Goal: Task Accomplishment & Management: Complete application form

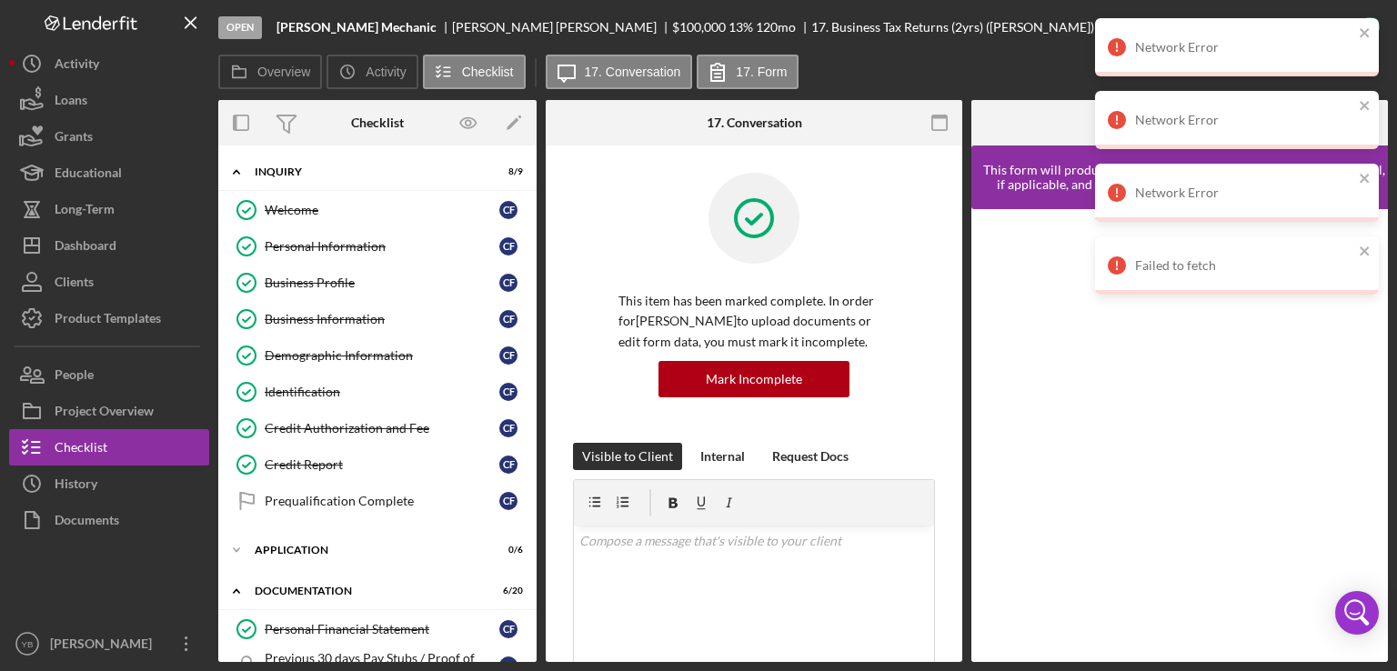
scroll to position [542, 0]
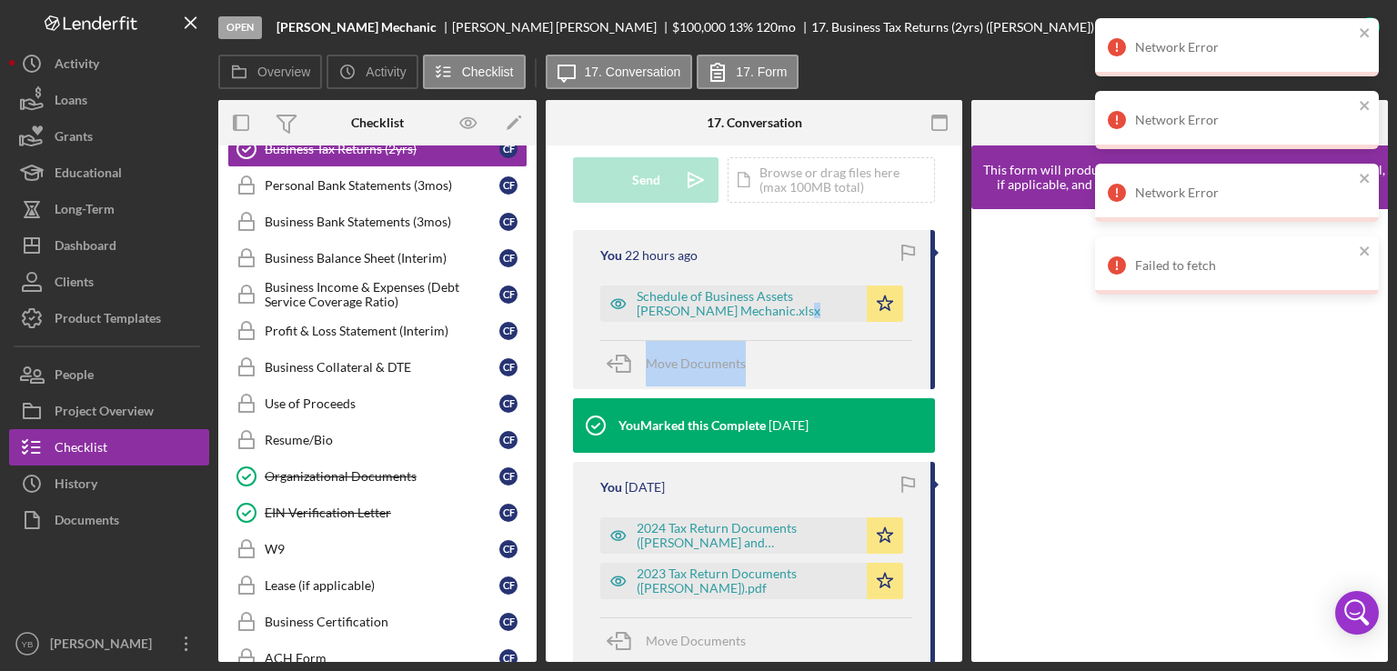
drag, startPoint x: 963, startPoint y: 381, endPoint x: 959, endPoint y: 347, distance: 33.8
click at [959, 347] on div "Overview Internal Workflow Stage Open Icon/Dropdown Arrow Archive (can unarchiv…" at bounding box center [802, 381] width 1169 height 562
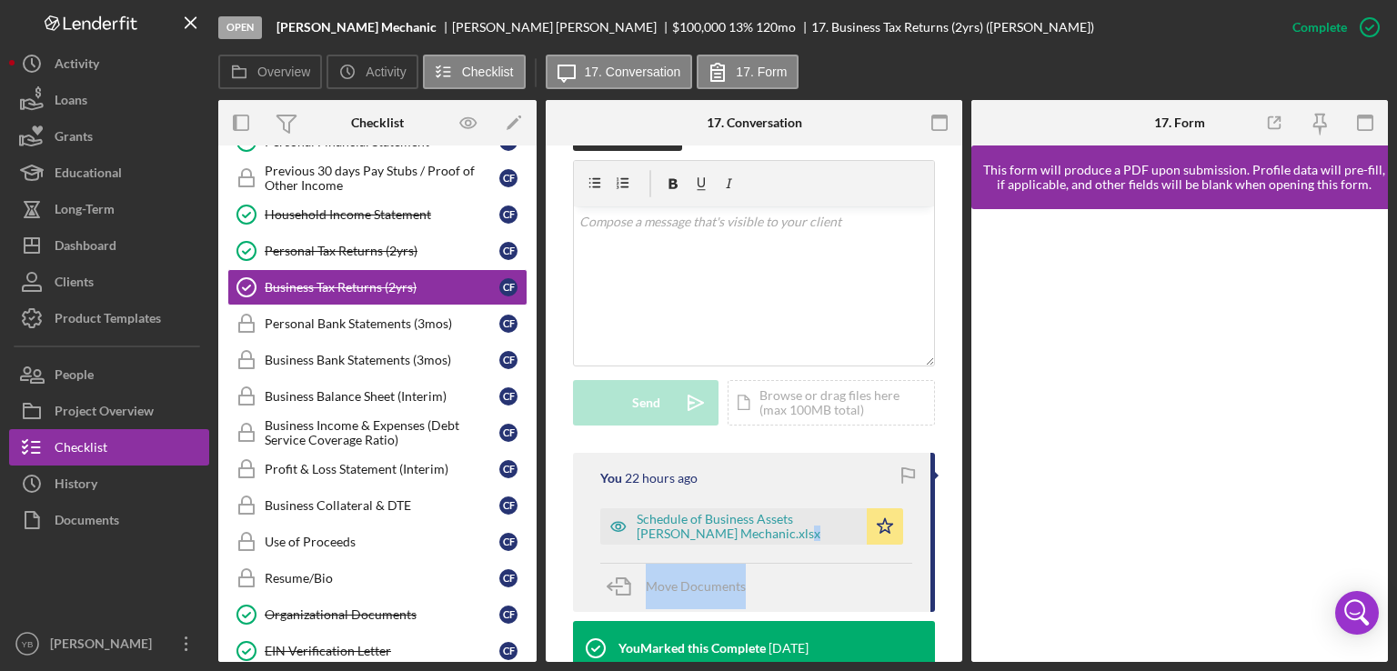
scroll to position [482, 0]
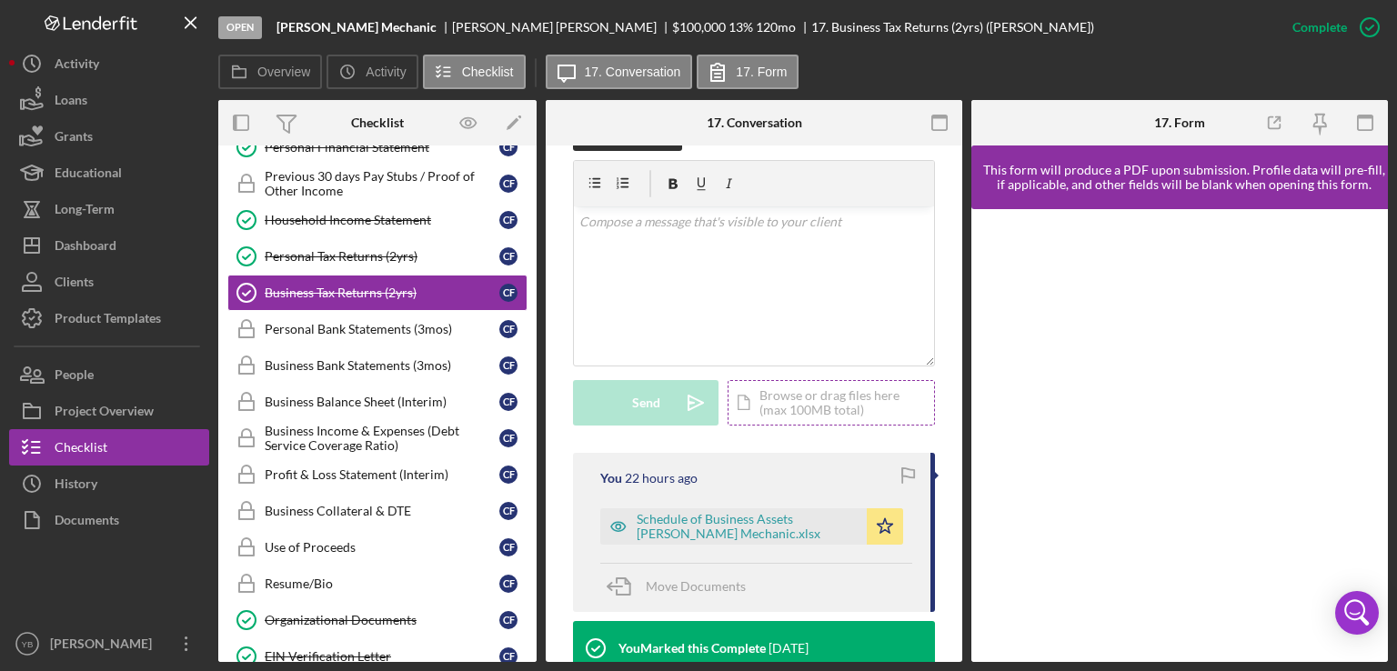
click at [817, 420] on div "Icon/Document Browse or drag files here (max 100MB total) Tap to choose files o…" at bounding box center [830, 402] width 207 height 45
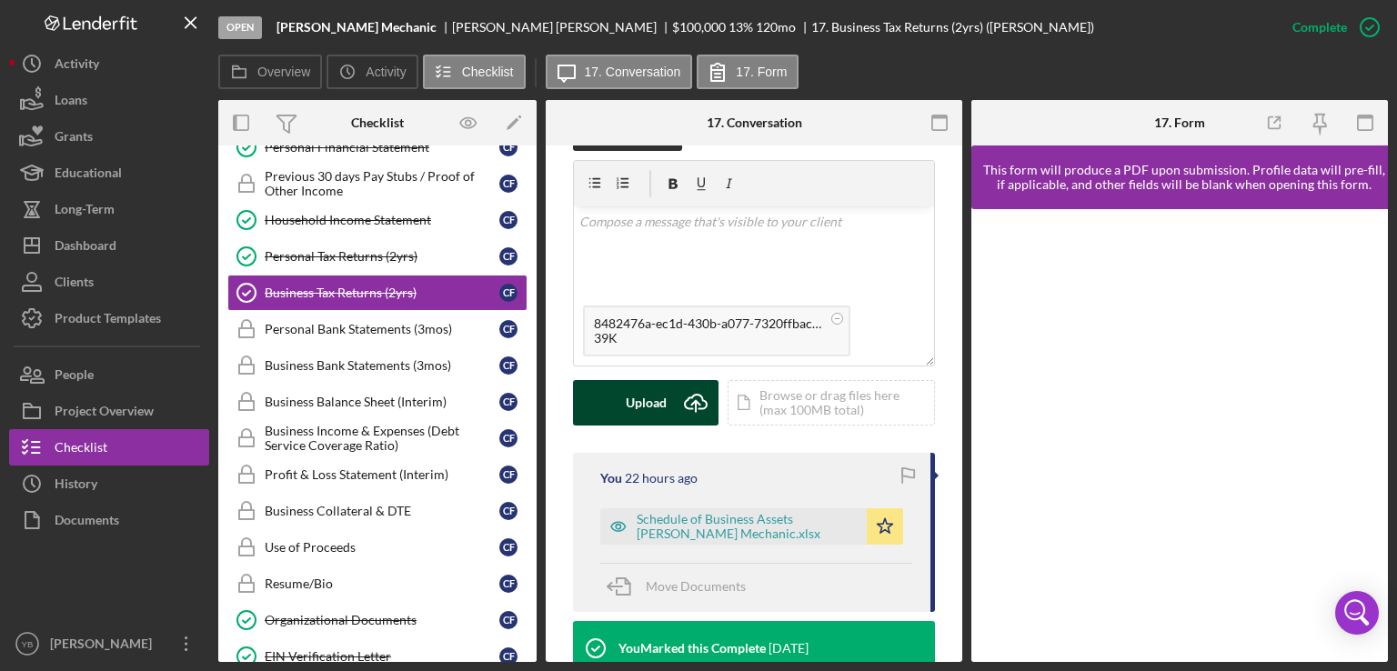
click at [652, 426] on div "Upload" at bounding box center [646, 402] width 41 height 45
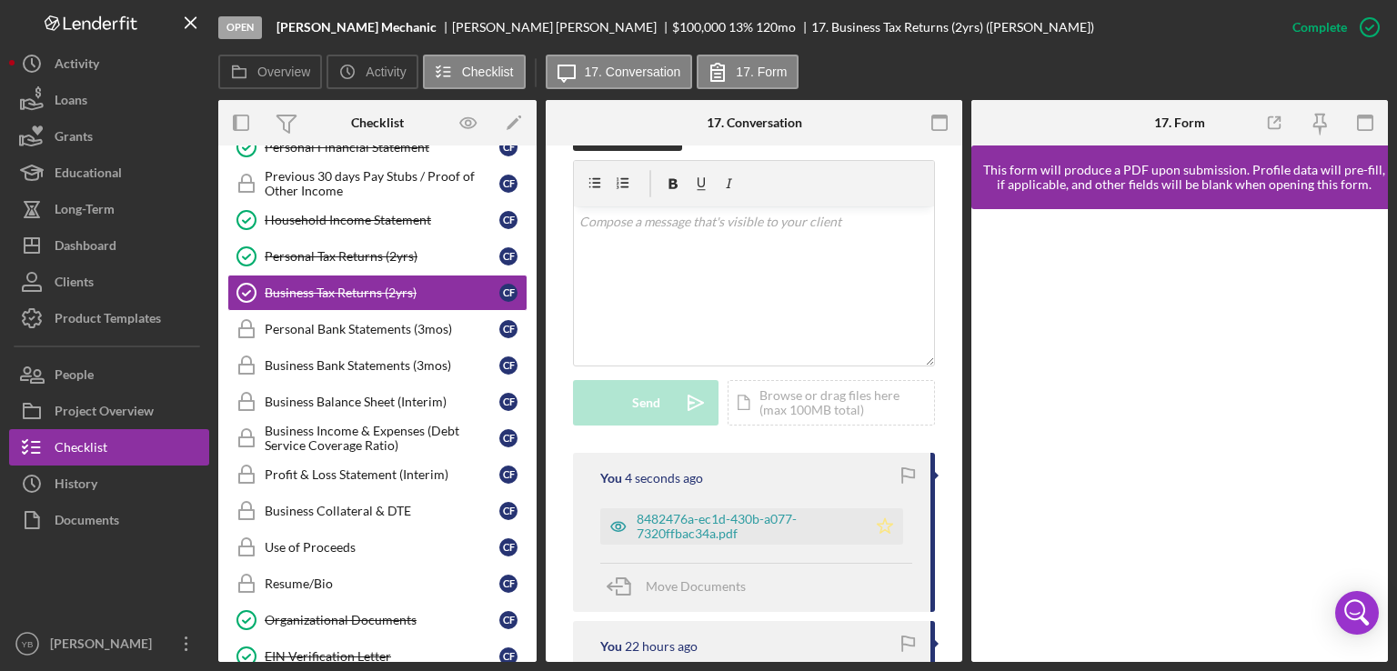
click at [882, 545] on icon "Icon/Star" at bounding box center [885, 526] width 36 height 36
drag, startPoint x: 962, startPoint y: 390, endPoint x: 958, endPoint y: 416, distance: 25.9
click at [958, 416] on div "Overview Internal Workflow Stage Open Icon/Dropdown Arrow Archive (can unarchiv…" at bounding box center [802, 381] width 1169 height 562
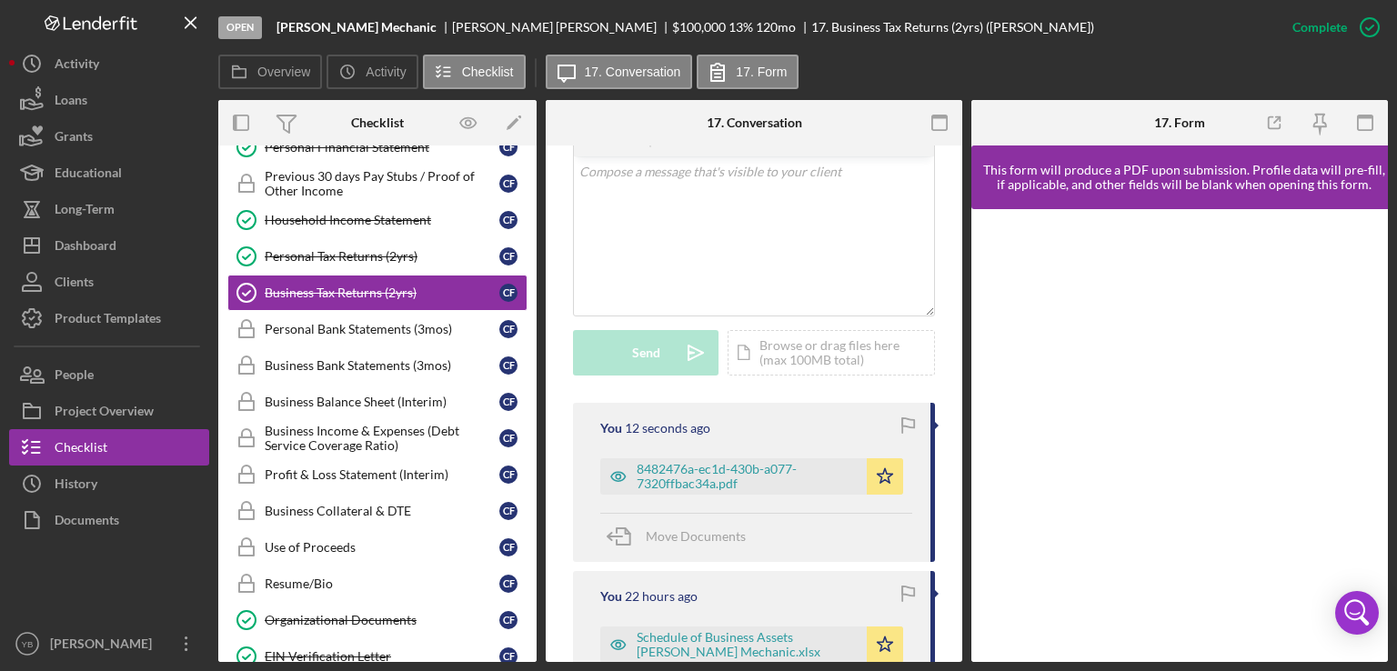
scroll to position [365, 0]
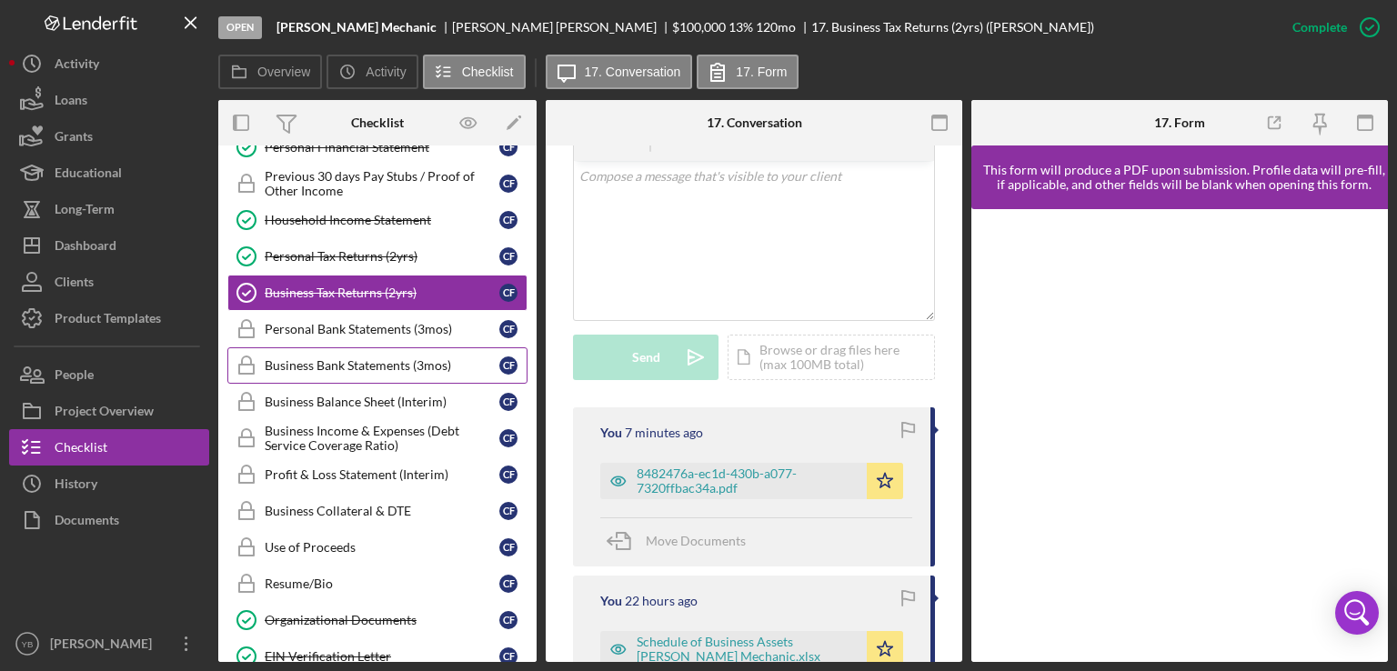
click at [366, 359] on div "Business Bank Statements (3mos)" at bounding box center [382, 365] width 235 height 15
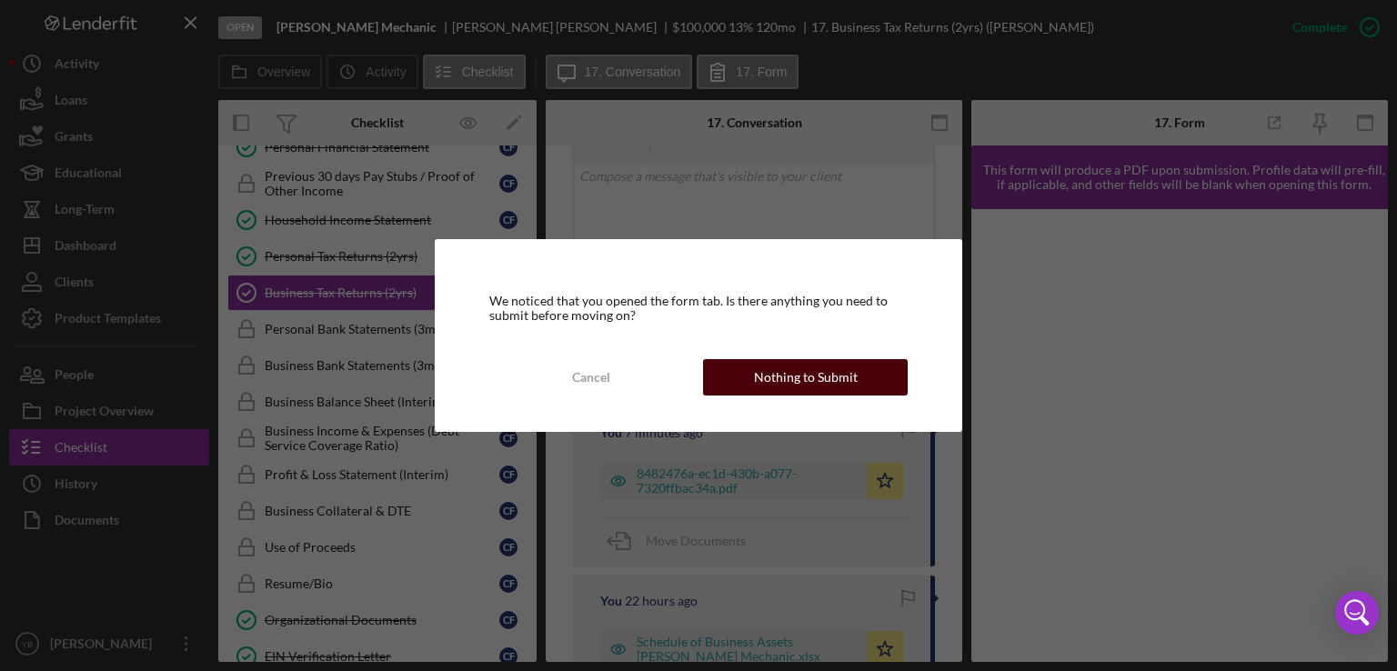
click at [765, 377] on div "Nothing to Submit" at bounding box center [806, 377] width 104 height 36
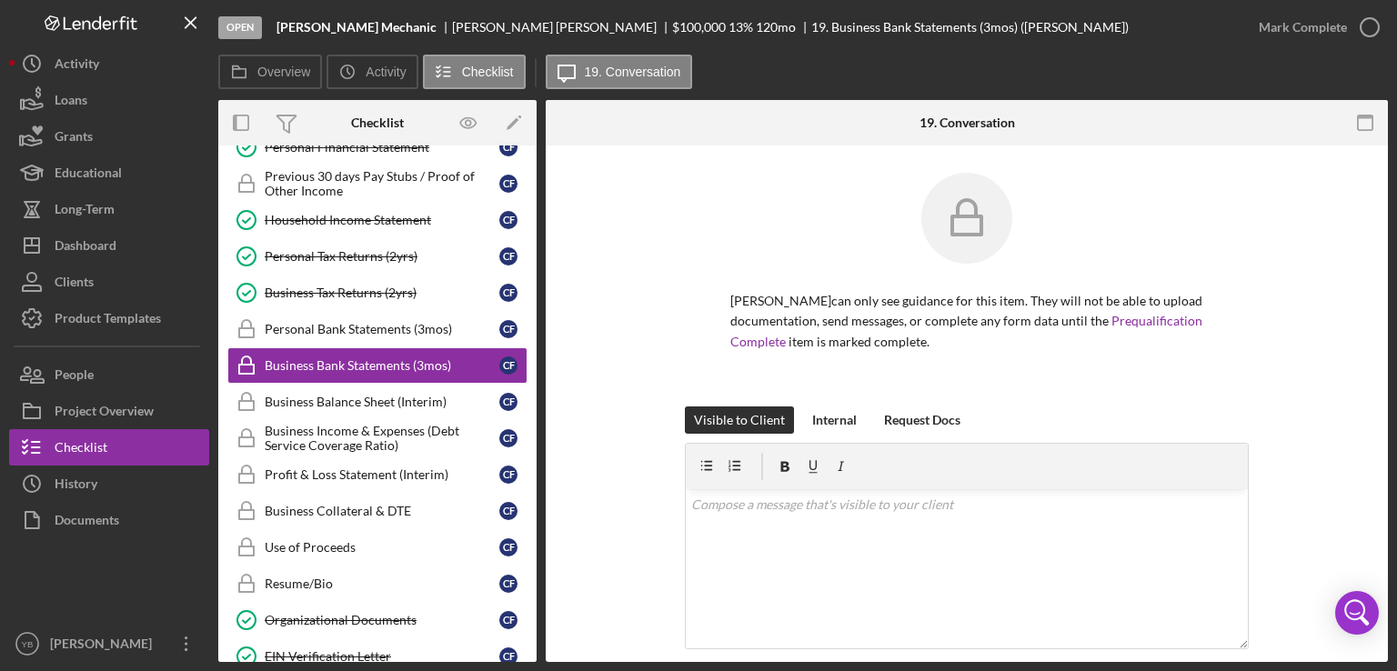
click at [1277, 378] on div "[PERSON_NAME] can only see guidance for this item. They will not be able to upl…" at bounding box center [967, 290] width 788 height 234
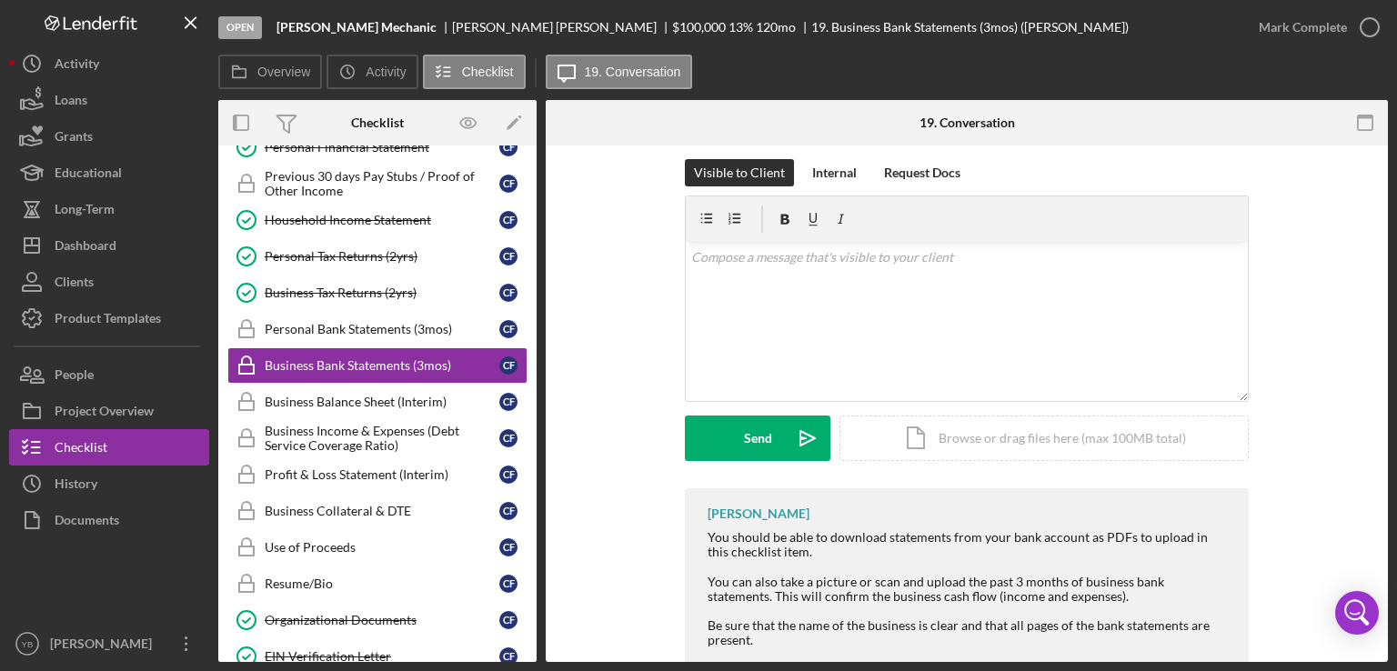
scroll to position [255, 0]
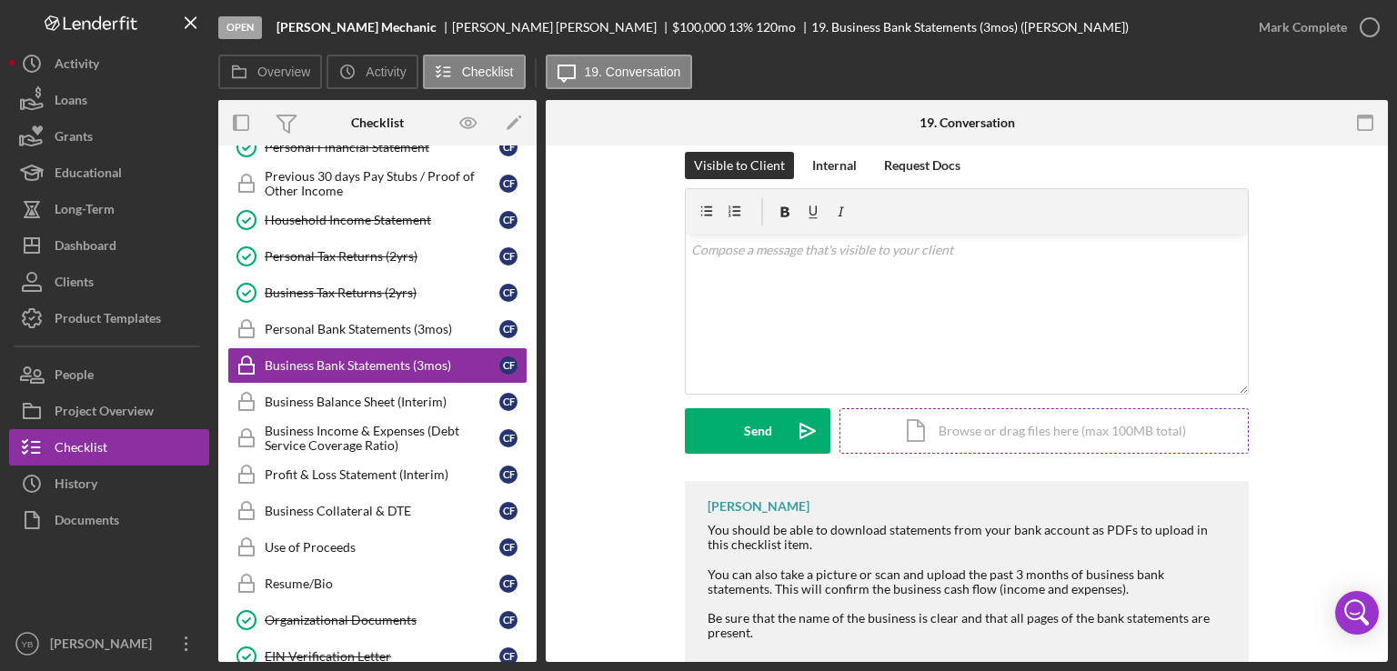
click at [1110, 419] on div "Icon/Document Browse or drag files here (max 100MB total) Tap to choose files o…" at bounding box center [1043, 430] width 409 height 45
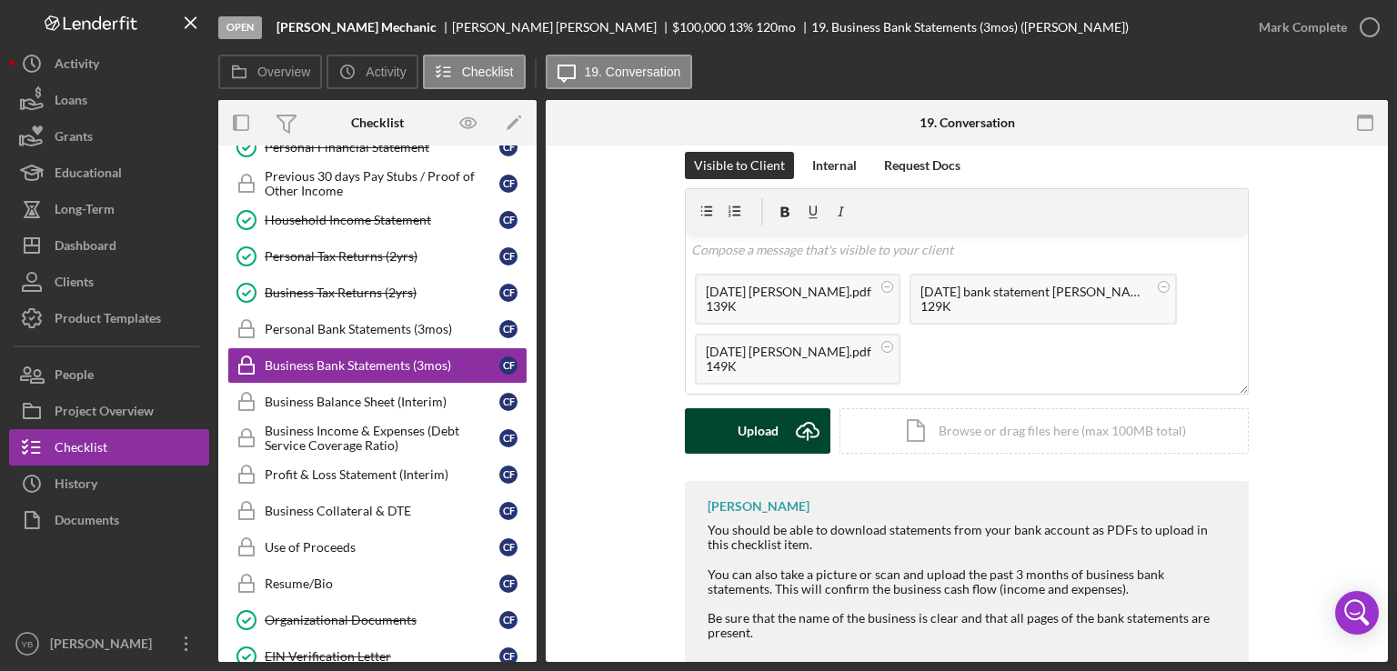
click at [746, 437] on div "Upload" at bounding box center [758, 430] width 41 height 45
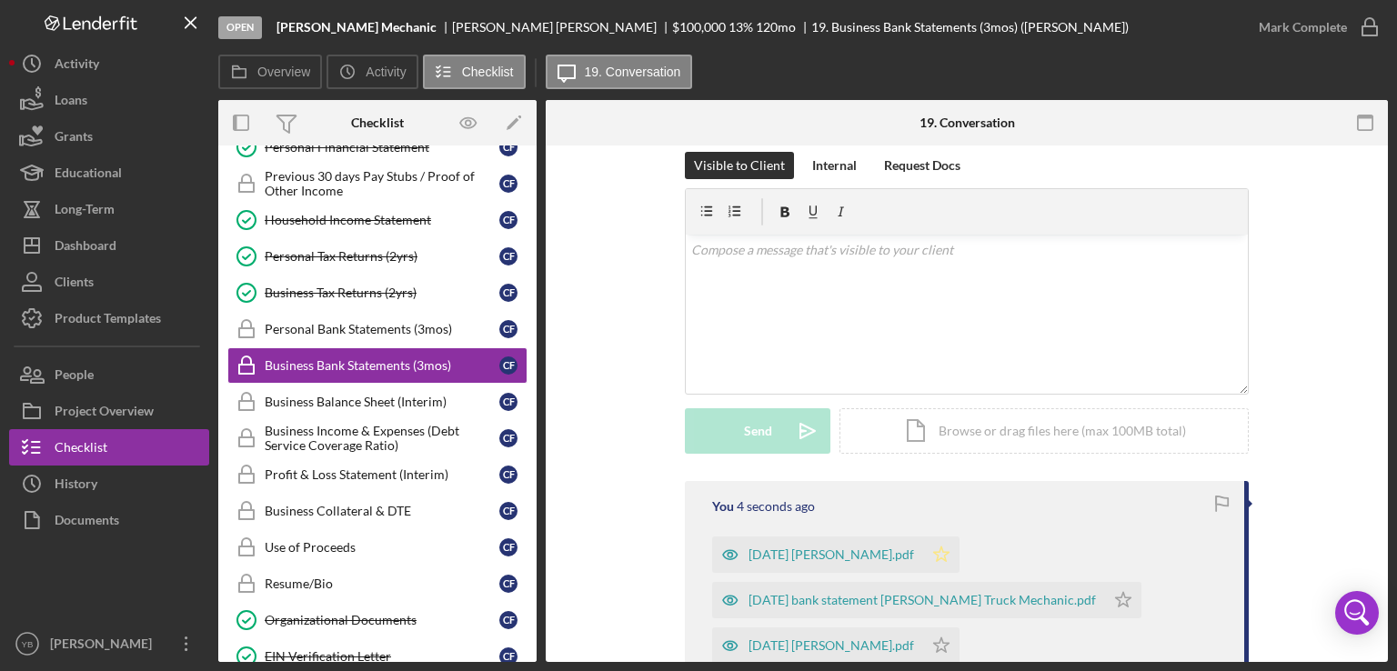
click at [959, 556] on icon "Icon/Star" at bounding box center [941, 555] width 36 height 36
click at [1105, 600] on icon "Icon/Star" at bounding box center [1123, 600] width 36 height 36
click at [959, 647] on icon "Icon/Star" at bounding box center [941, 645] width 36 height 36
click at [1006, 434] on div "Icon/Document Browse or drag files here (max 100MB total) Tap to choose files o…" at bounding box center [1043, 430] width 409 height 45
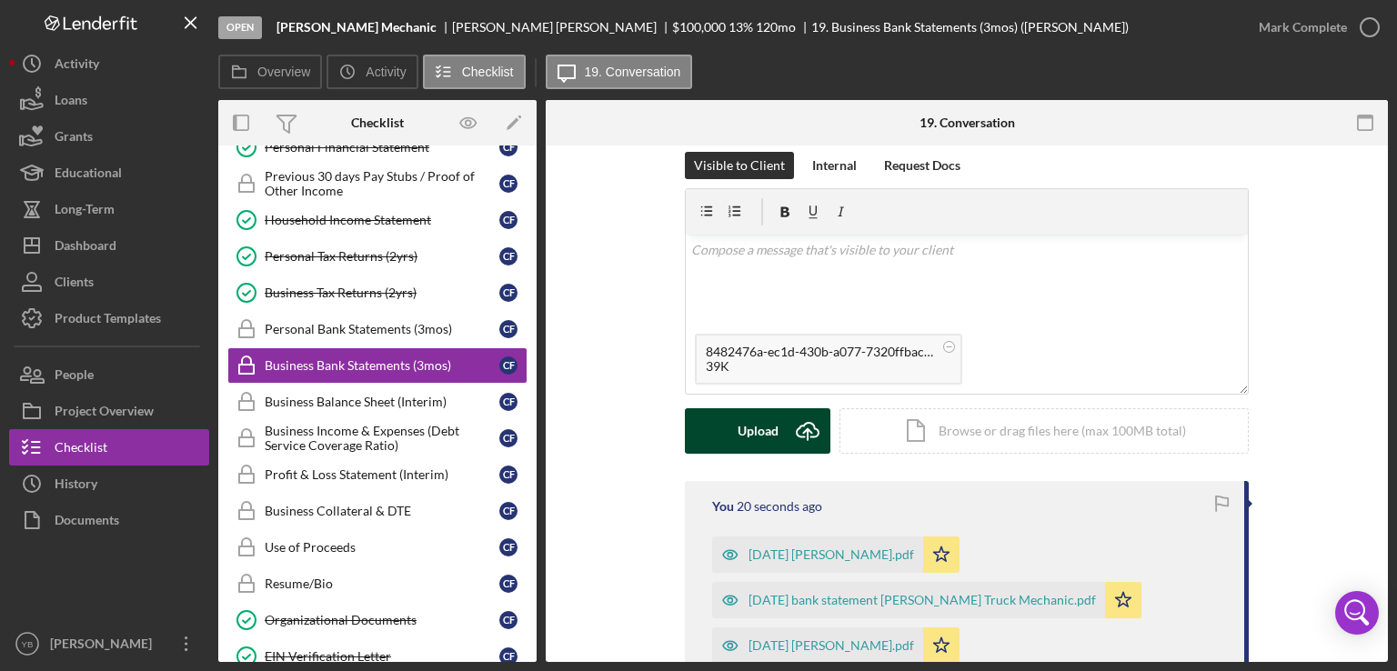
click at [741, 436] on div "Upload" at bounding box center [758, 430] width 41 height 45
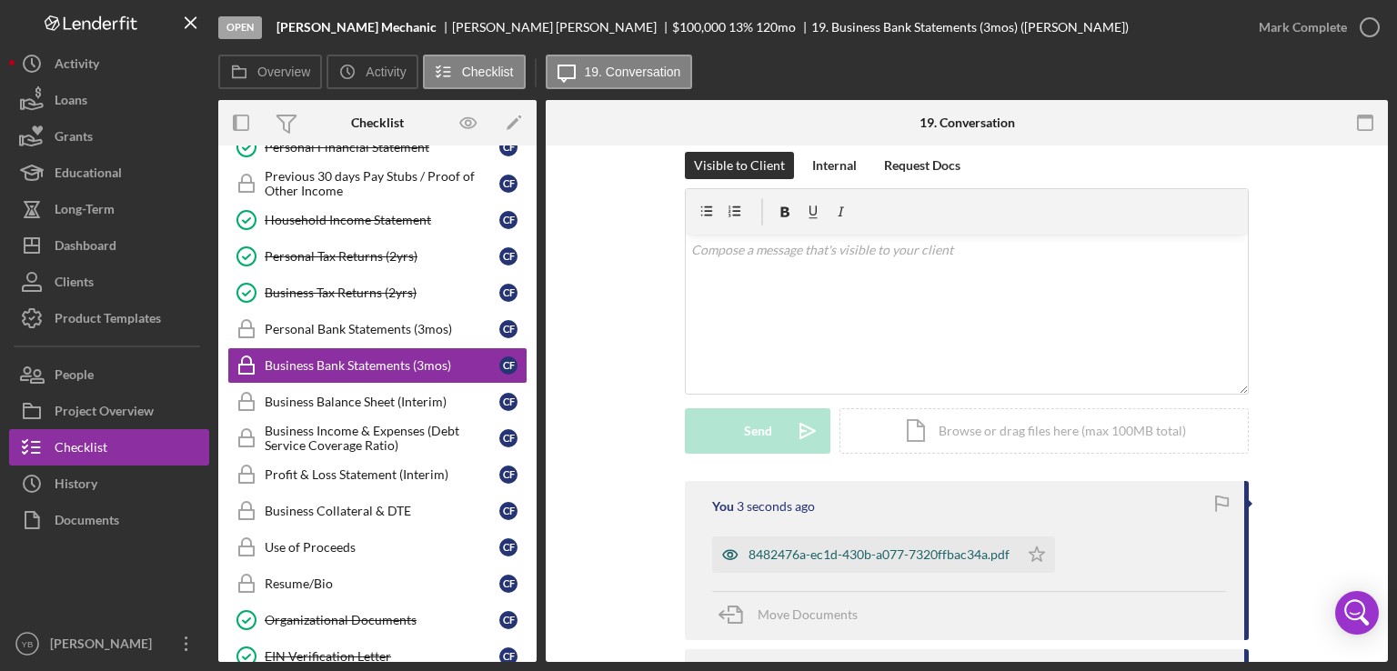
click at [804, 554] on div "8482476a-ec1d-430b-a077-7320ffbac34a.pdf" at bounding box center [878, 554] width 261 height 15
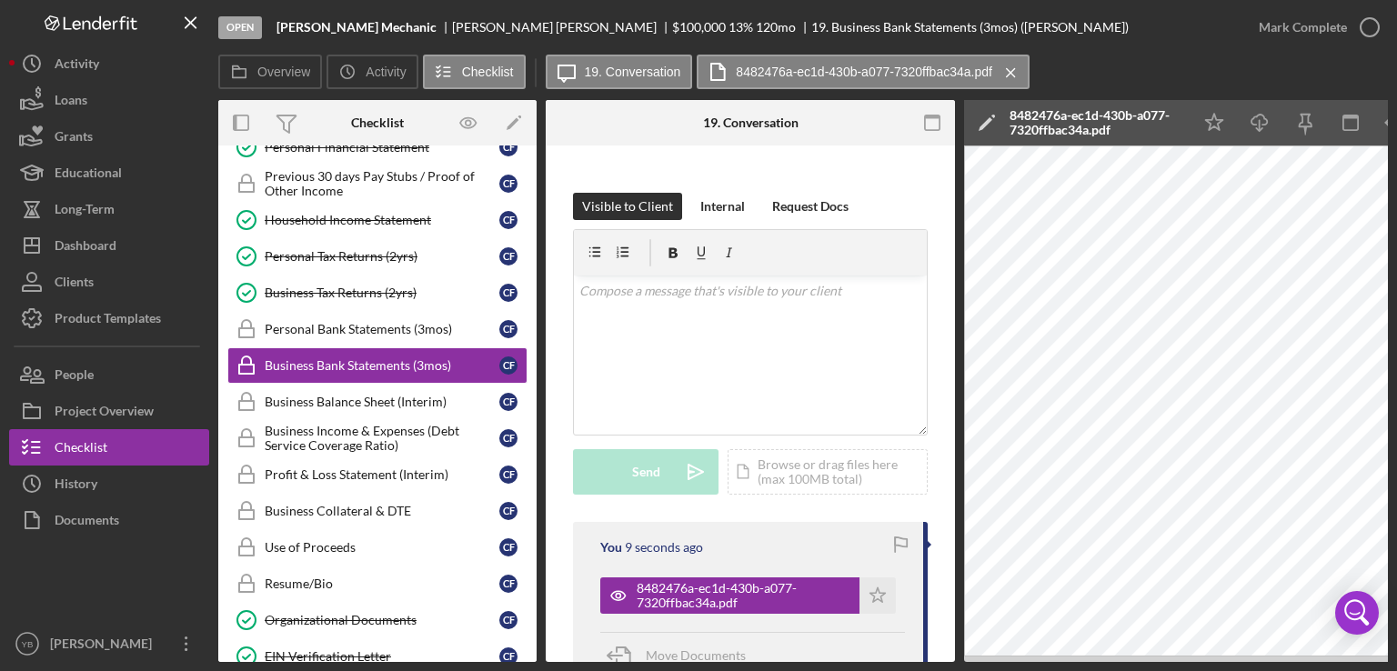
scroll to position [0, 121]
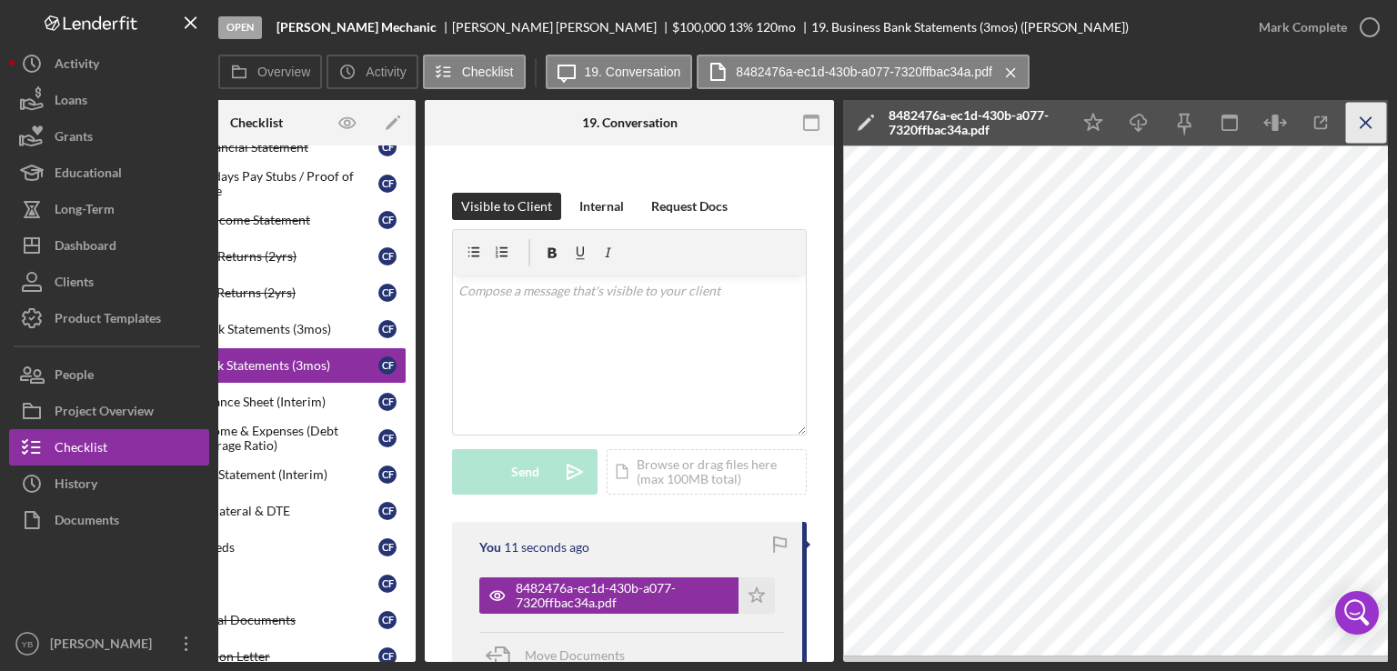
click at [1364, 122] on g "button" at bounding box center [1365, 122] width 10 height 10
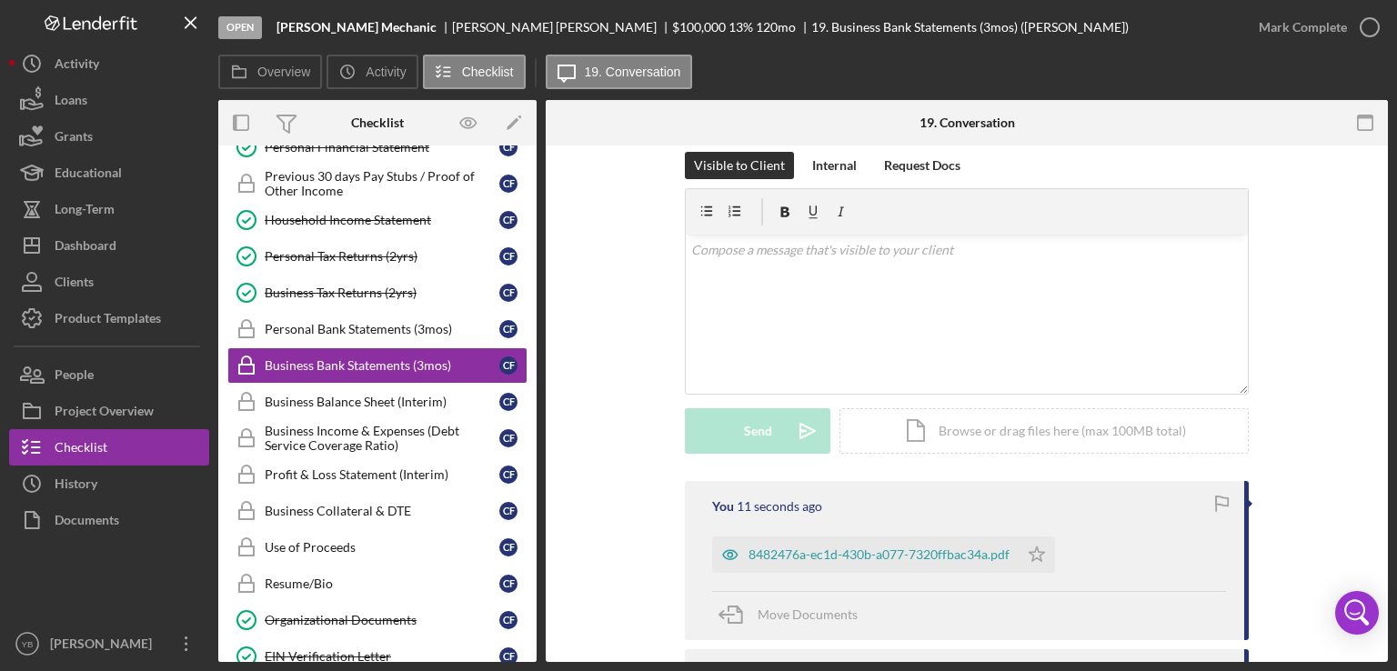
scroll to position [214, 0]
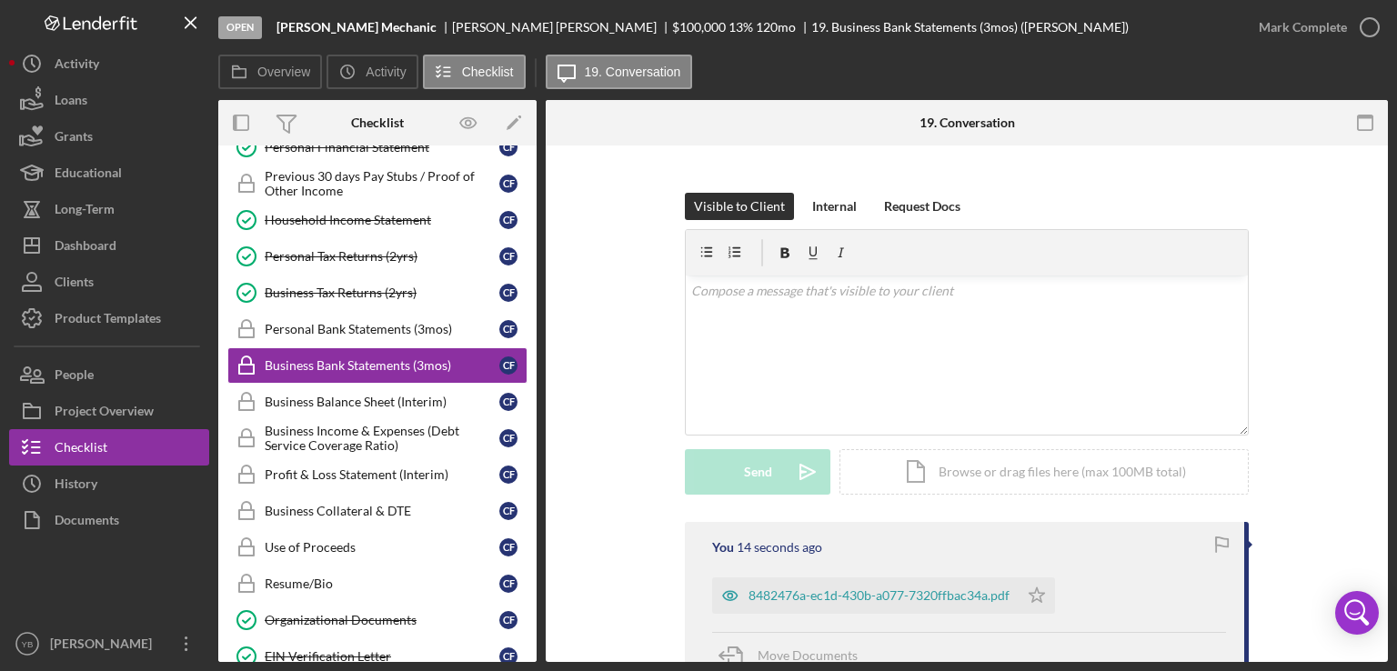
click at [1378, 302] on div "[PERSON_NAME] can only see guidance for this item. They will not be able to upl…" at bounding box center [967, 550] width 842 height 1236
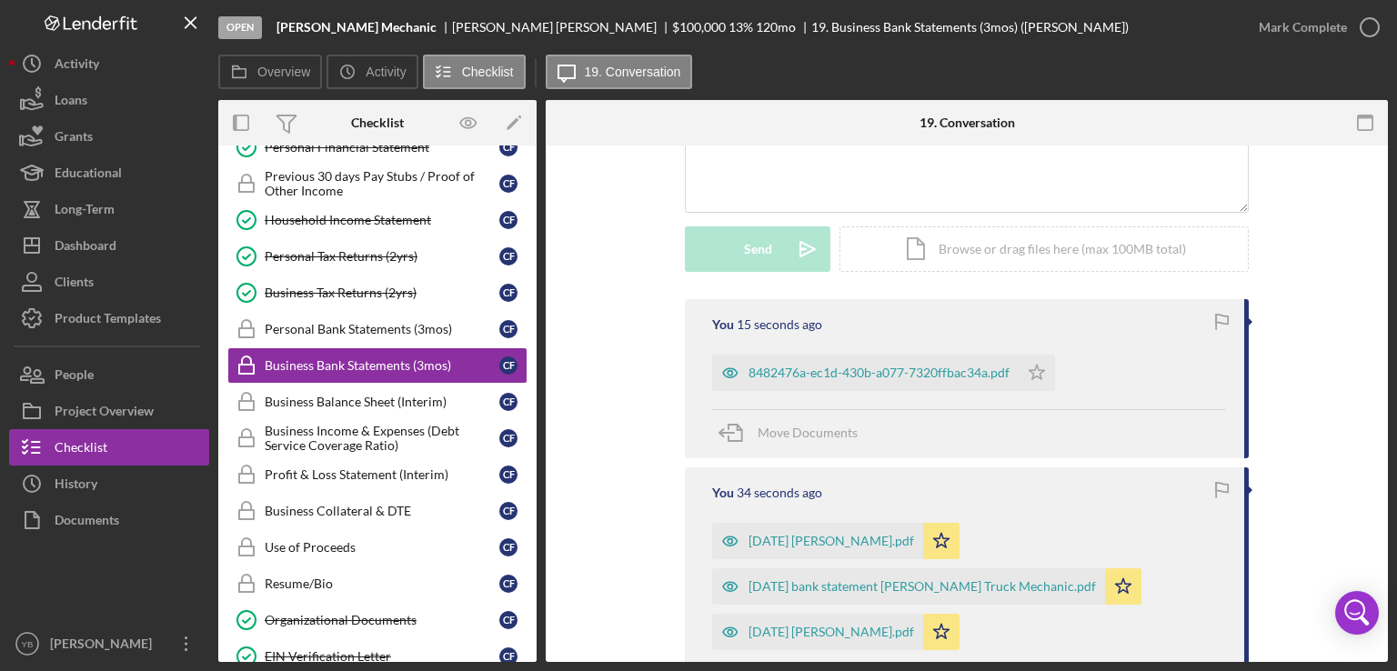
scroll to position [650, 0]
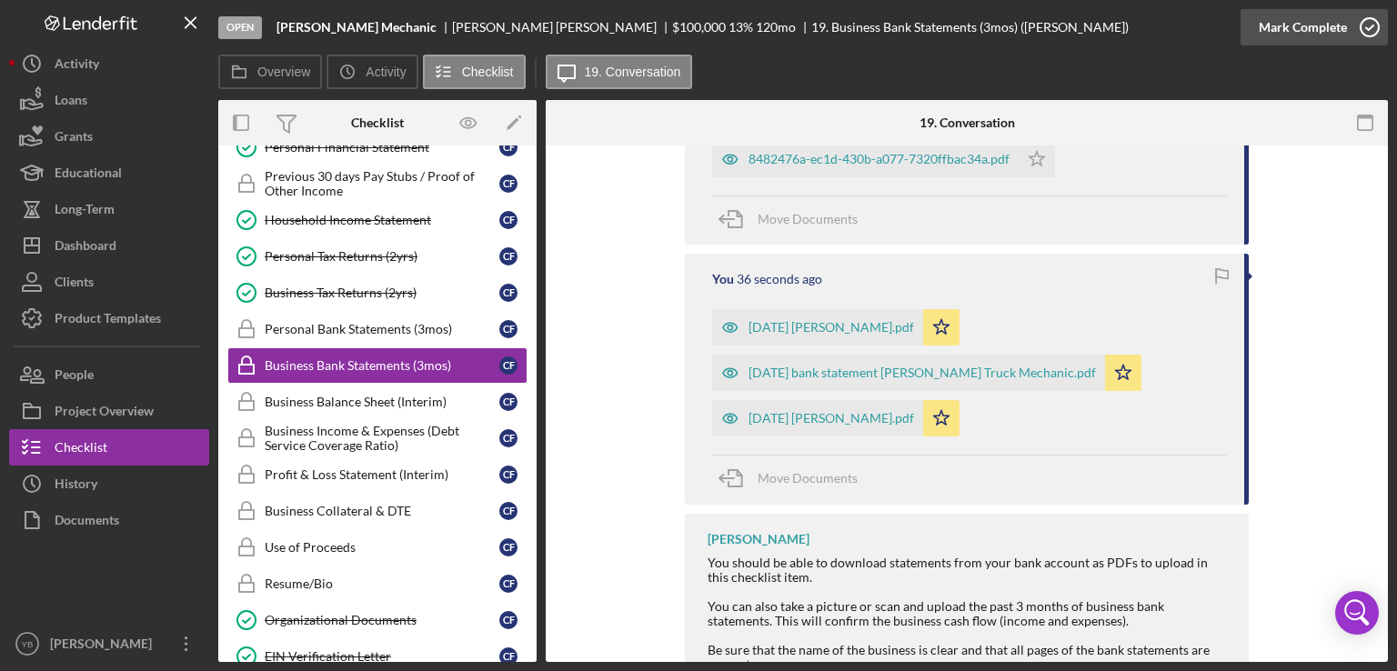
click at [1289, 27] on div "Mark Complete" at bounding box center [1303, 27] width 88 height 36
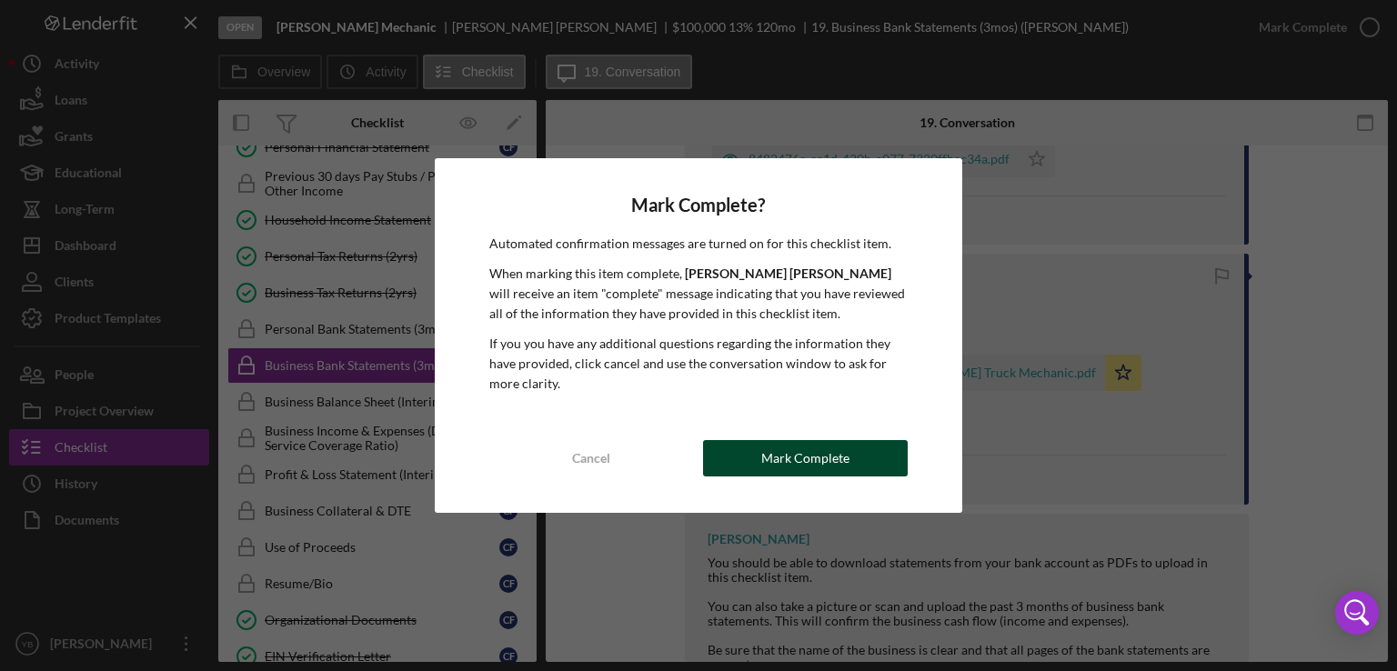
click at [808, 465] on div "Mark Complete" at bounding box center [805, 458] width 88 height 36
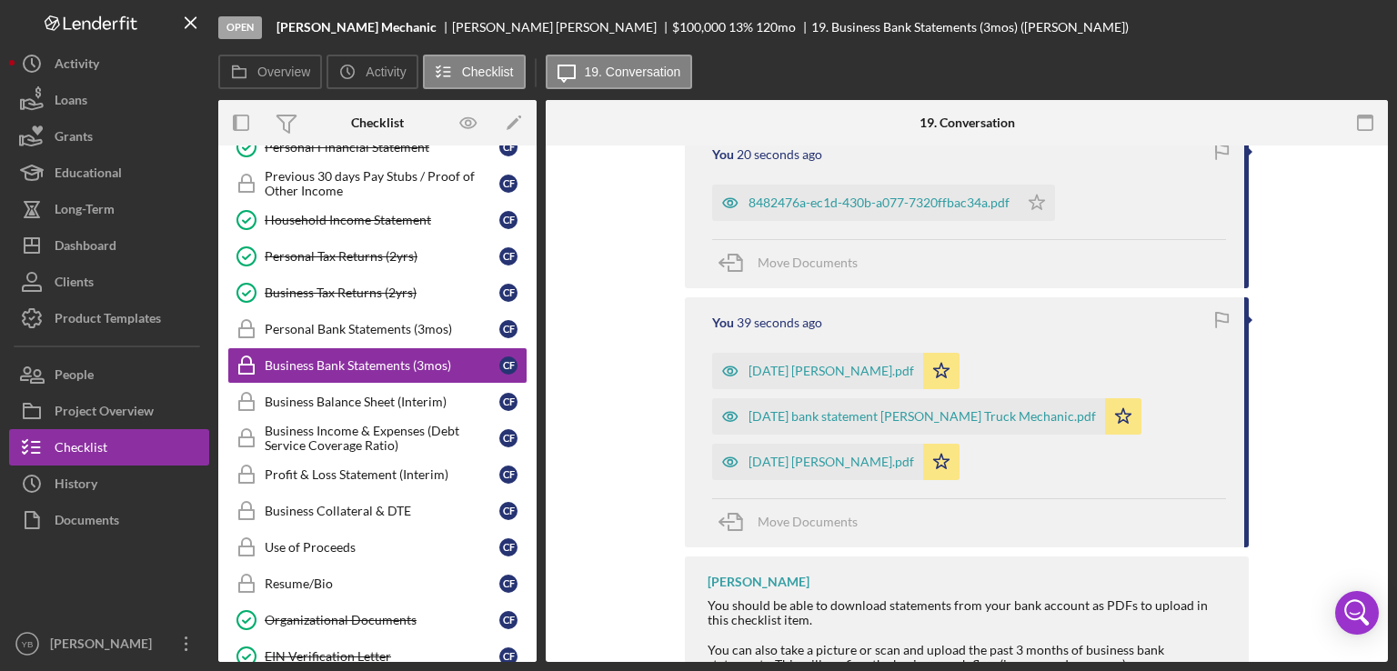
scroll to position [730, 0]
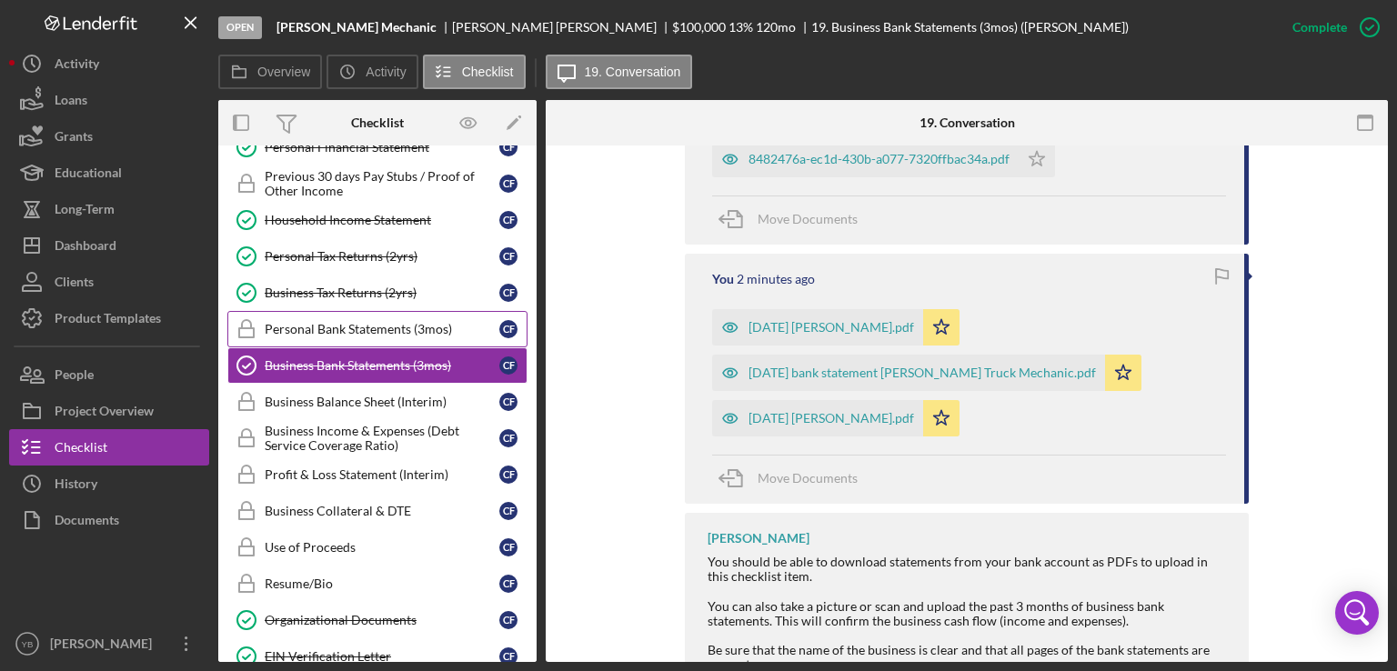
click at [335, 322] on div "Personal Bank Statements (3mos)" at bounding box center [382, 329] width 235 height 15
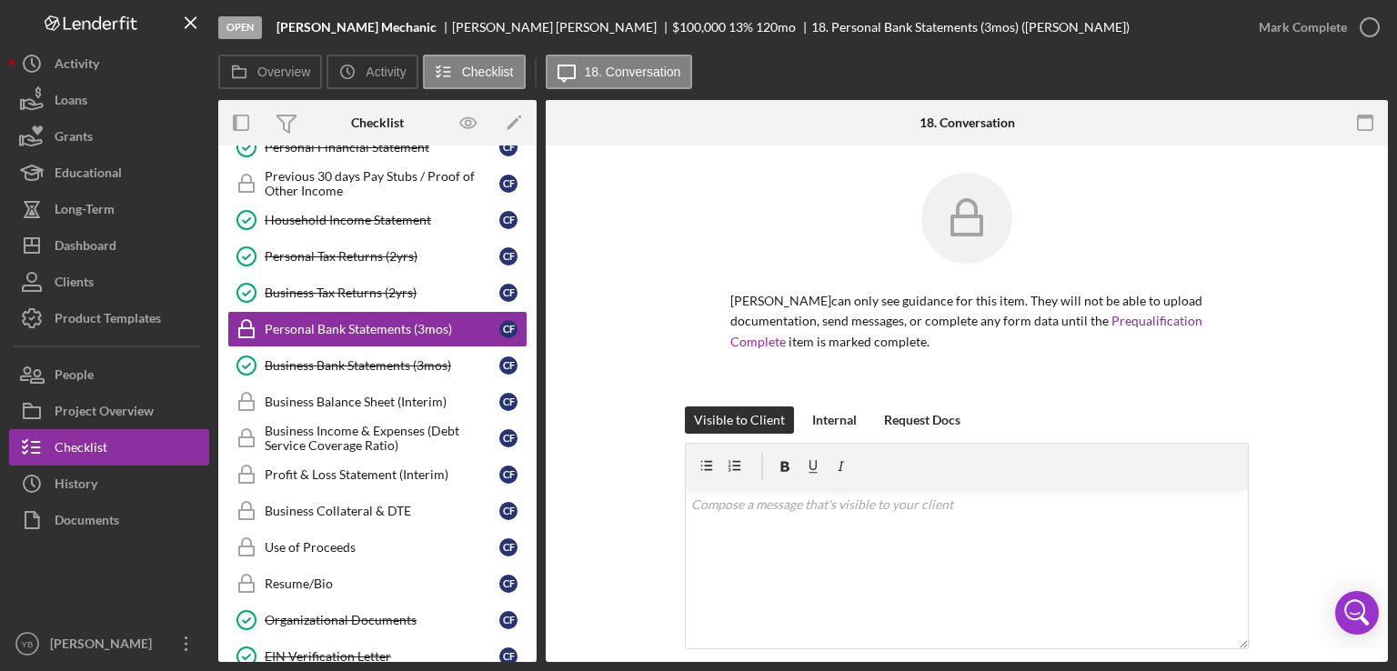
click at [1357, 376] on div "[PERSON_NAME] can only see guidance for this item. They will not be able to upl…" at bounding box center [967, 586] width 842 height 882
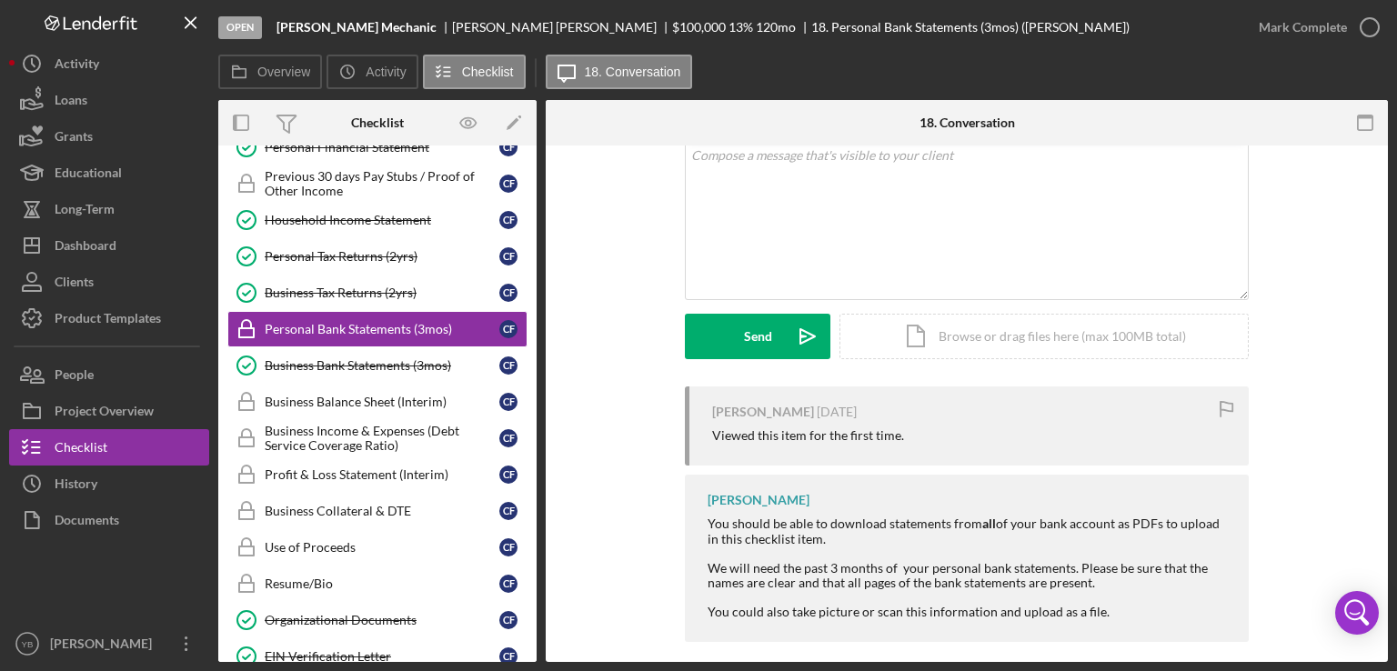
scroll to position [364, 0]
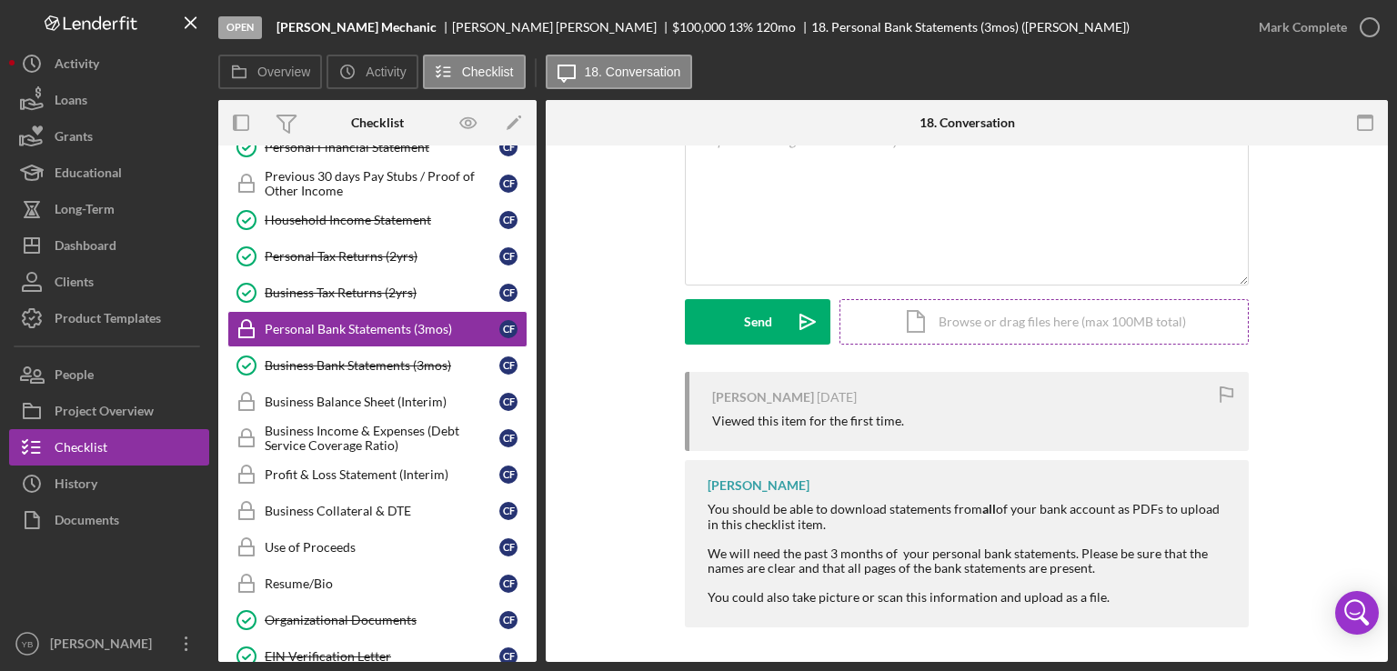
click at [1077, 332] on div "Icon/Document Browse or drag files here (max 100MB total) Tap to choose files o…" at bounding box center [1043, 321] width 409 height 45
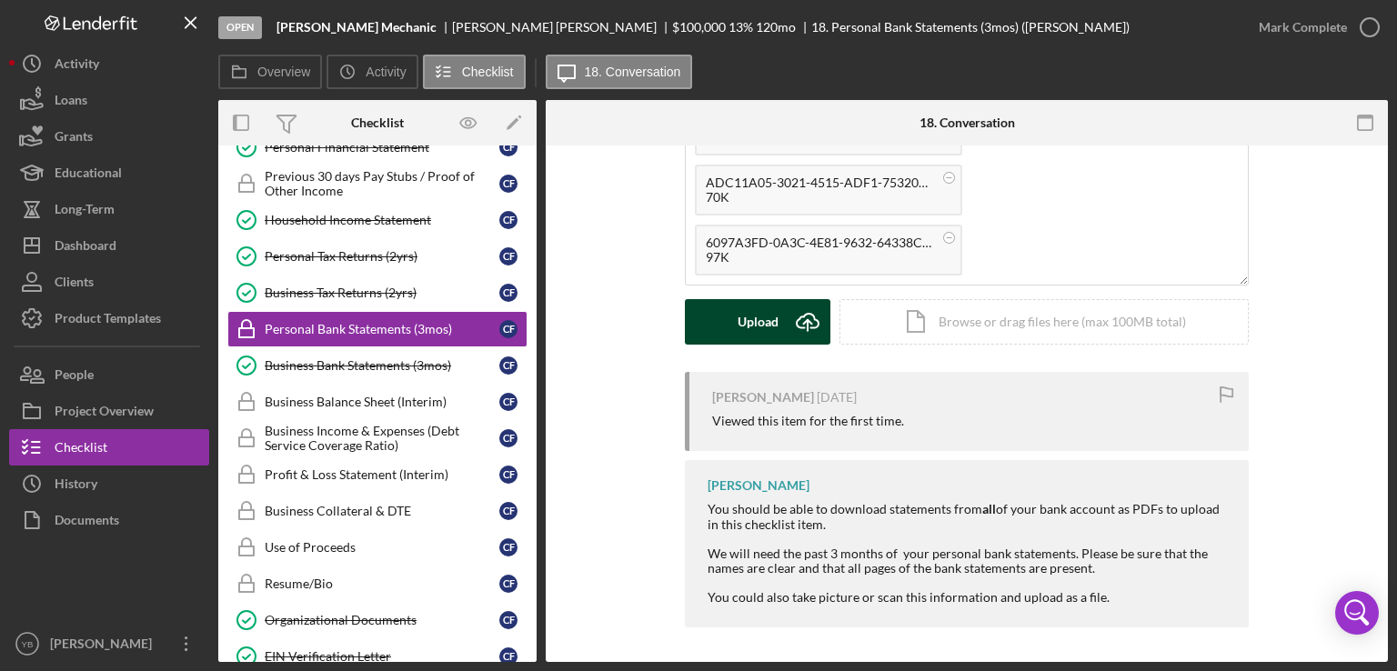
click at [727, 326] on button "Upload Icon/Upload" at bounding box center [757, 321] width 145 height 45
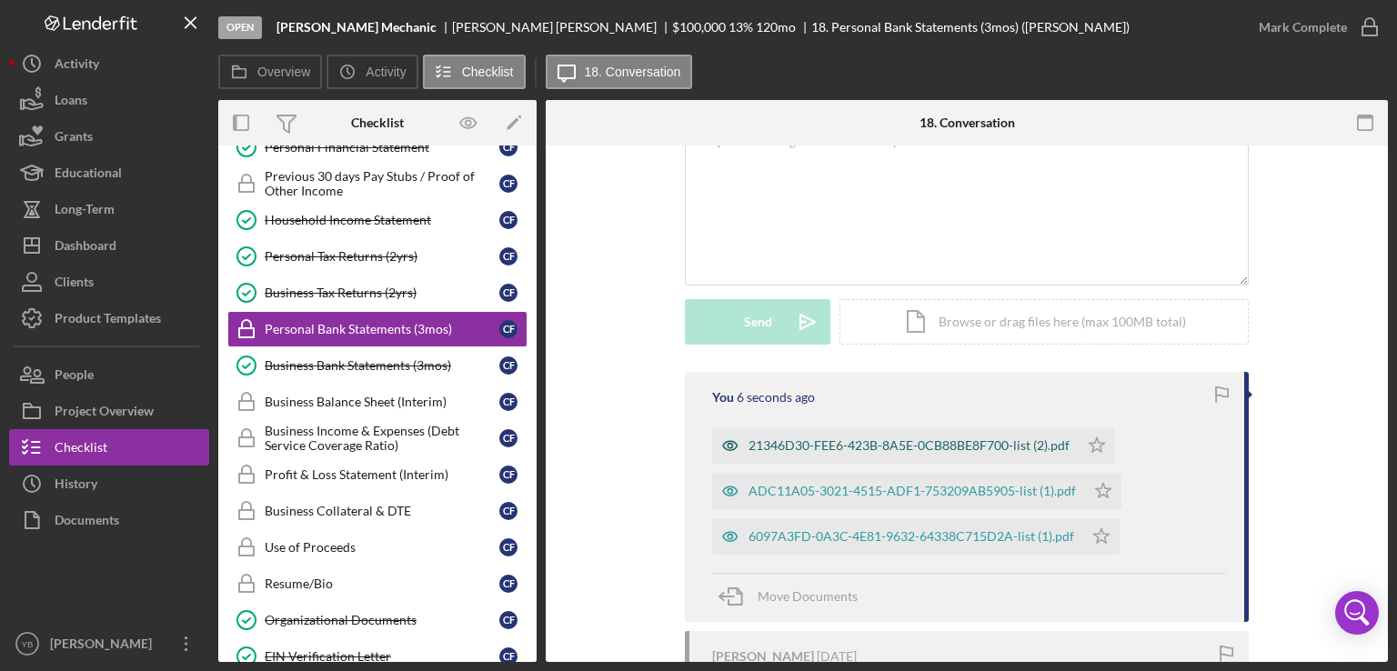
click at [804, 448] on div "21346D30-FEE6-423B-8A5E-0CB88BE8F700-list (2).pdf" at bounding box center [908, 445] width 321 height 15
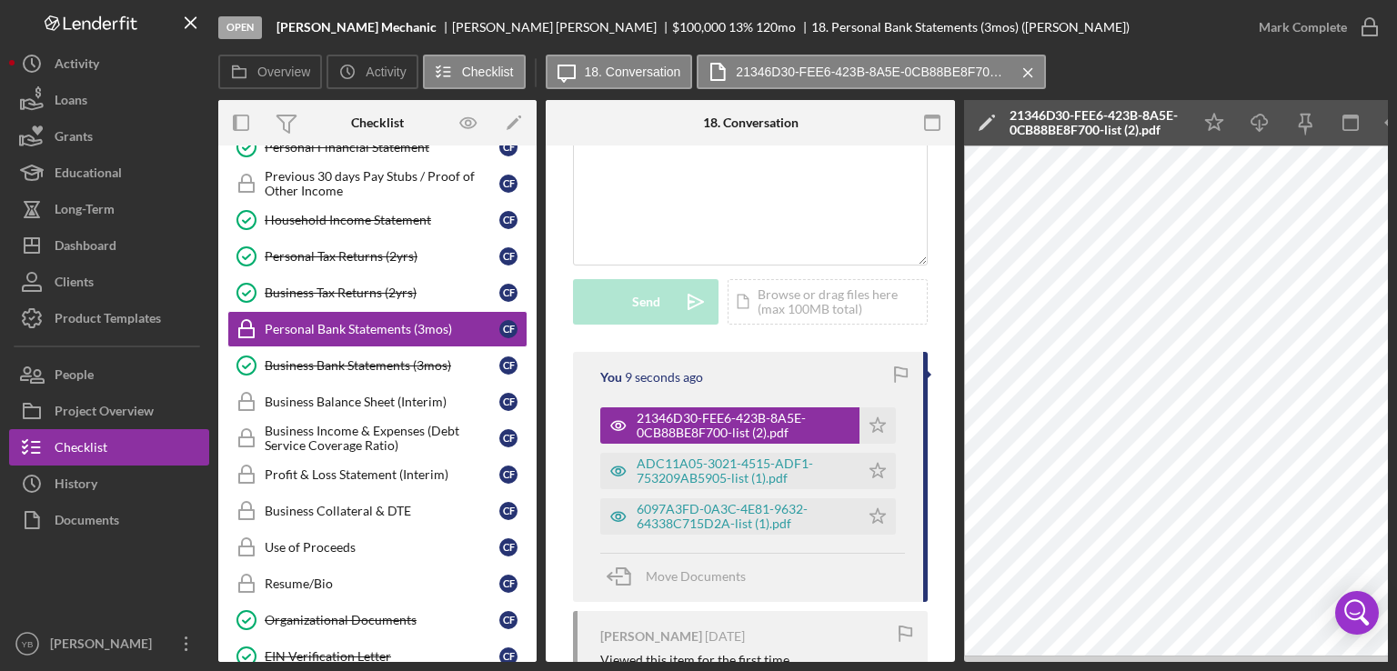
drag, startPoint x: 819, startPoint y: 661, endPoint x: 979, endPoint y: 669, distance: 160.3
click at [979, 669] on div "Open [PERSON_NAME] Mechanic [PERSON_NAME] $100,000 $100,000 13 % 120 mo 18. Per…" at bounding box center [698, 335] width 1397 height 671
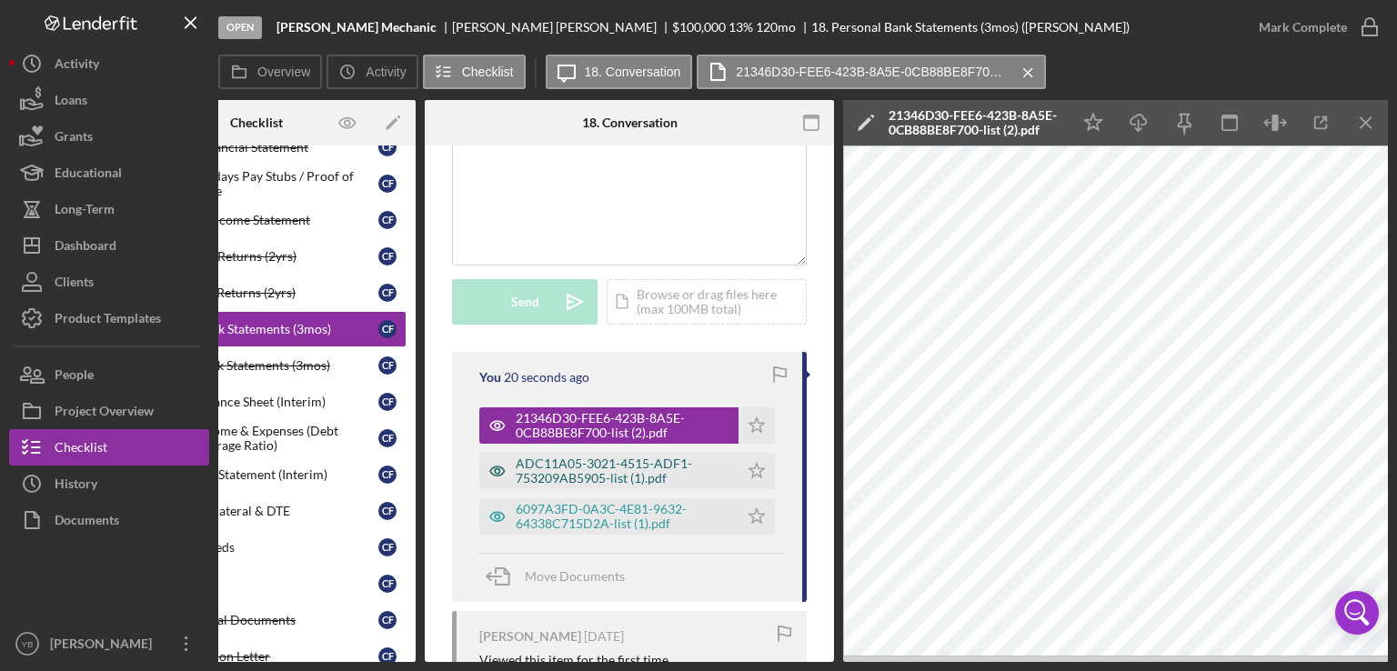
click at [611, 486] on div "ADC11A05-3021-4515-ADF1-753209AB5905-list (1).pdf" at bounding box center [623, 471] width 214 height 29
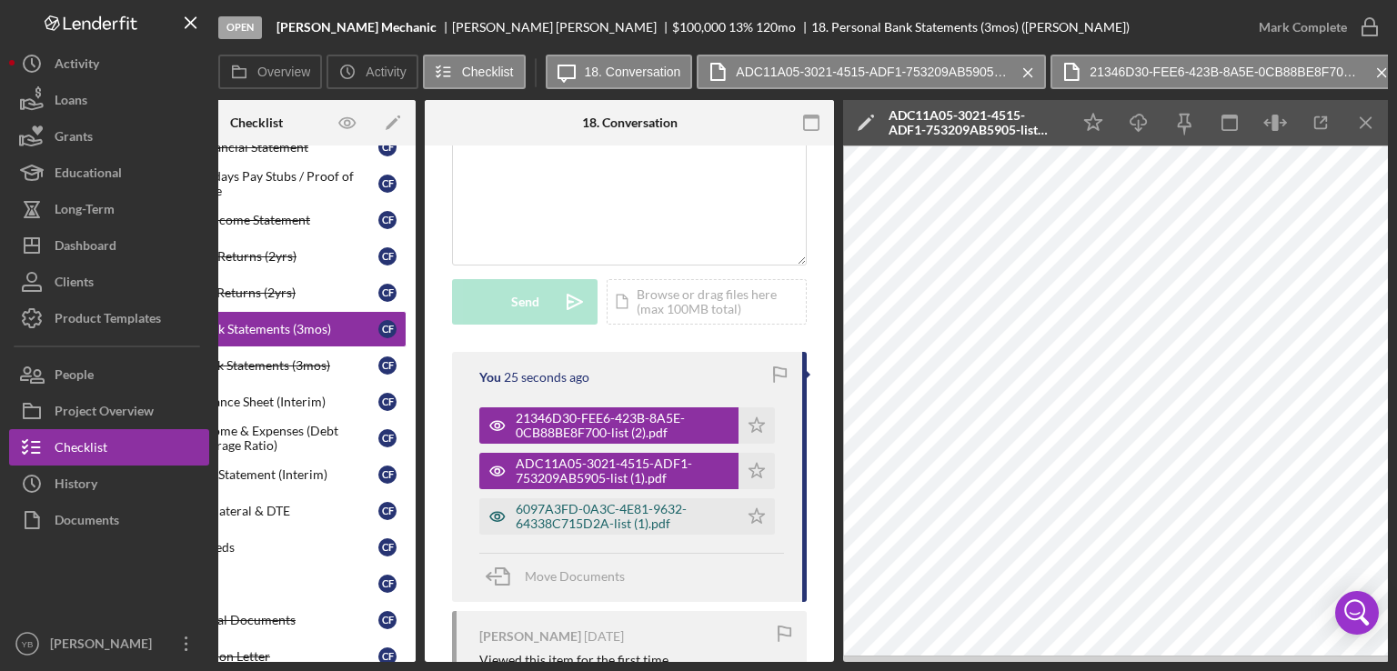
click at [602, 528] on div "6097A3FD-0A3C-4E81-9632-64338C715D2A-list (1).pdf" at bounding box center [623, 516] width 214 height 29
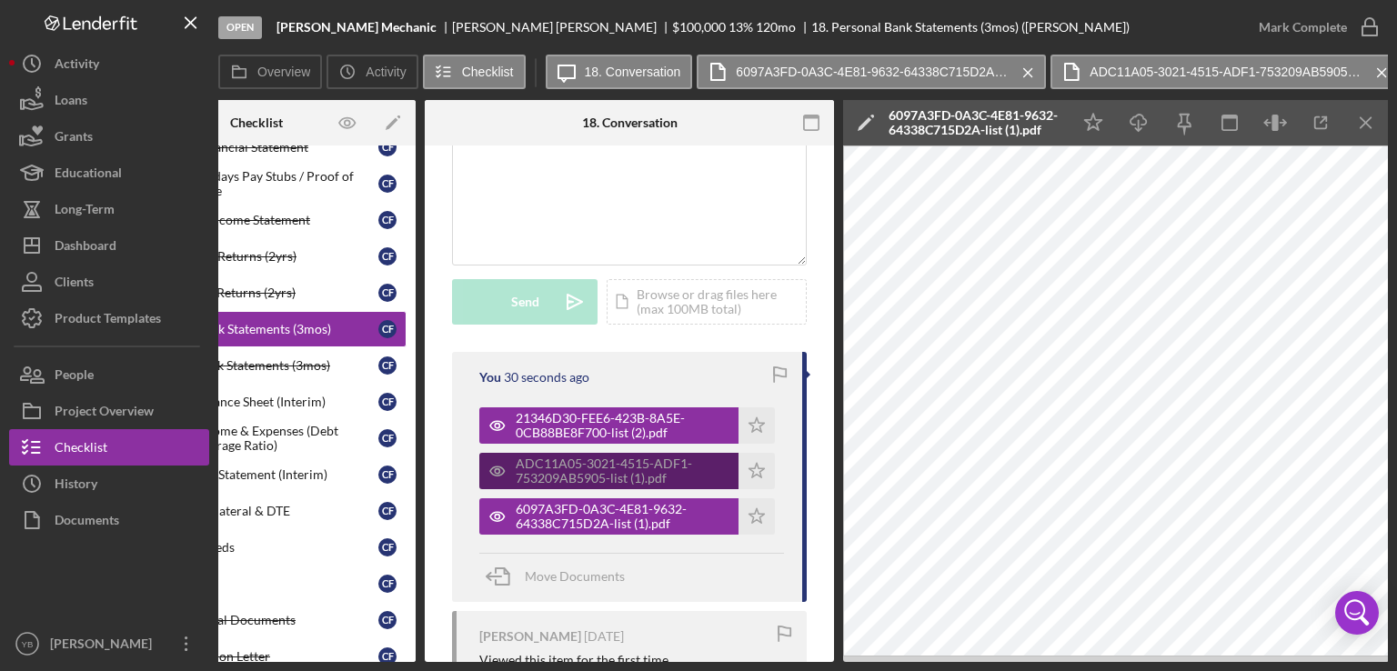
click at [588, 486] on div "ADC11A05-3021-4515-ADF1-753209AB5905-list (1).pdf" at bounding box center [623, 471] width 214 height 29
click at [630, 486] on div "ADC11A05-3021-4515-ADF1-753209AB5905-list (1).pdf" at bounding box center [623, 471] width 214 height 29
click at [695, 248] on div "v Color teal Color pink Remove color Add row above Add row below Add column bef…" at bounding box center [629, 184] width 353 height 159
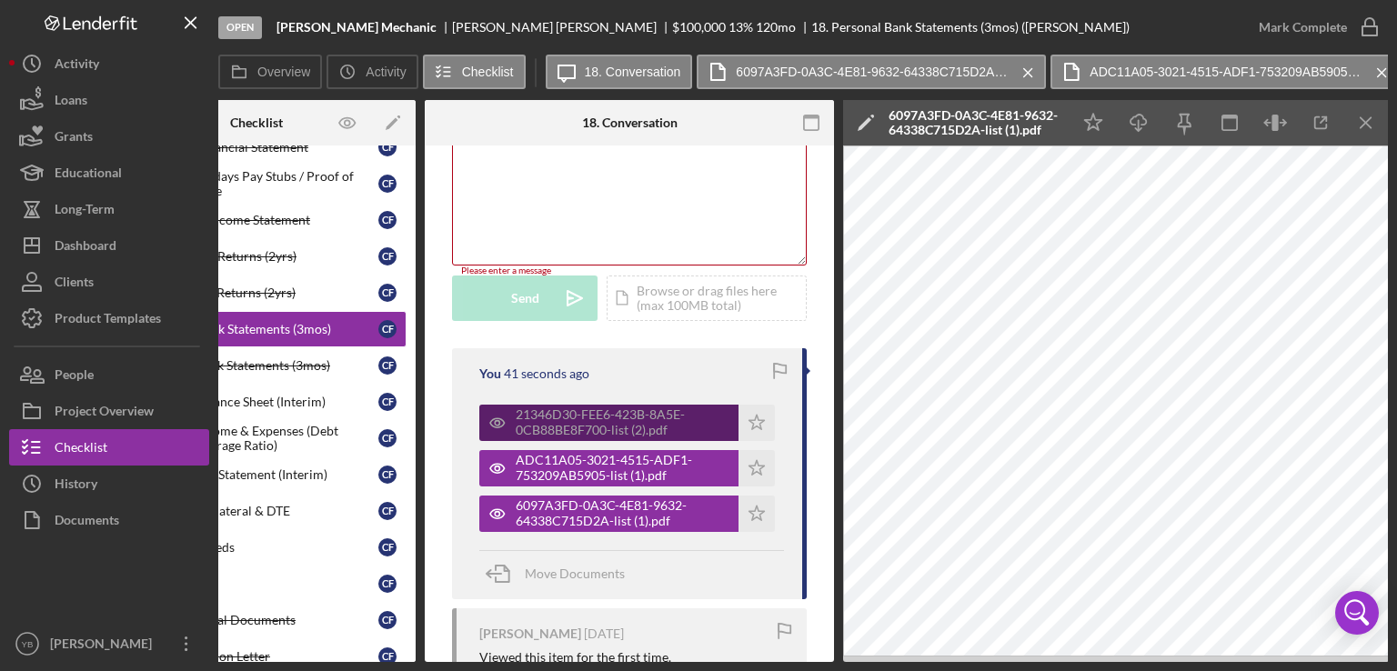
click at [625, 436] on div "21346D30-FEE6-423B-8A5E-0CB88BE8F700-list (2).pdf" at bounding box center [623, 421] width 214 height 29
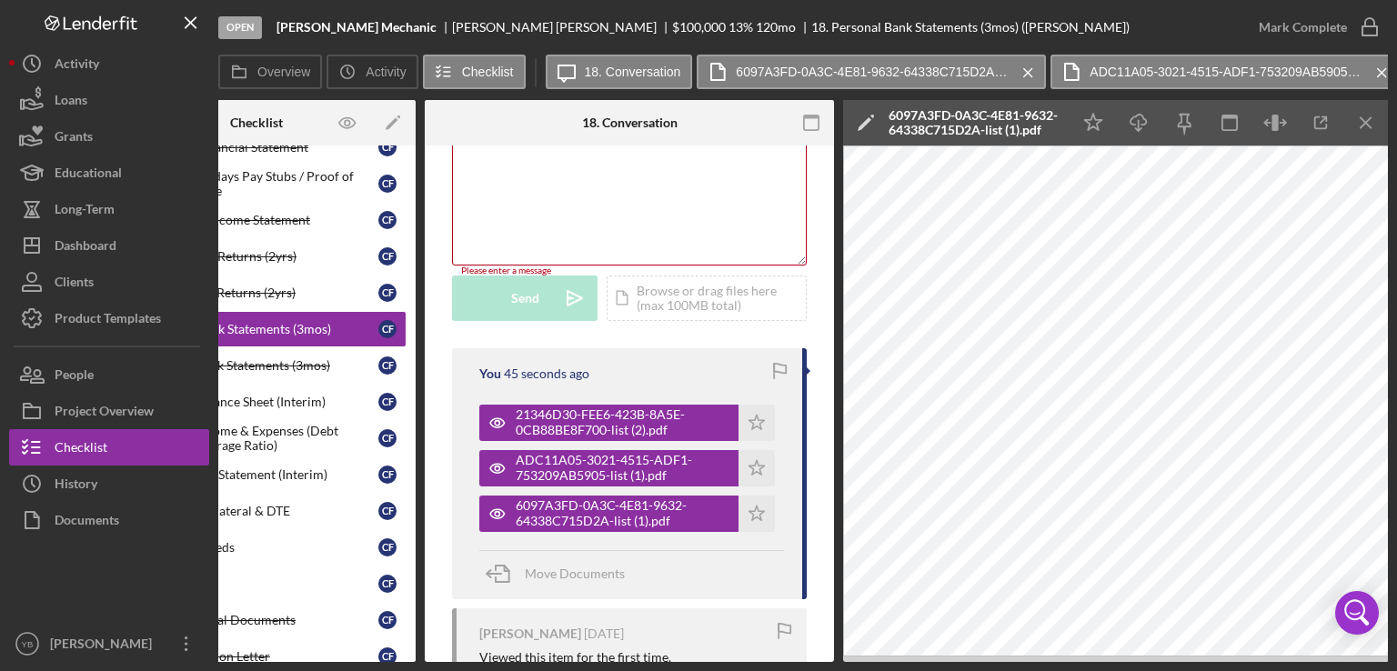
drag, startPoint x: 815, startPoint y: 656, endPoint x: 842, endPoint y: 660, distance: 27.7
click at [842, 660] on div "Overview Internal Workflow Stage Open Icon/Dropdown Arrow Archive (can unarchiv…" at bounding box center [802, 381] width 1169 height 562
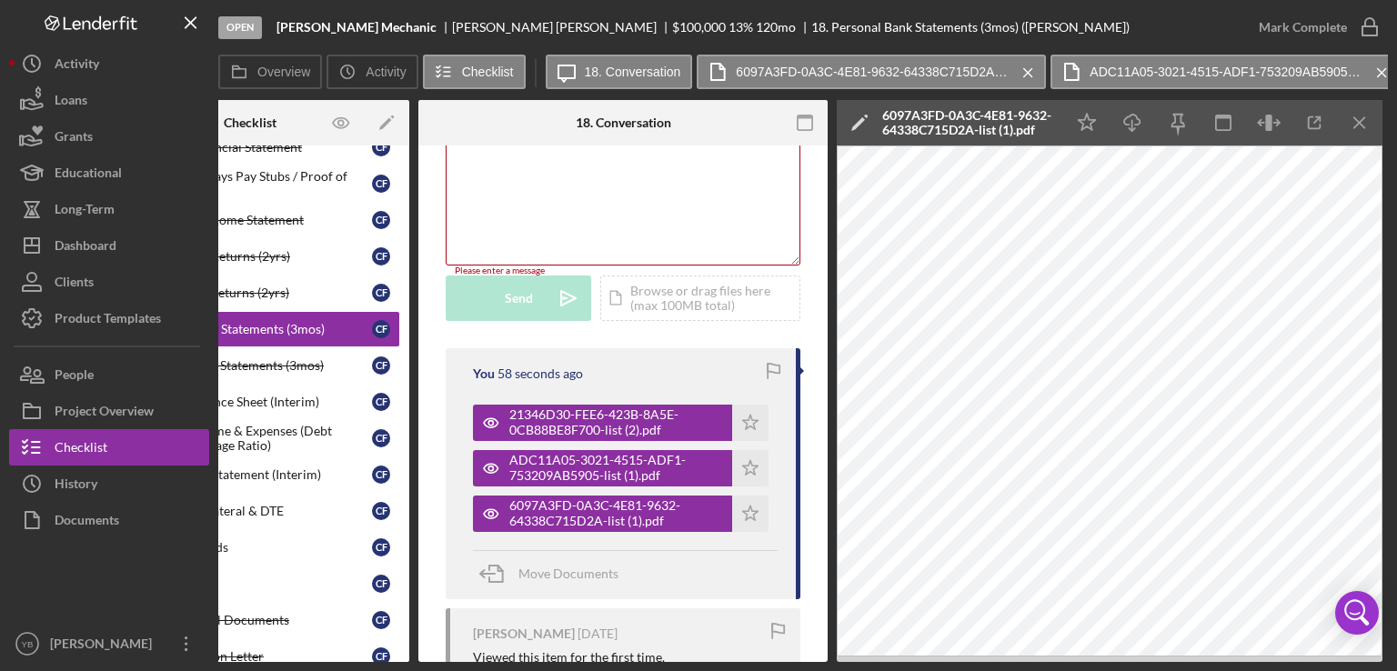
scroll to position [0, 128]
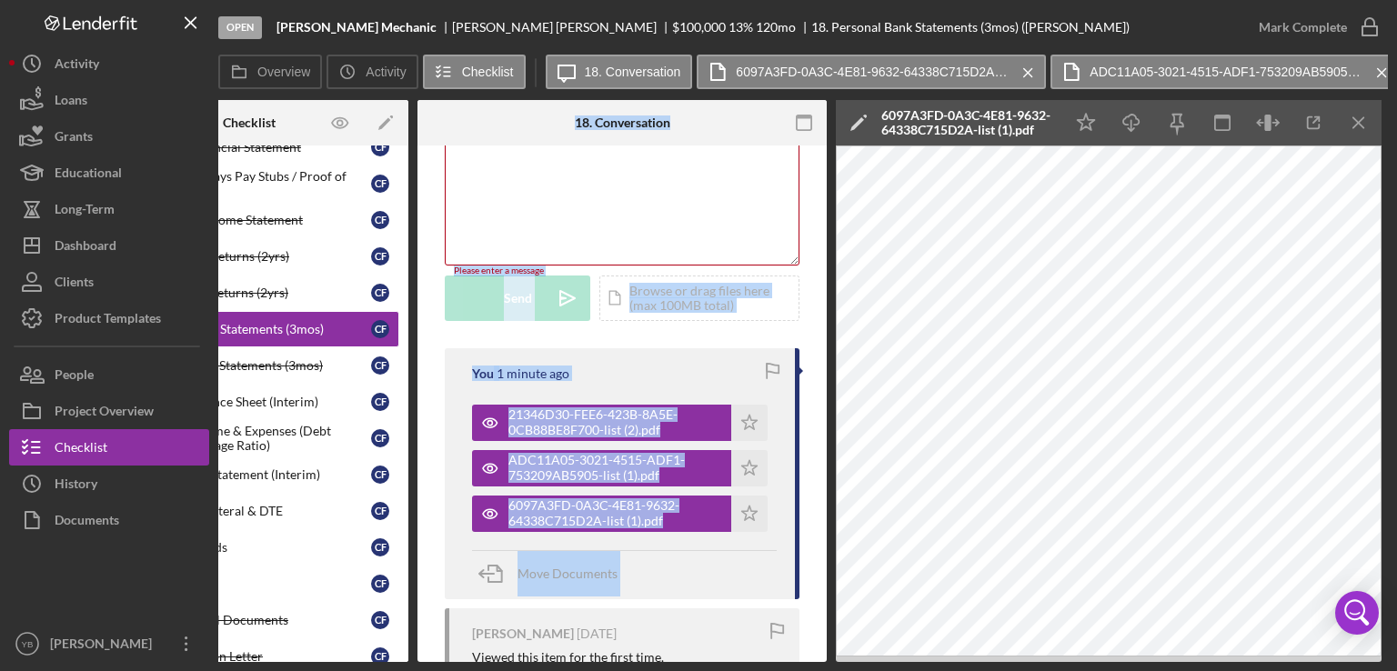
drag, startPoint x: 426, startPoint y: 661, endPoint x: 316, endPoint y: 659, distance: 111.0
click at [316, 659] on div "Overview Internal Workflow Stage Open Icon/Dropdown Arrow Archive (can unarchiv…" at bounding box center [802, 381] width 1169 height 562
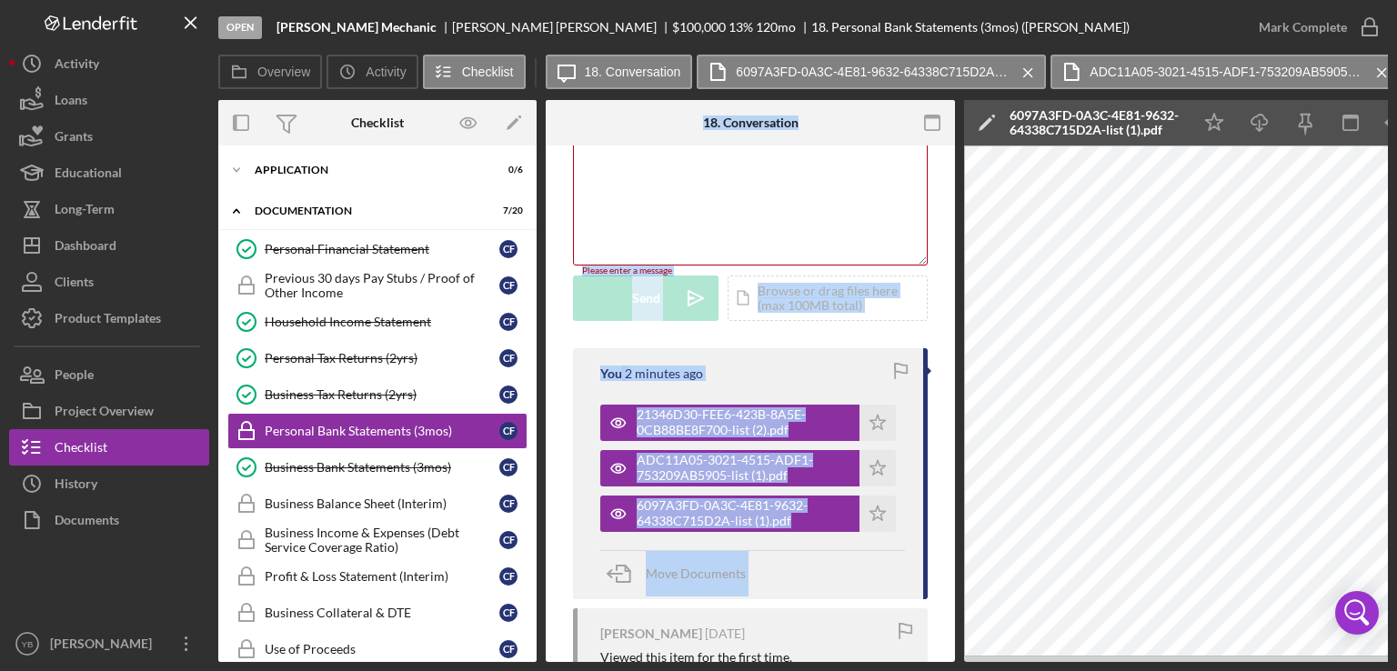
scroll to position [371, 0]
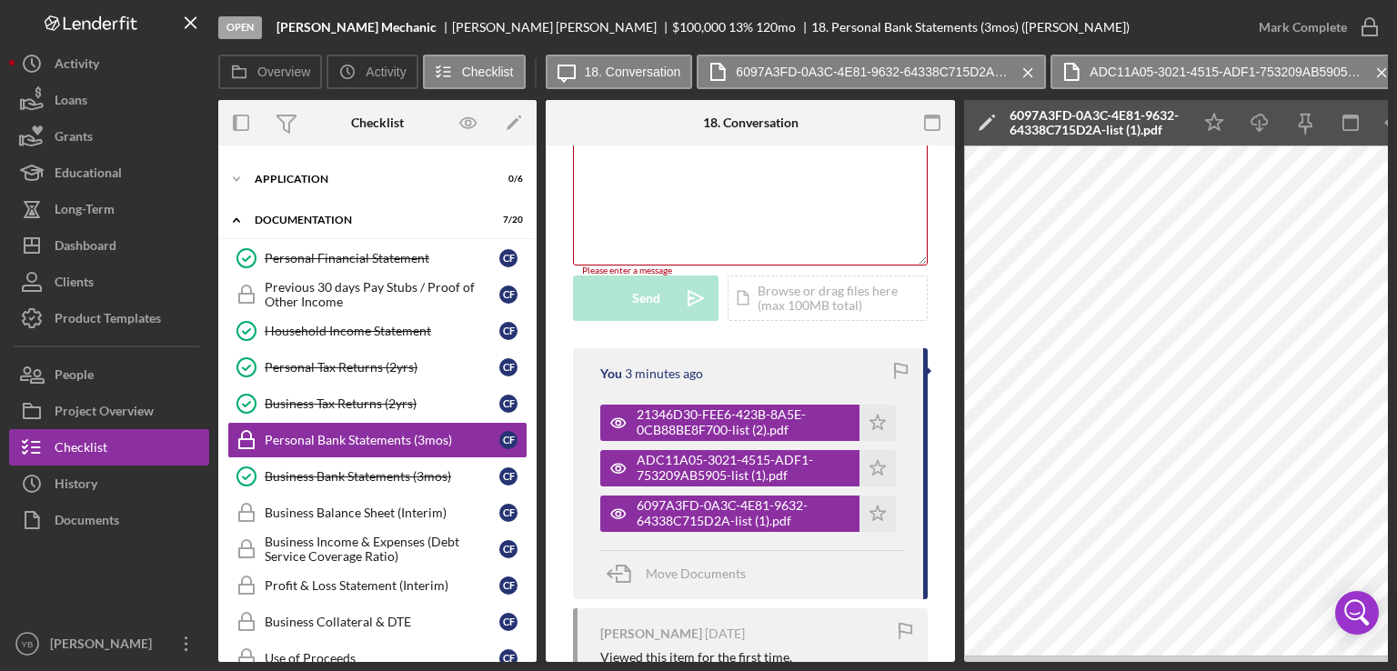
click at [751, 222] on div "v Color teal Color pink Remove color Add row above Add row below Add column bef…" at bounding box center [750, 184] width 353 height 159
drag, startPoint x: 955, startPoint y: 430, endPoint x: 953, endPoint y: 332, distance: 98.2
click at [953, 332] on div "Overview Internal Workflow Stage Open Icon/Dropdown Arrow Archive (can unarchiv…" at bounding box center [802, 381] width 1169 height 562
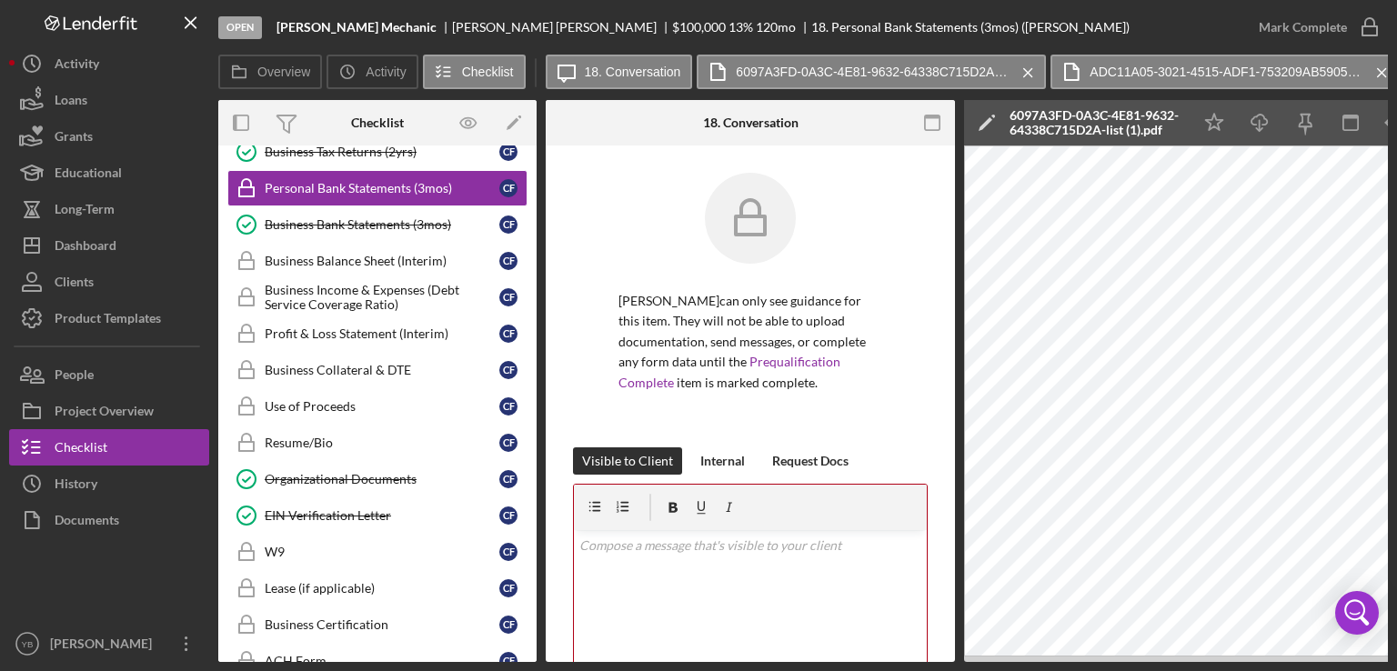
scroll to position [627, 0]
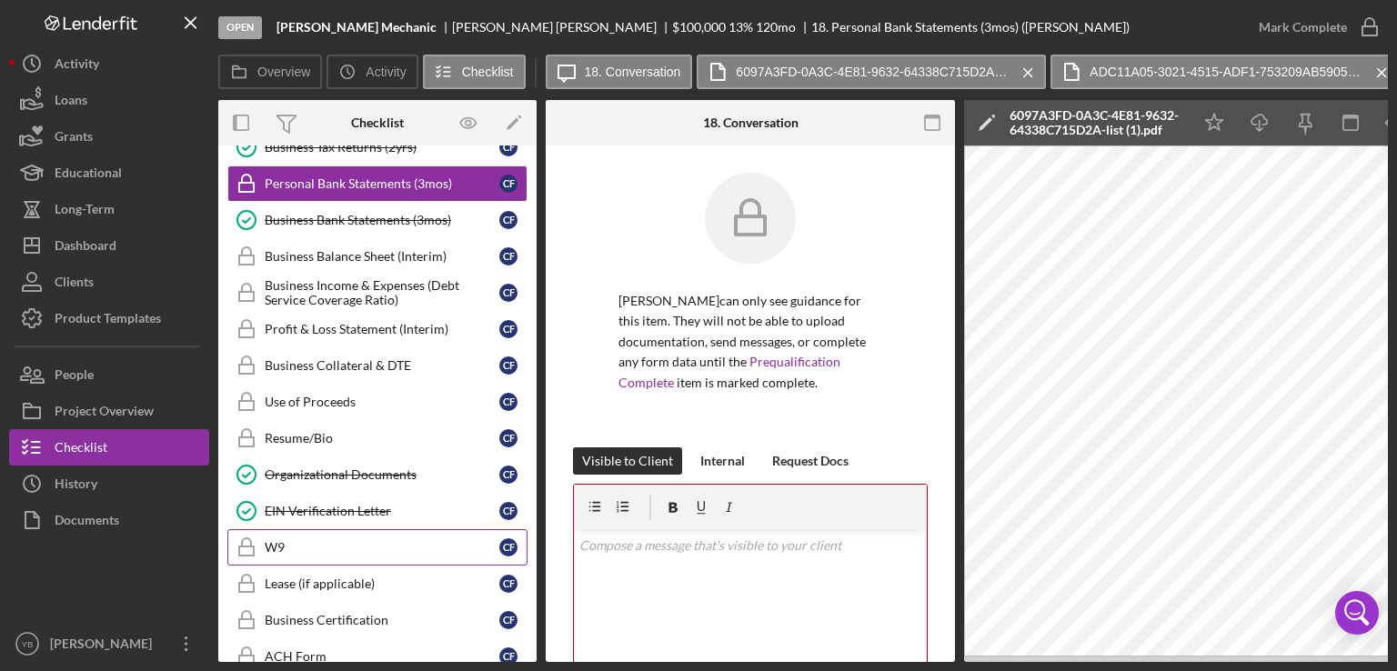
click at [276, 540] on div "W9" at bounding box center [382, 547] width 235 height 15
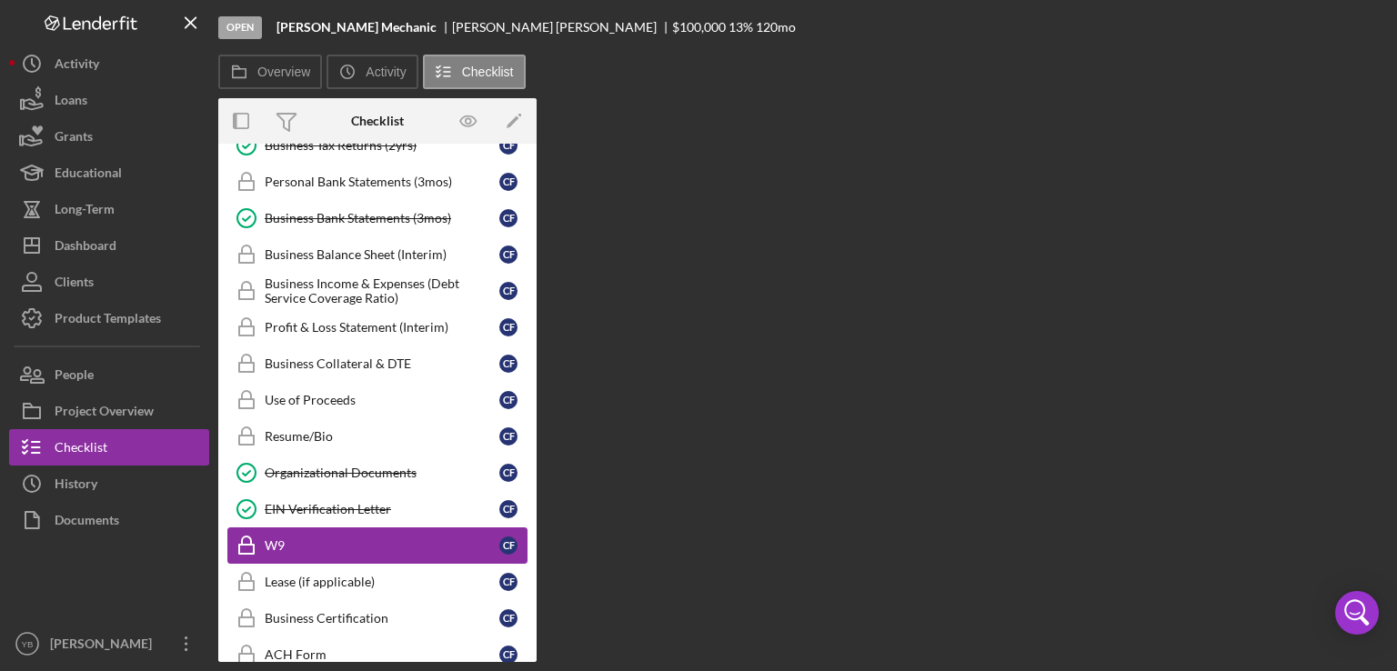
click at [298, 538] on div "W9" at bounding box center [382, 545] width 235 height 15
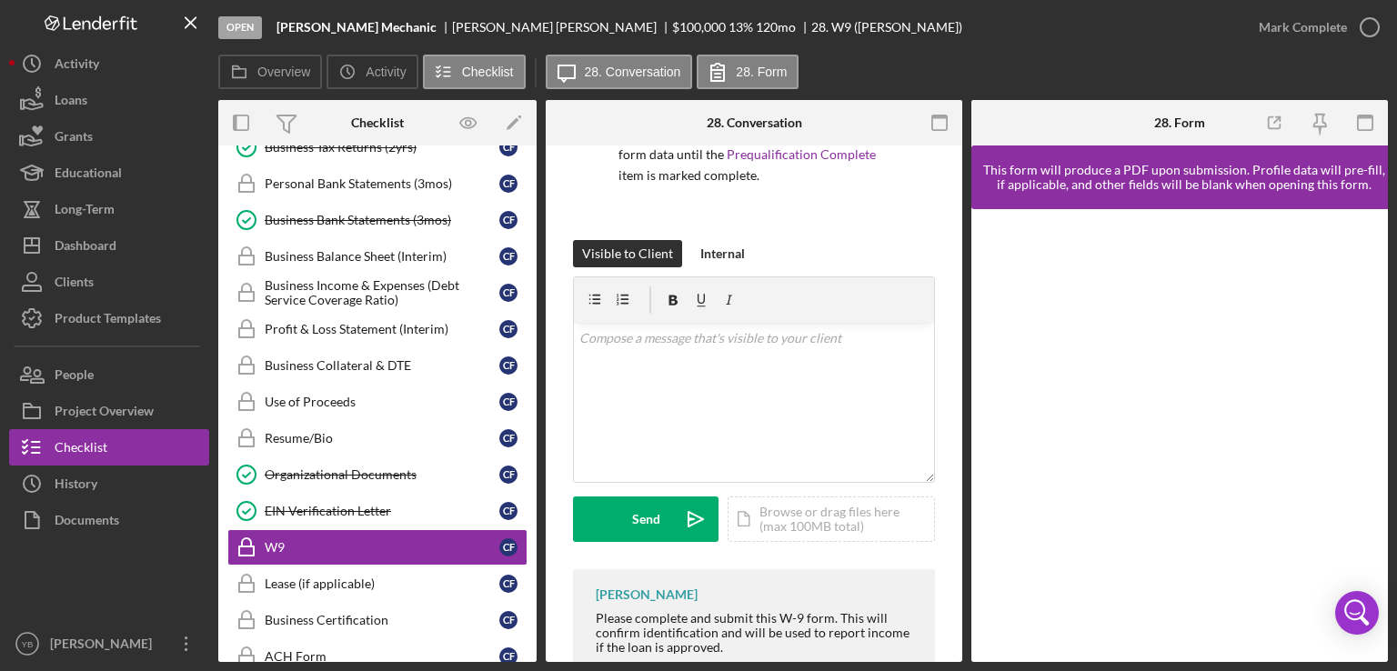
scroll to position [208, 0]
click at [796, 514] on div "Icon/Document Browse or drag files here (max 100MB total) Tap to choose files o…" at bounding box center [830, 518] width 207 height 45
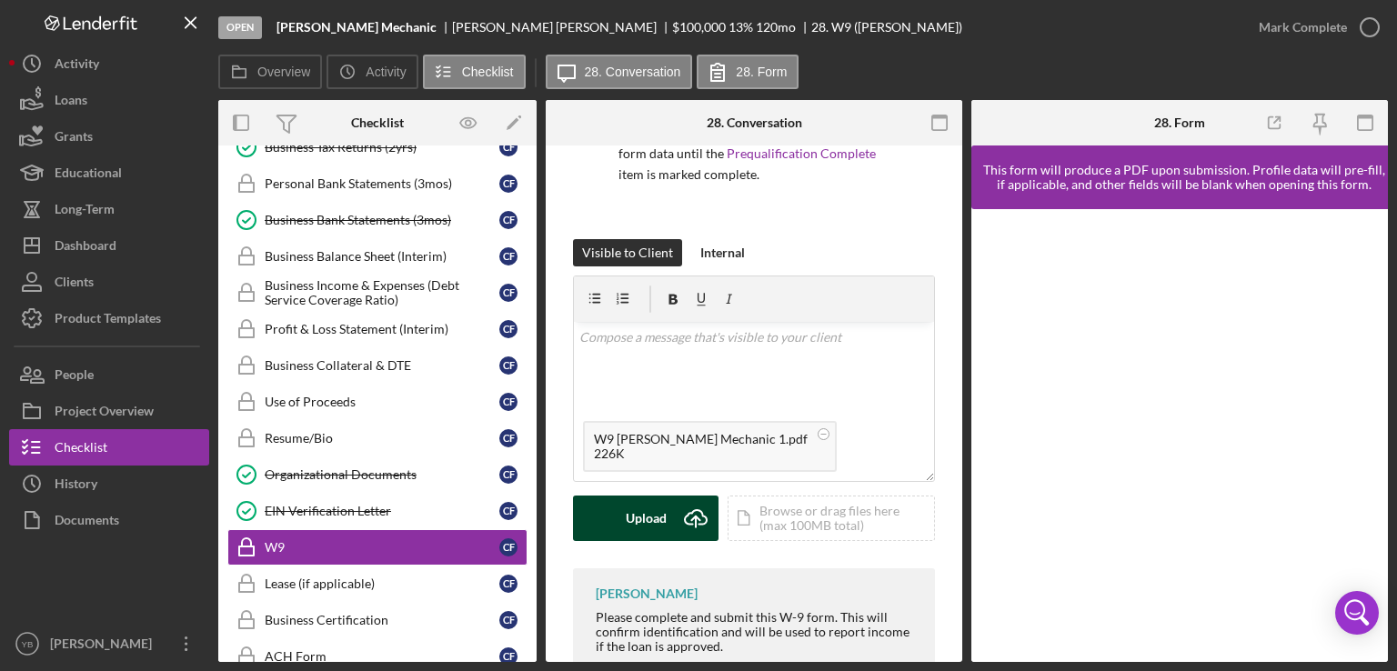
click at [644, 525] on div "Upload" at bounding box center [646, 518] width 41 height 45
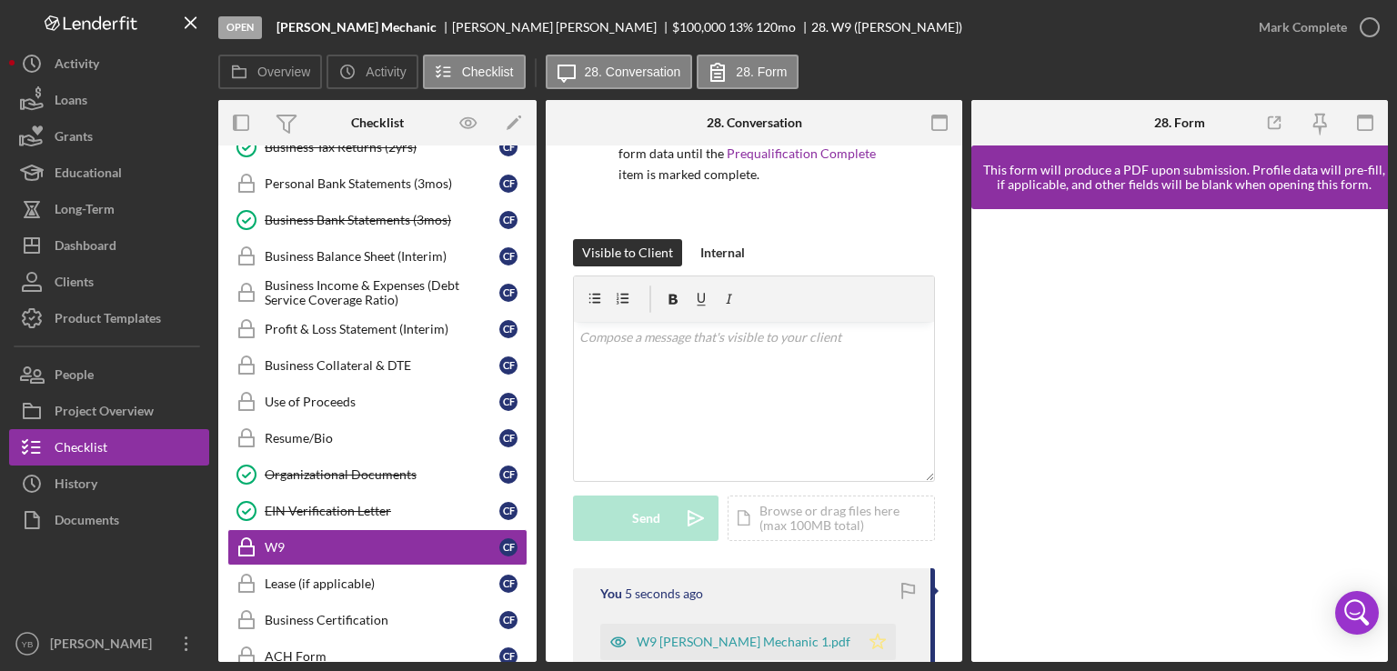
click at [859, 637] on icon "Icon/Star" at bounding box center [877, 642] width 36 height 36
click at [1299, 27] on div "Mark Complete" at bounding box center [1303, 27] width 88 height 36
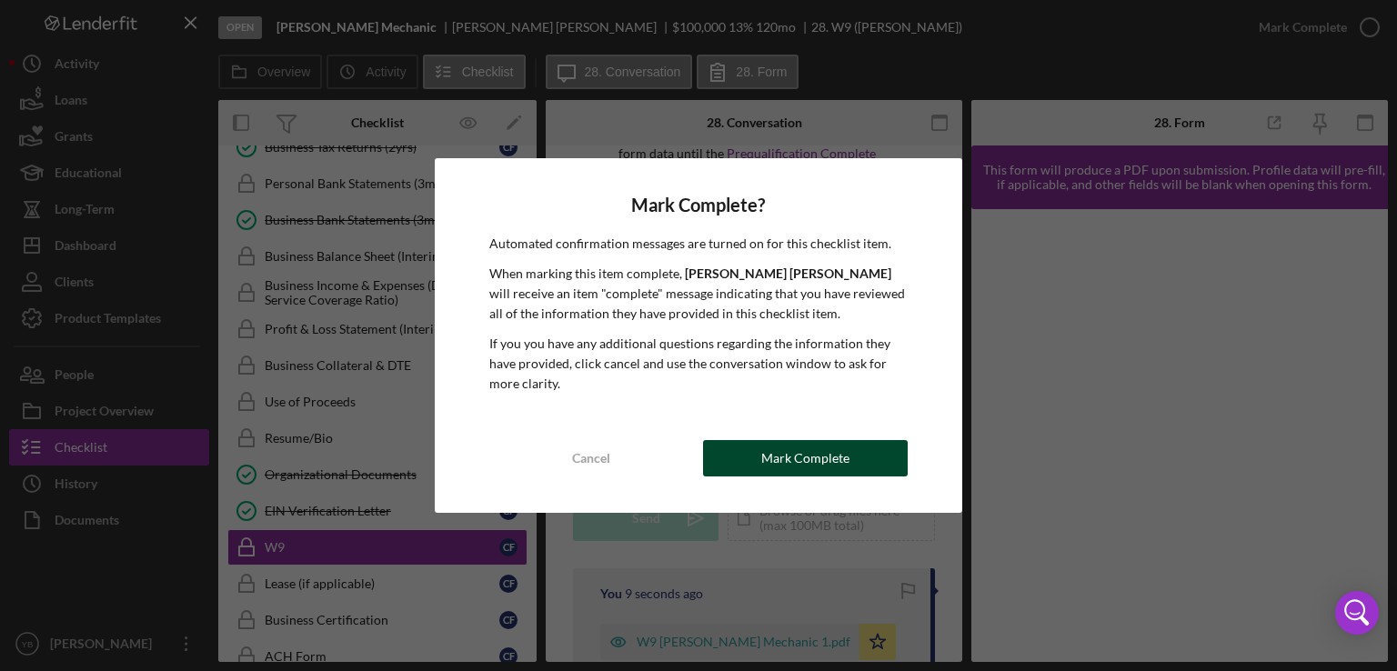
click at [778, 450] on div "Mark Complete" at bounding box center [805, 458] width 88 height 36
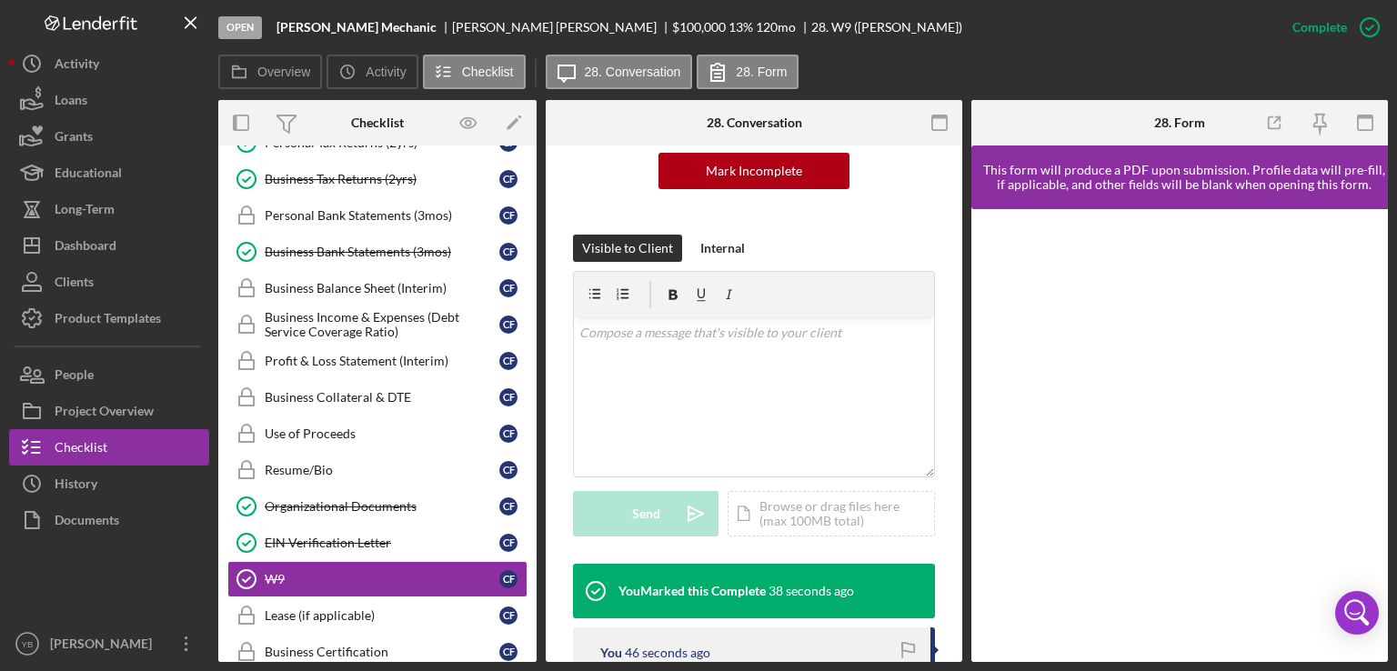
scroll to position [593, 0]
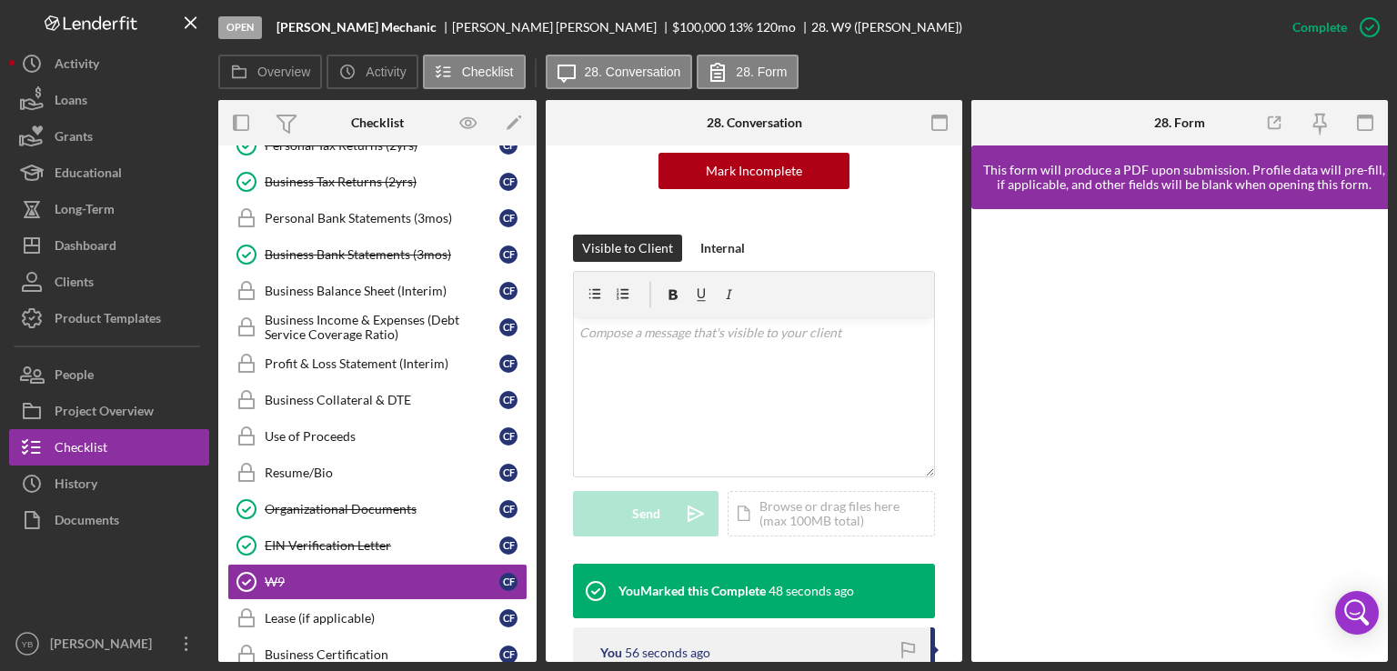
click at [538, 394] on div "Overview Internal Workflow Stage Open Icon/Dropdown Arrow Archive (can unarchiv…" at bounding box center [802, 381] width 1169 height 562
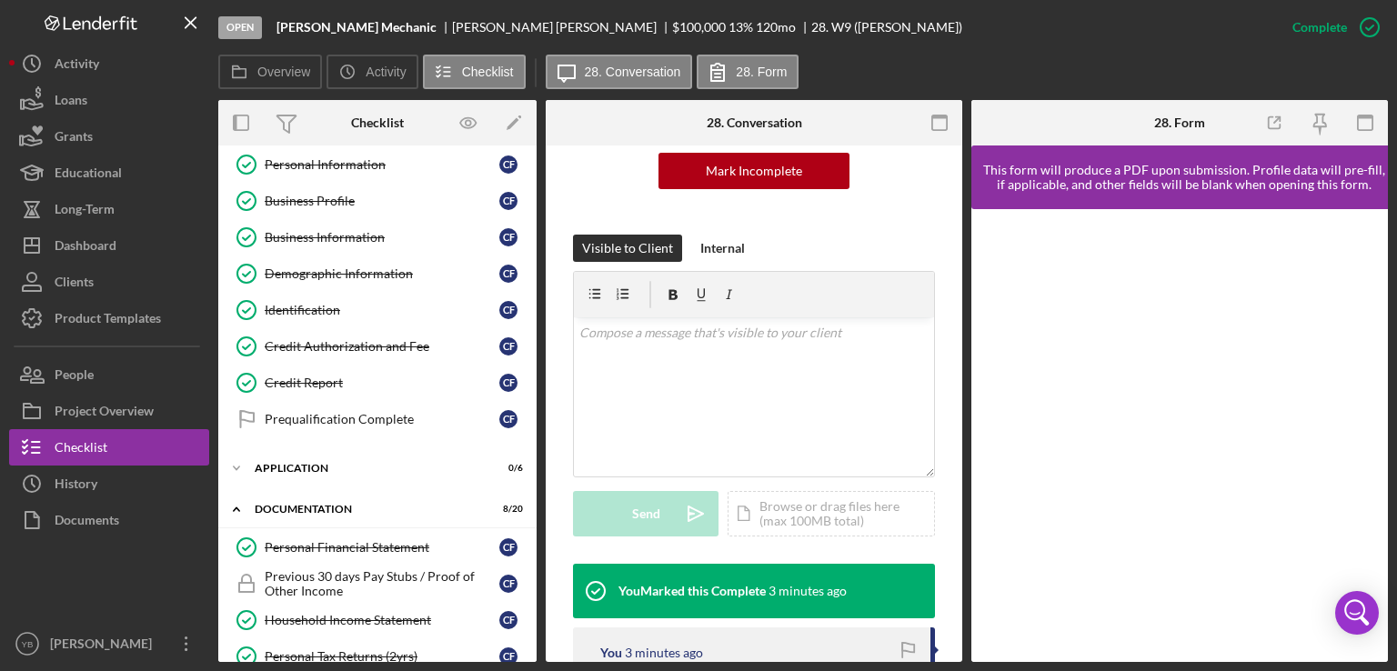
scroll to position [79, 0]
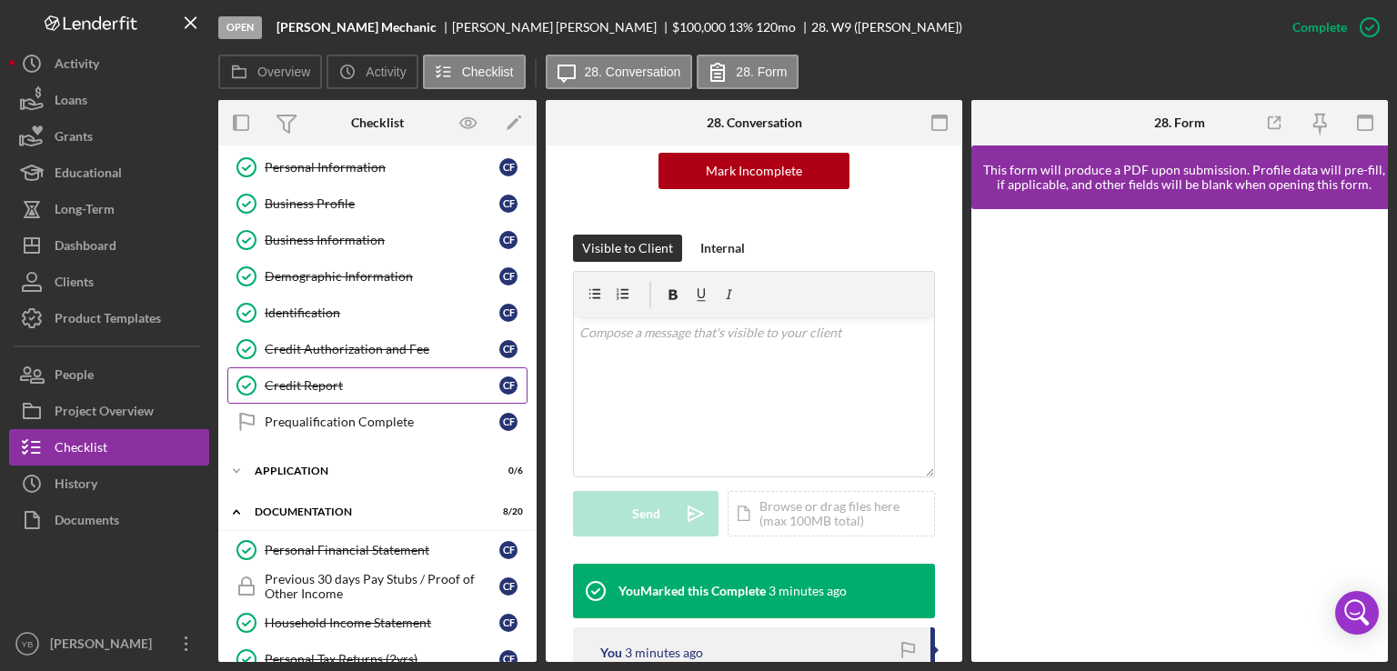
click at [304, 386] on div "Credit Report" at bounding box center [382, 385] width 235 height 15
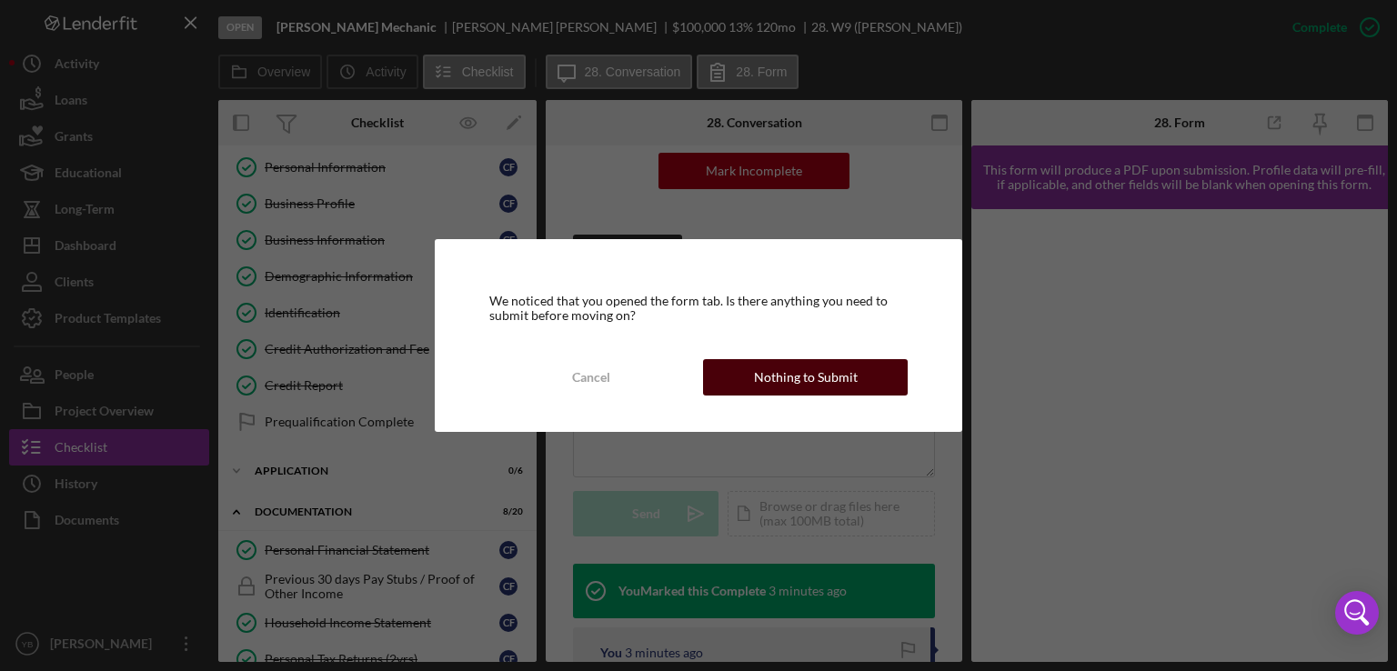
click at [828, 383] on div "Nothing to Submit" at bounding box center [806, 377] width 104 height 36
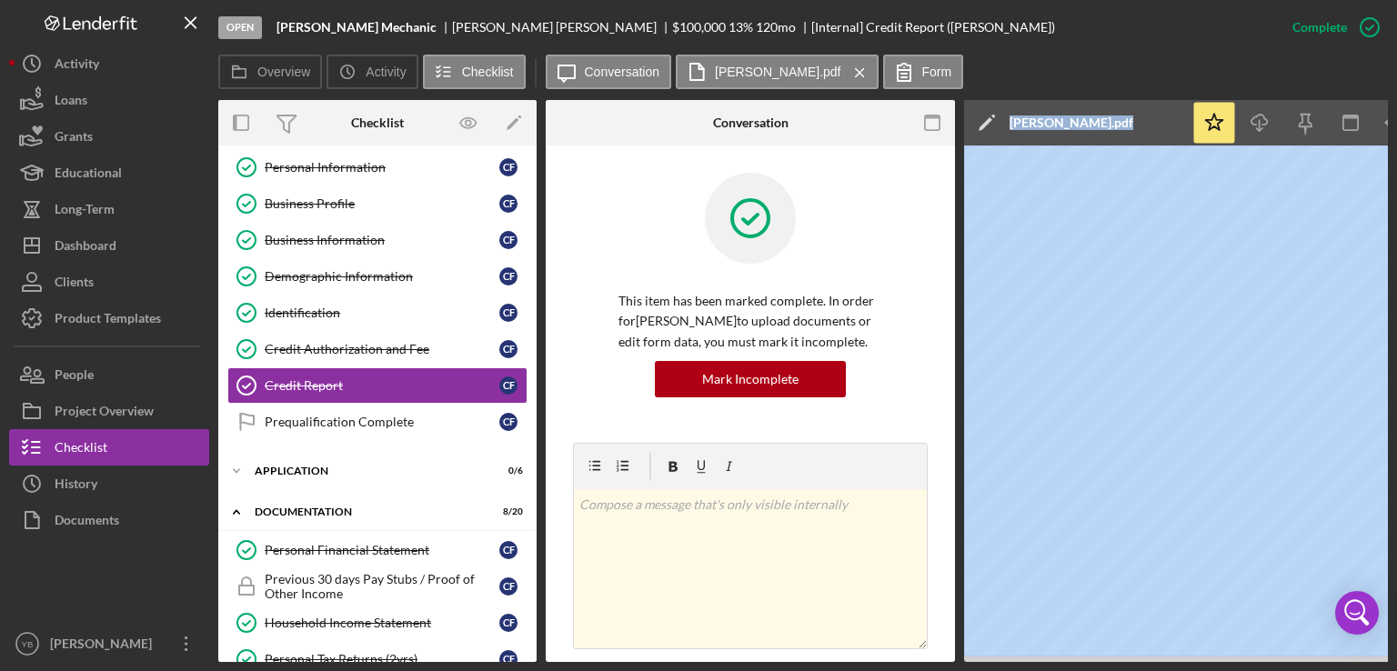
drag, startPoint x: 935, startPoint y: 661, endPoint x: 954, endPoint y: 653, distance: 20.8
click at [221, 415] on div "Overview Internal Workflow Stage Open Icon/Dropdown Arrow Archive (can unarchiv…" at bounding box center [802, 381] width 1169 height 562
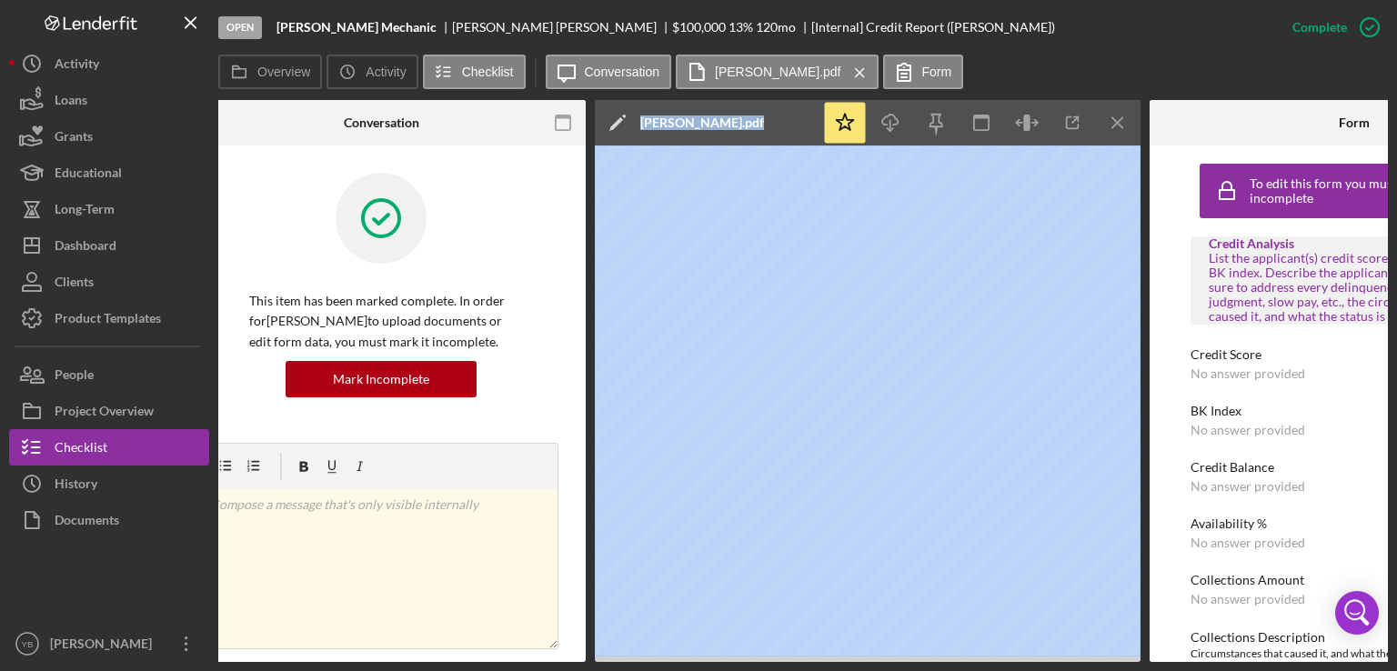
scroll to position [0, 371]
click at [890, 126] on icon "Icon/Download" at bounding box center [888, 123] width 41 height 41
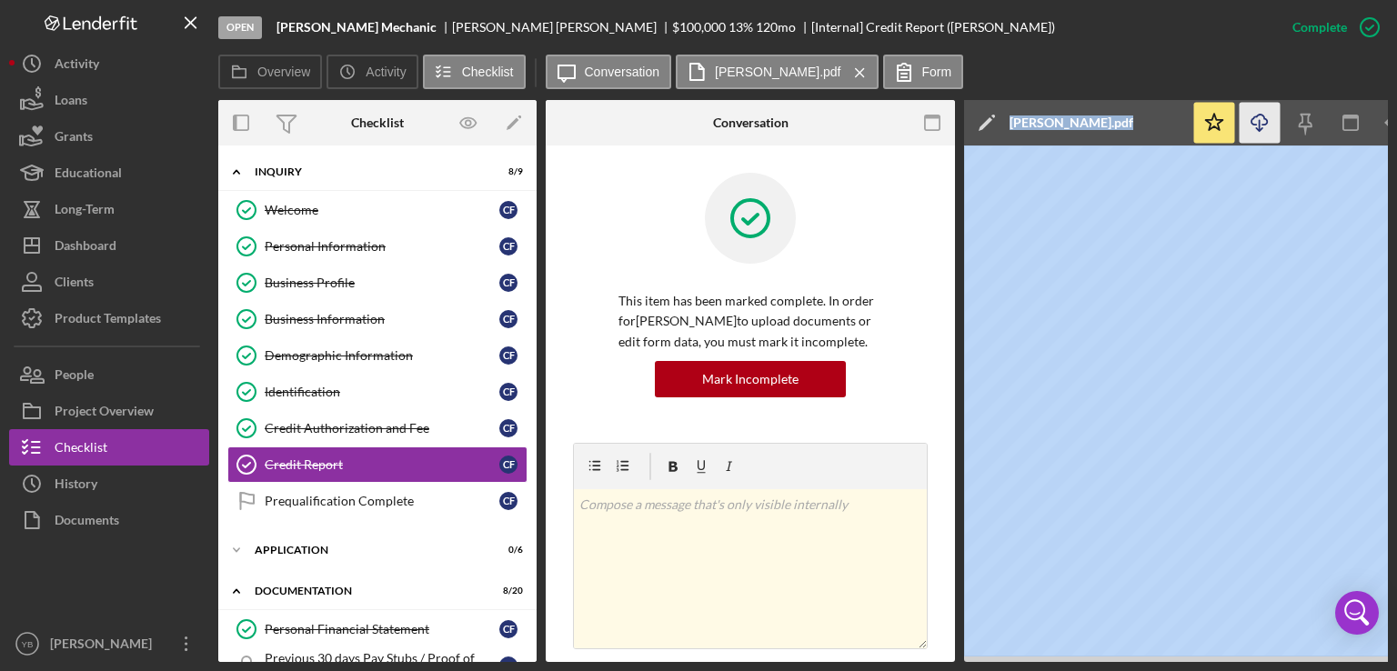
scroll to position [48, 0]
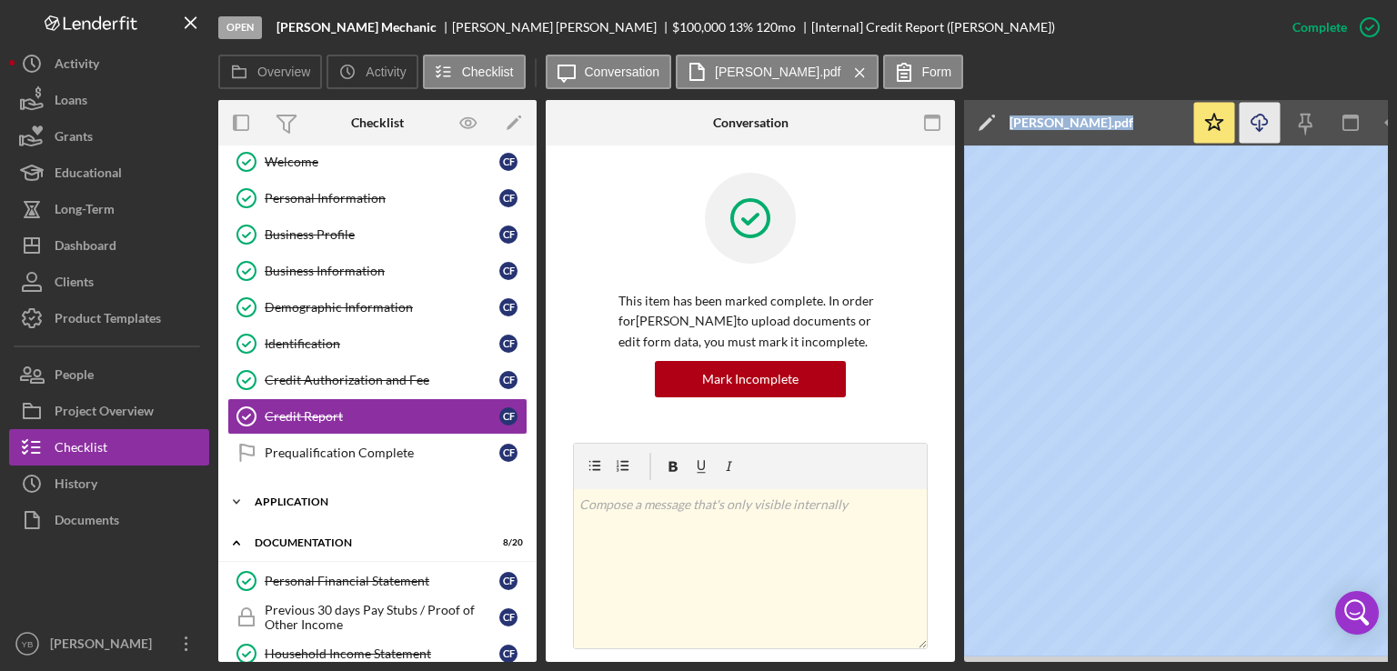
click at [276, 503] on div "Icon/Expander Application 0 / 6" at bounding box center [377, 502] width 318 height 36
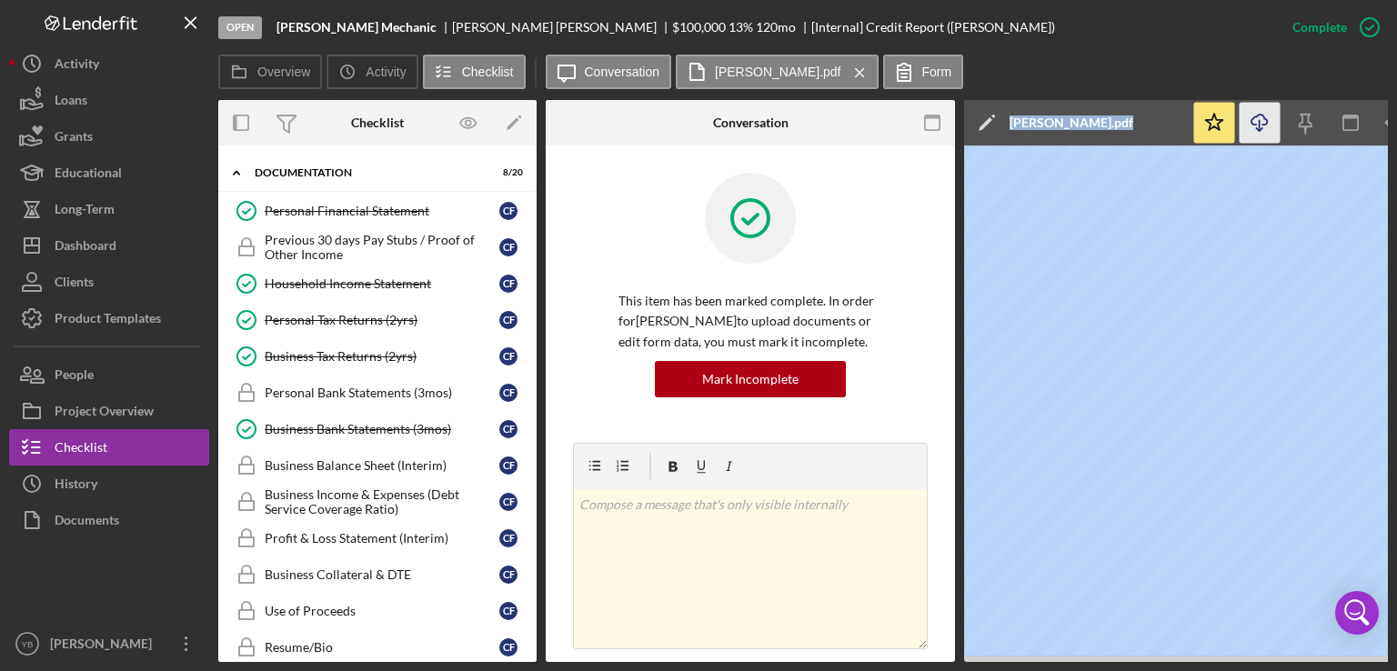
scroll to position [648, 0]
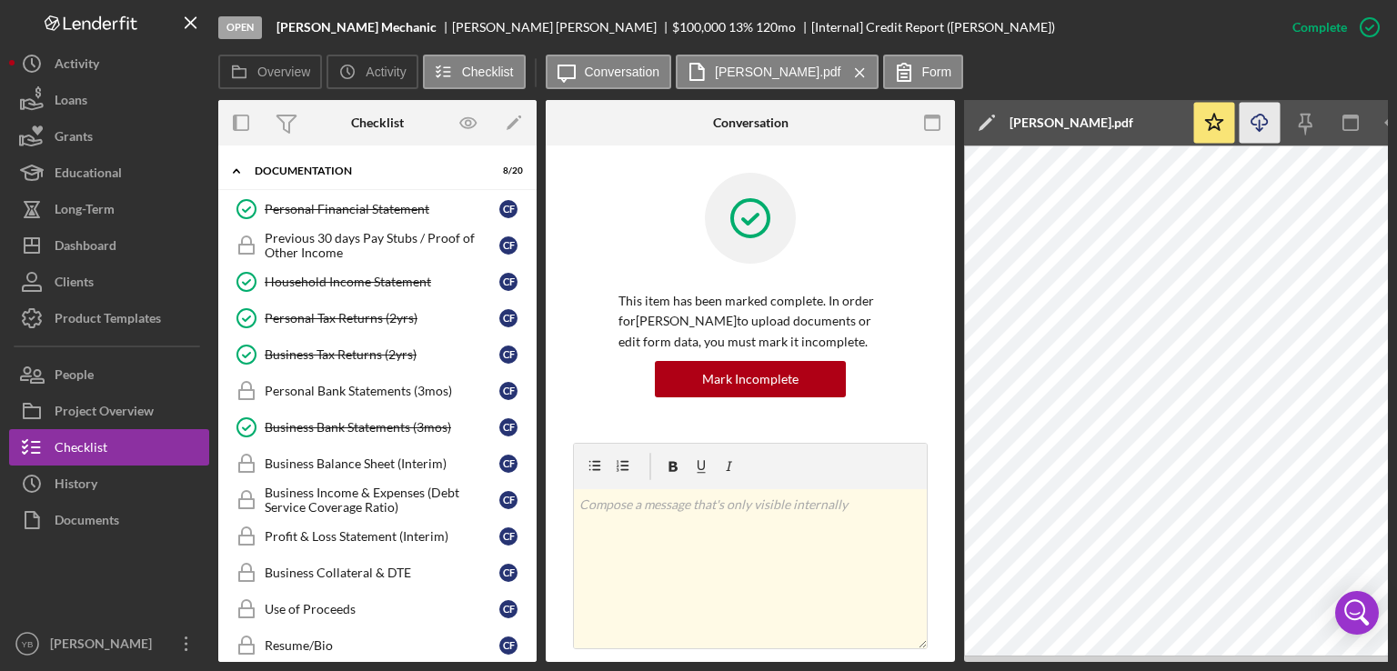
drag, startPoint x: 539, startPoint y: 437, endPoint x: 533, endPoint y: 496, distance: 58.5
click at [533, 496] on div "Overview Internal Workflow Stage Open Icon/Dropdown Arrow Archive (can unarchiv…" at bounding box center [802, 381] width 1169 height 562
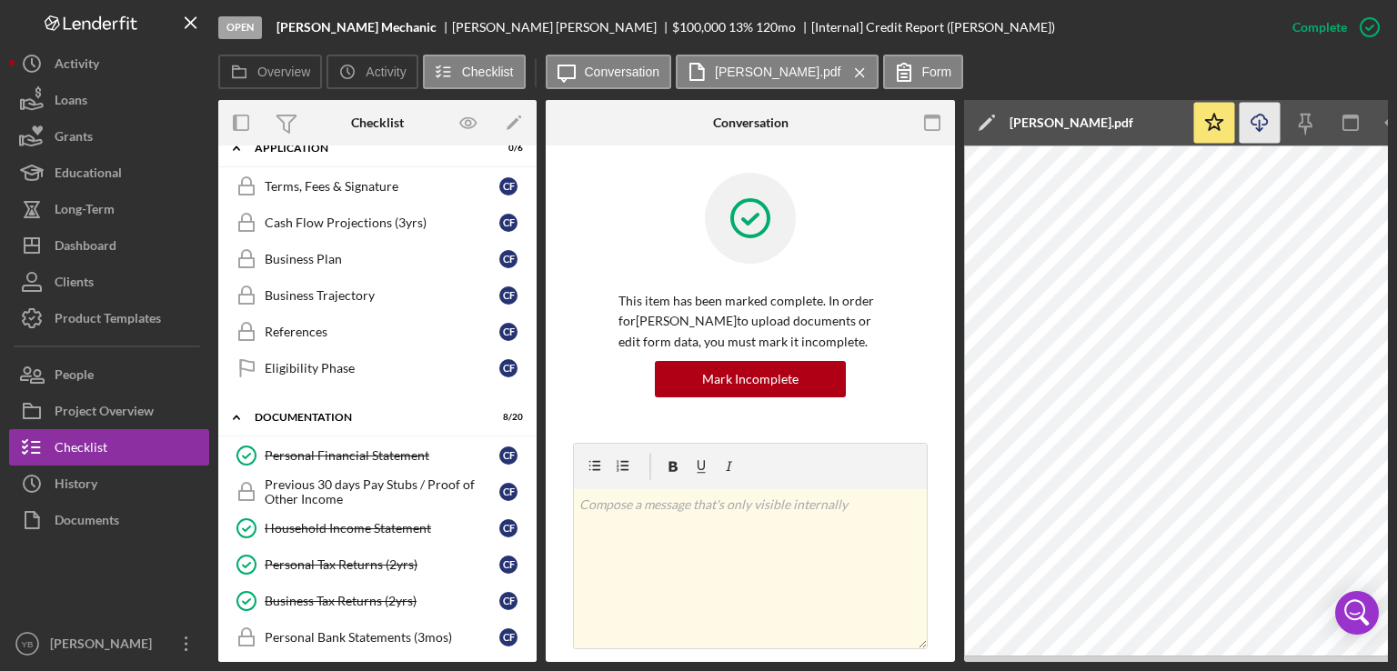
scroll to position [405, 0]
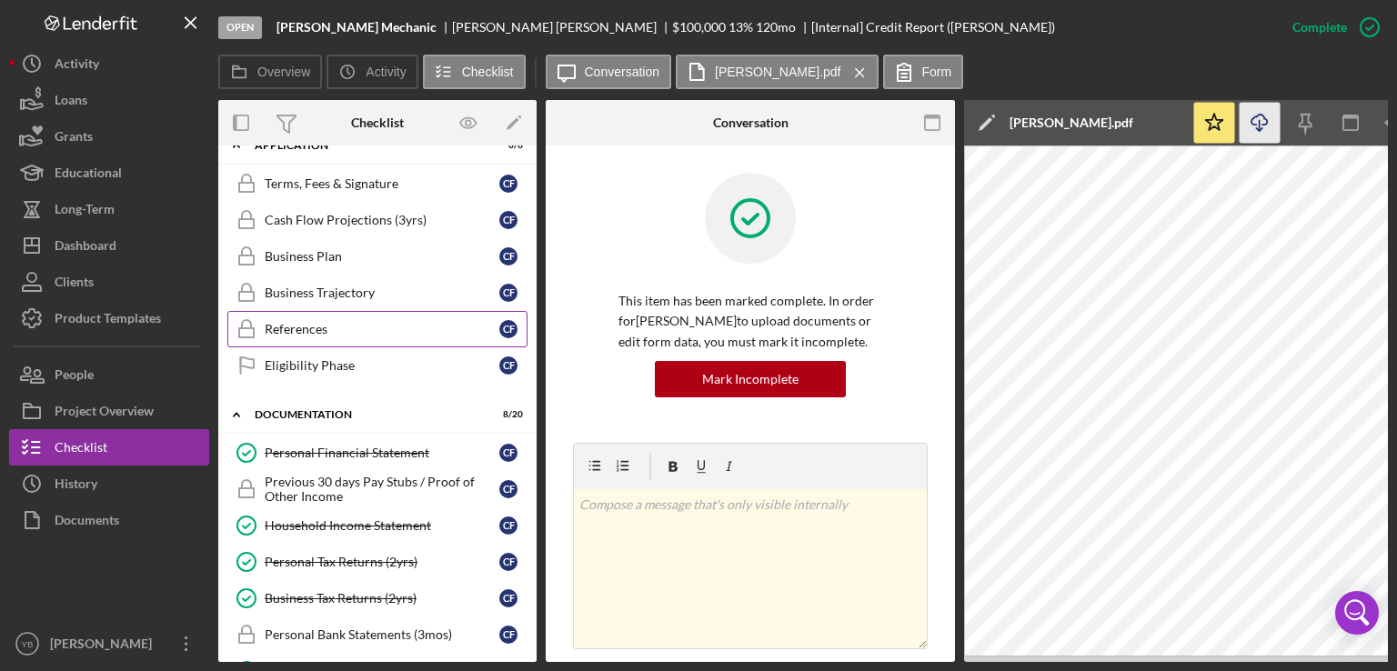
click at [331, 322] on div "References" at bounding box center [382, 329] width 235 height 15
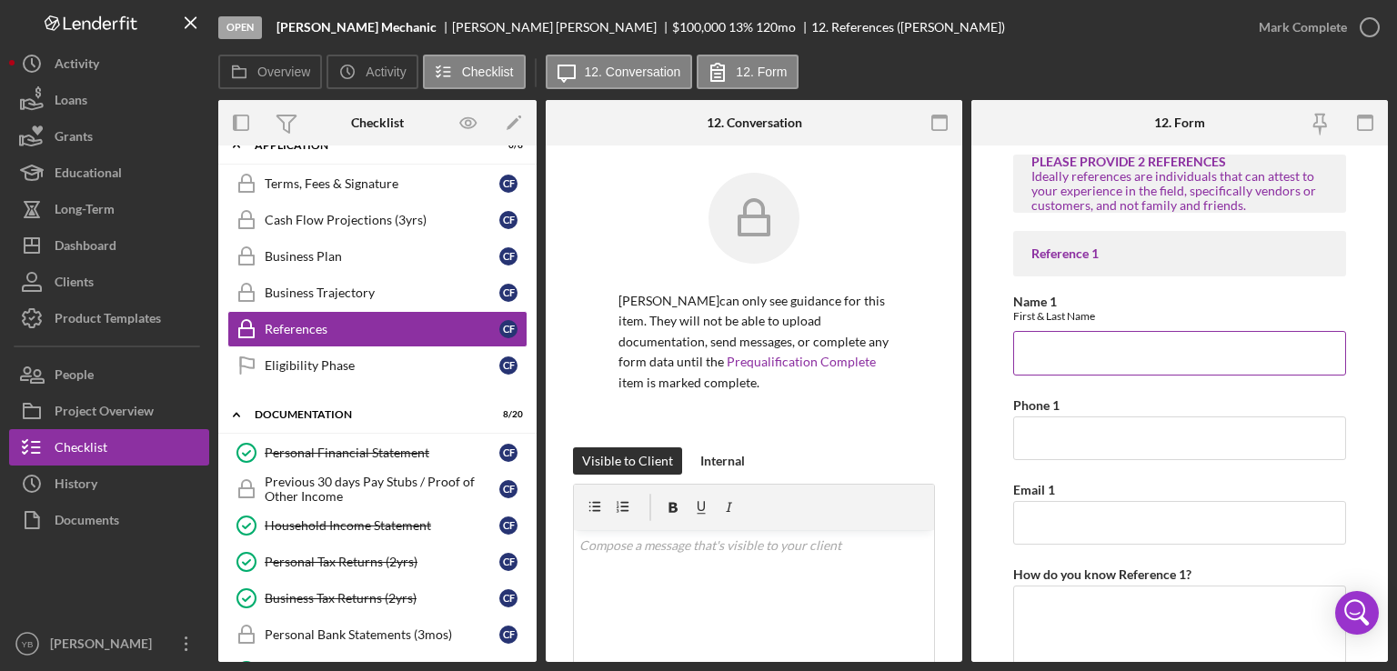
click at [1032, 346] on input "Name 1" at bounding box center [1179, 353] width 333 height 44
type input "[PERSON_NAME]"
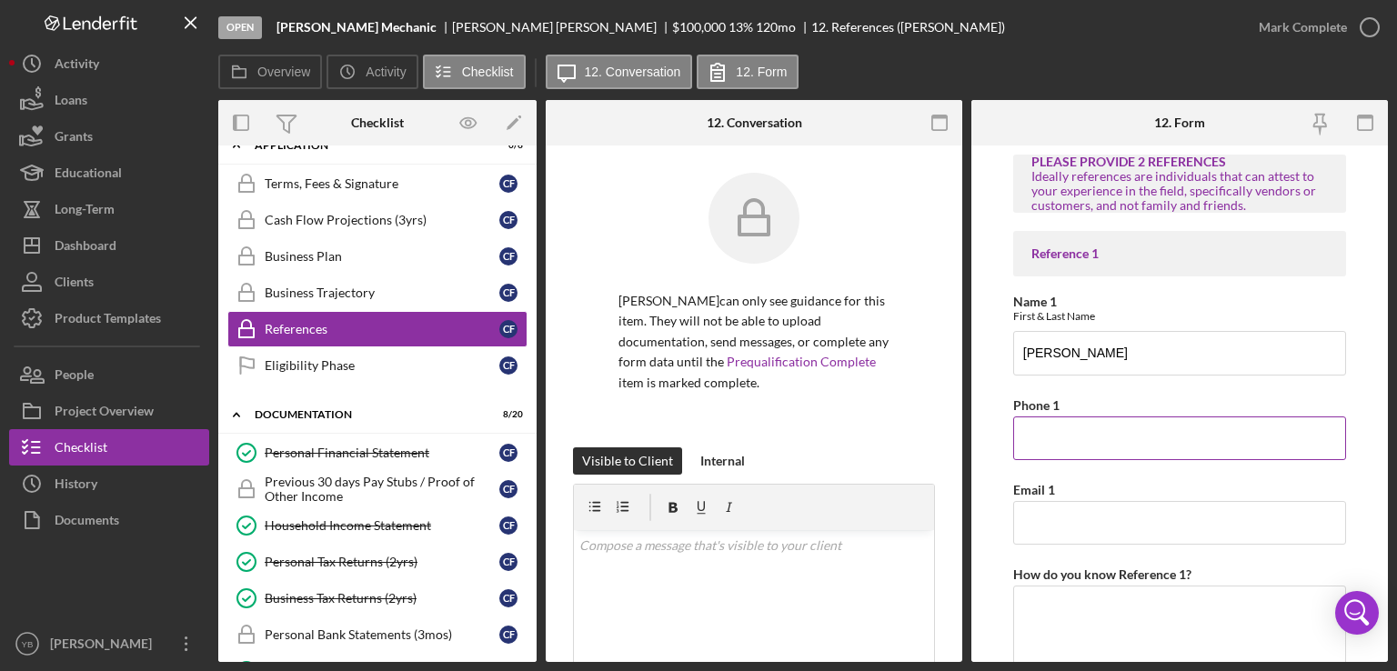
click at [1048, 438] on input "Phone 1" at bounding box center [1179, 438] width 333 height 44
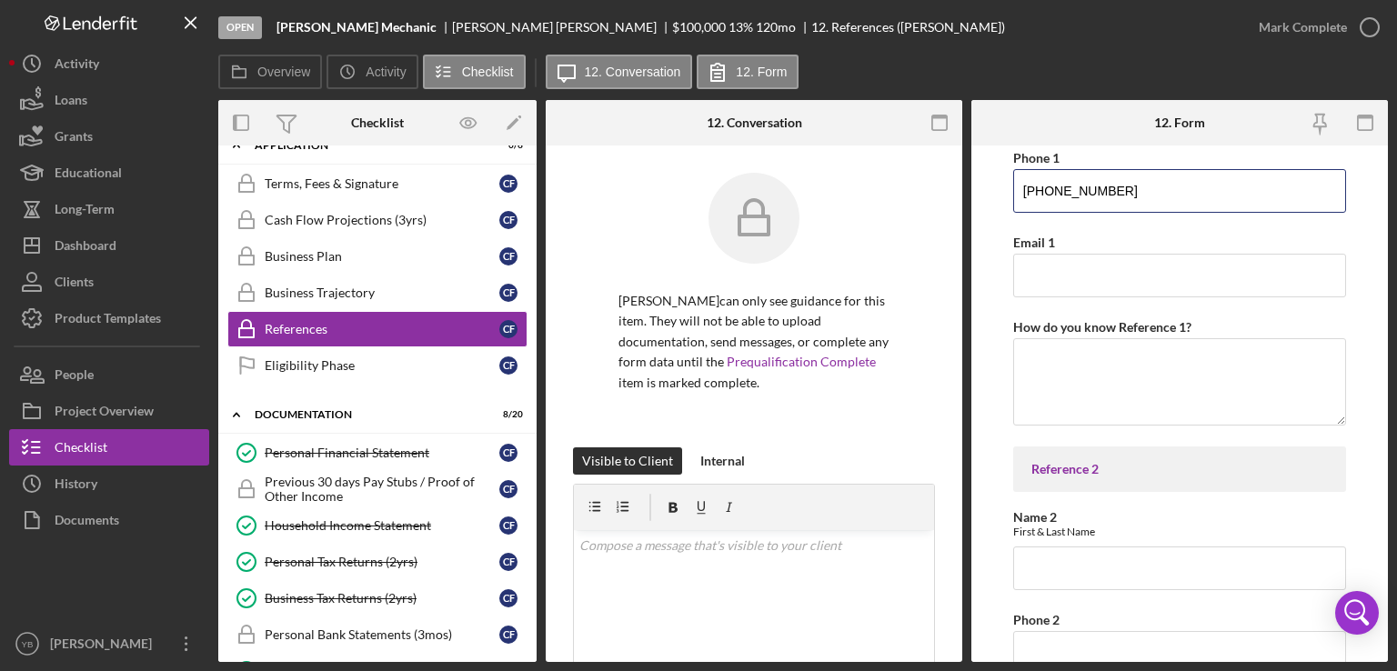
scroll to position [251, 0]
type input "[PHONE_NUMBER]"
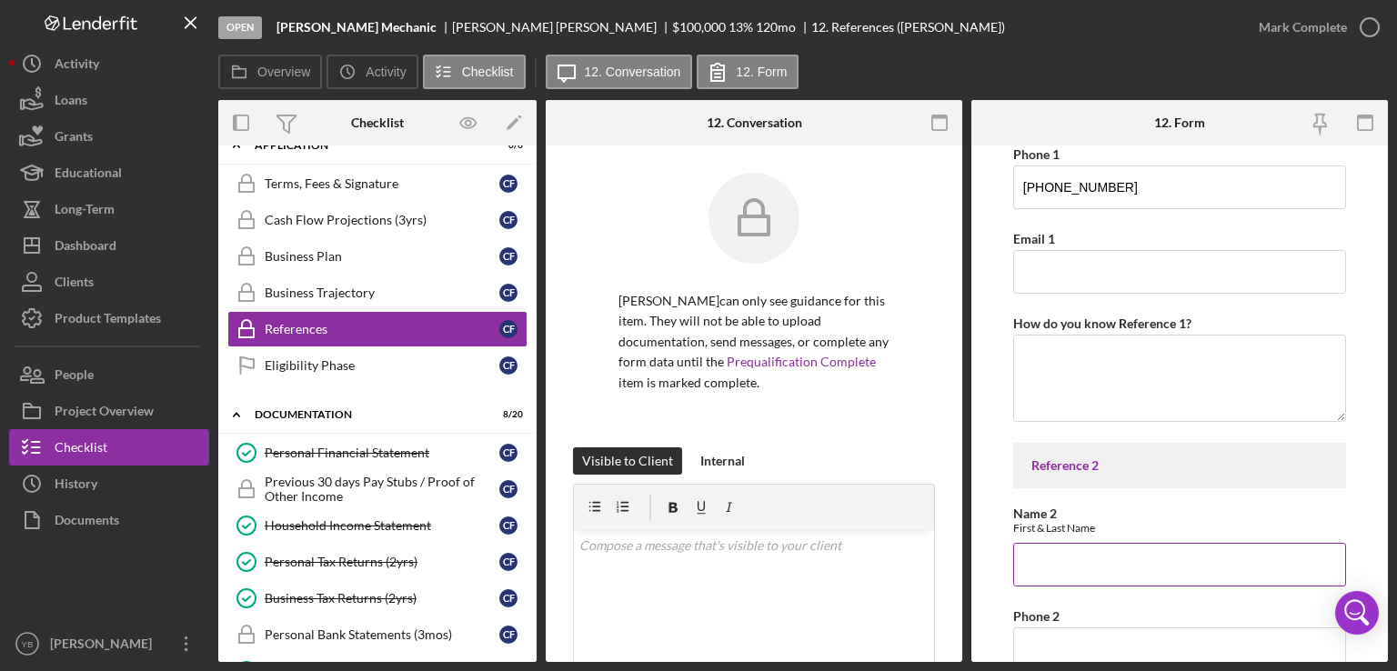
click at [1044, 563] on input "Name 2" at bounding box center [1179, 565] width 333 height 44
type input "[PERSON_NAME] De la [PERSON_NAME]"
click at [1038, 646] on input "Phone 2" at bounding box center [1179, 649] width 333 height 44
type input "[PHONE_NUMBER]"
drag, startPoint x: 1391, startPoint y: 497, endPoint x: 1360, endPoint y: 415, distance: 88.7
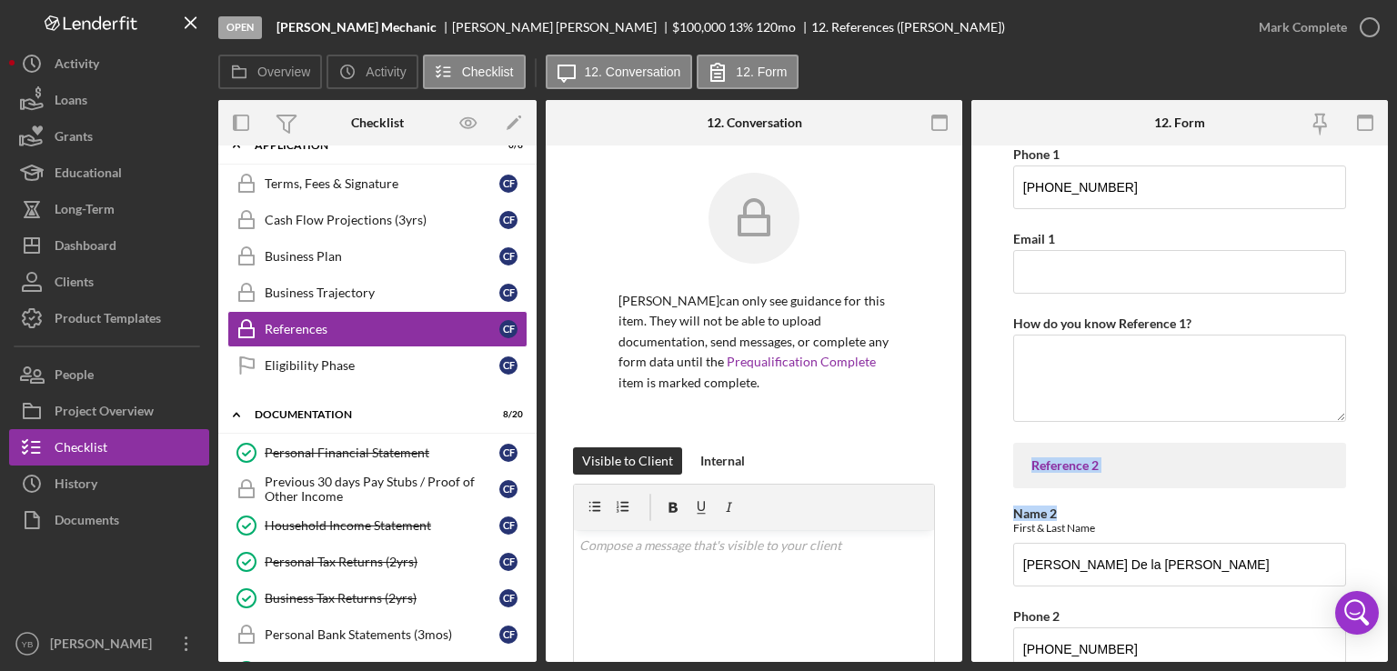
click at [1360, 415] on div "Open [PERSON_NAME] Mechanic [PERSON_NAME] $100,000 $100,000 13 % 120 mo 12. Ref…" at bounding box center [698, 335] width 1397 height 671
click at [1360, 415] on form "PLEASE PROVIDE 2 REFERENCES Ideally references are individuals that can attest …" at bounding box center [1179, 403] width 416 height 517
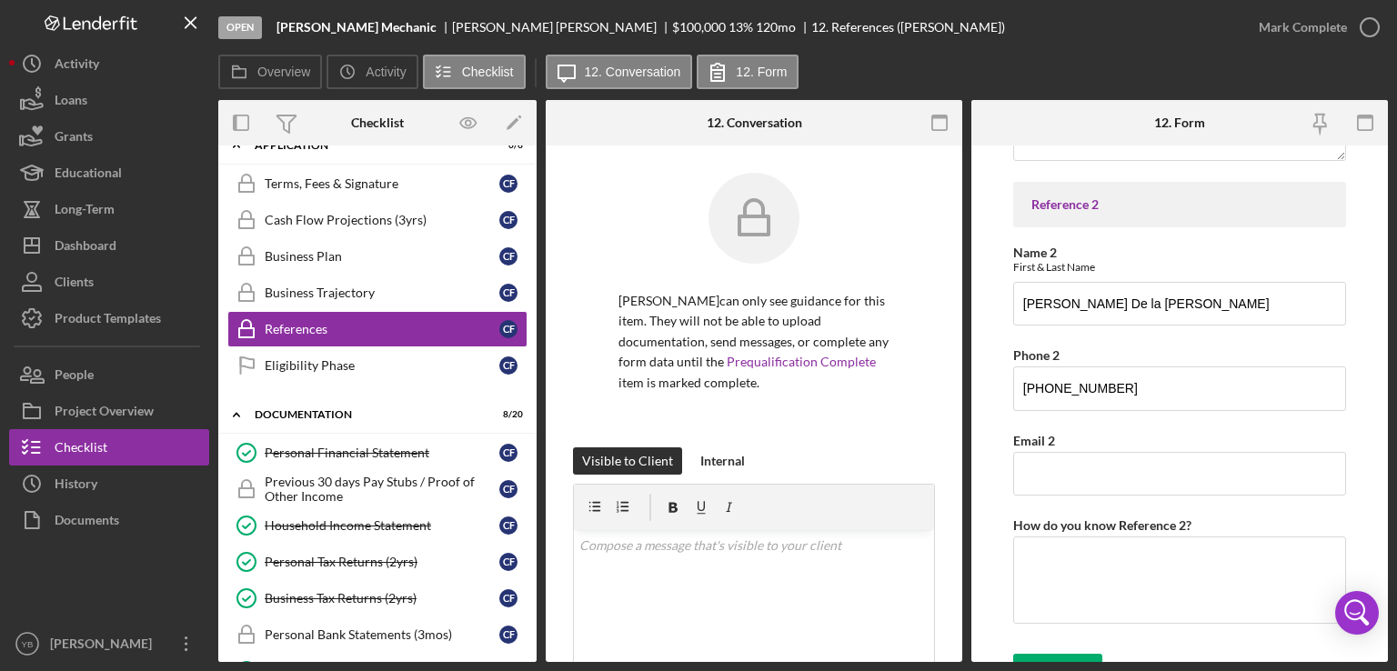
scroll to position [540, 0]
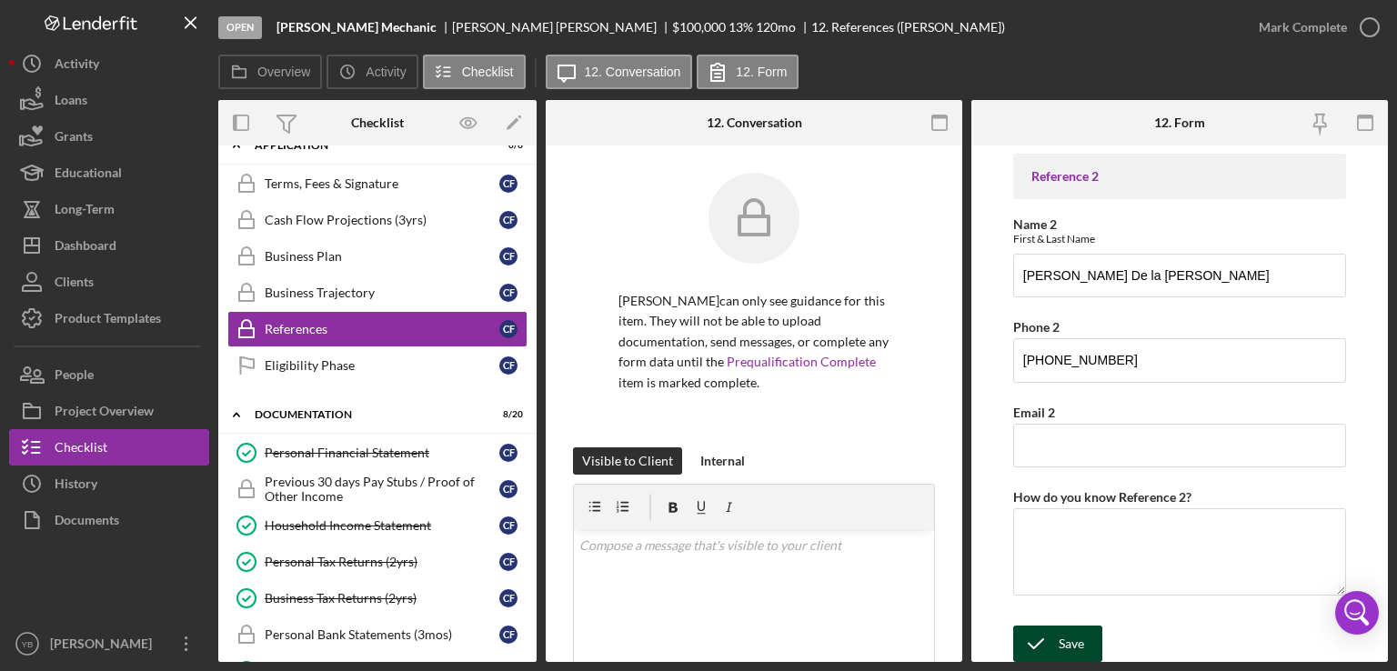
click at [1059, 637] on div "Save" at bounding box center [1071, 644] width 25 height 36
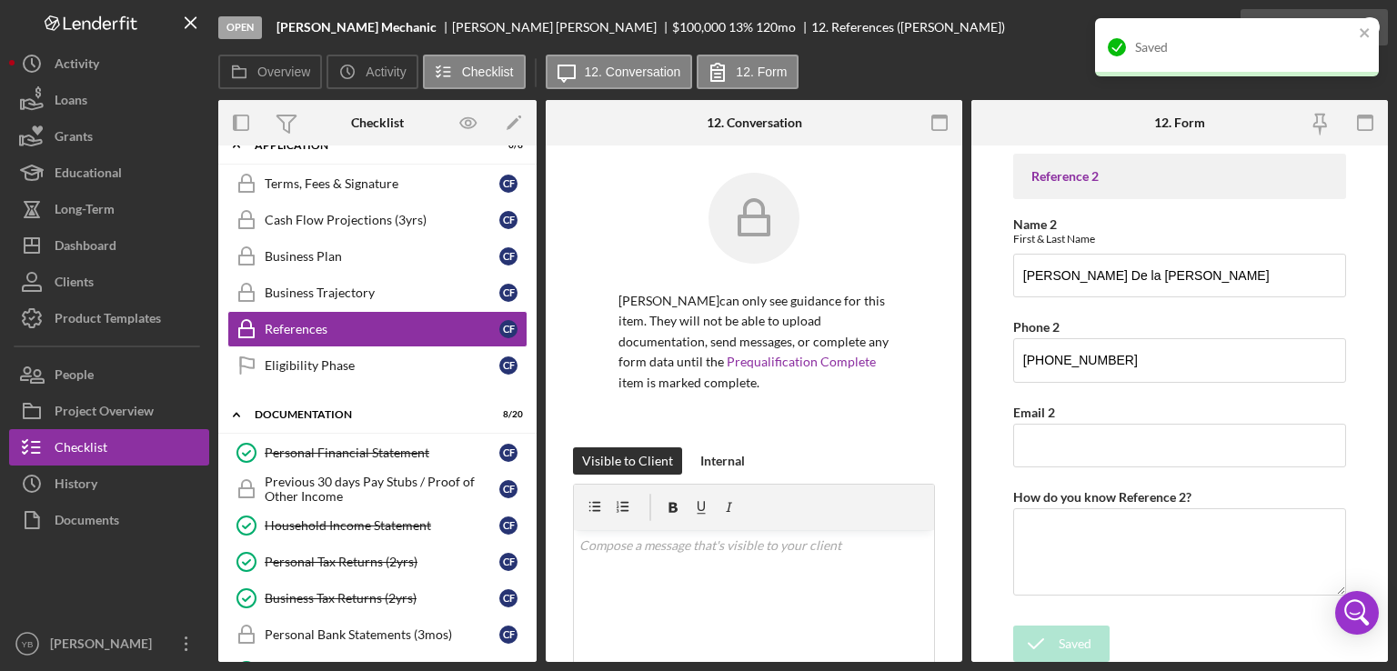
click at [1288, 33] on div "Saved" at bounding box center [1230, 47] width 256 height 29
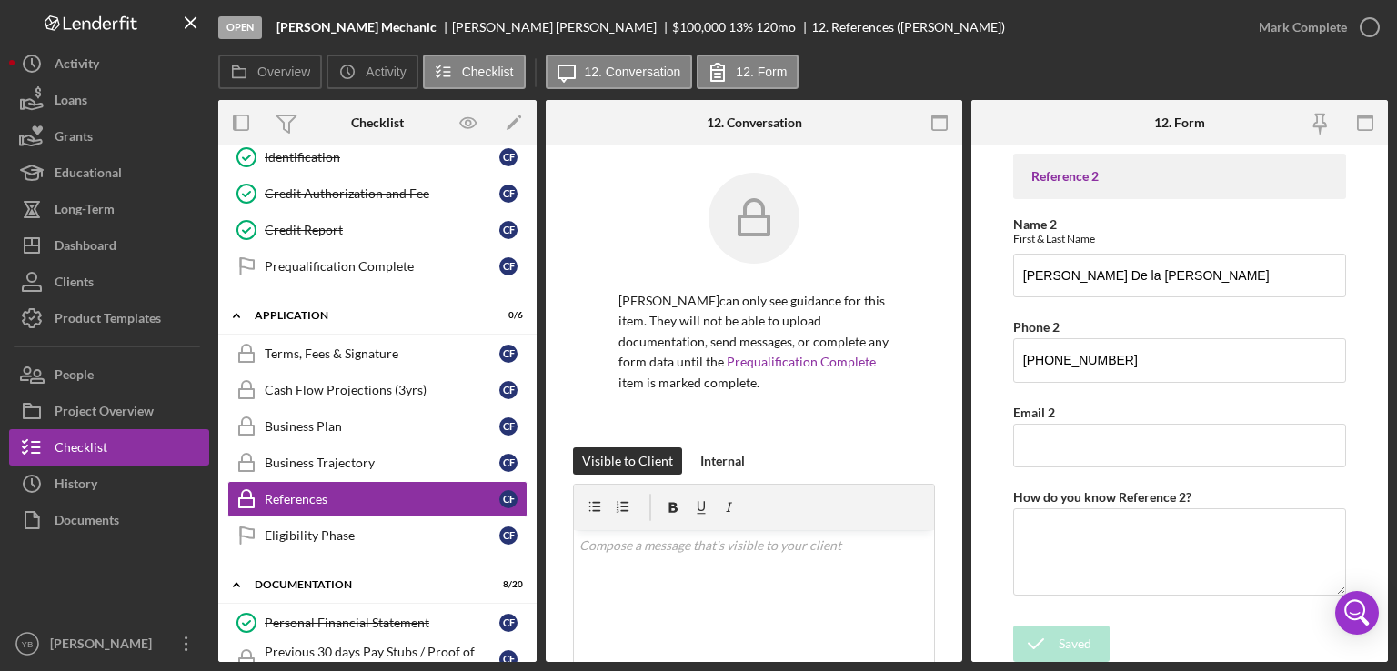
scroll to position [231, 0]
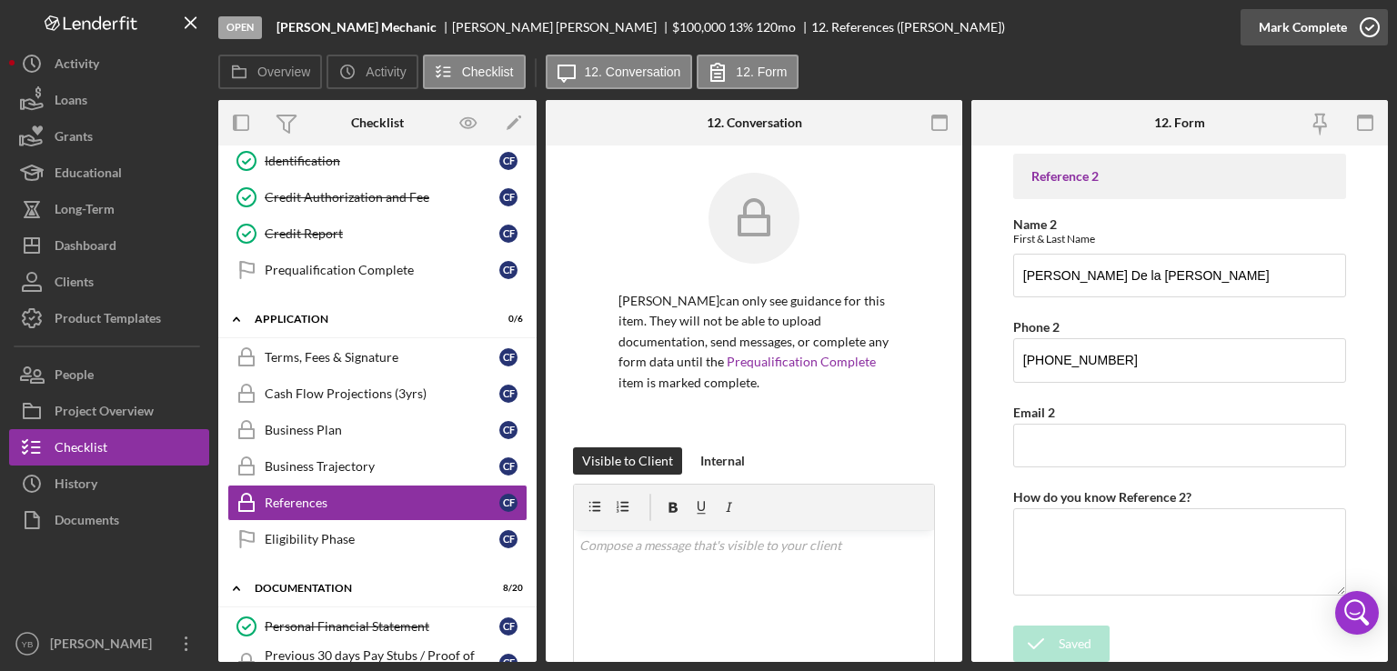
click at [1312, 41] on div "Mark Complete" at bounding box center [1303, 27] width 88 height 36
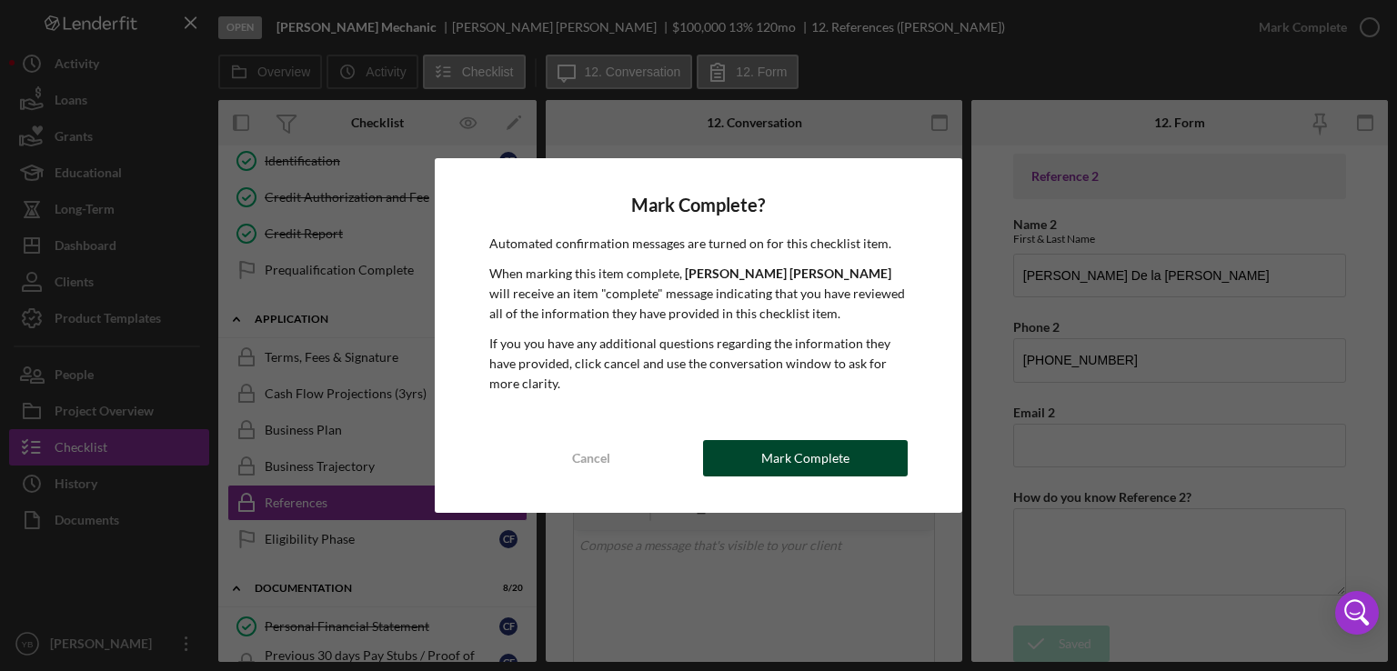
click at [830, 467] on div "Mark Complete" at bounding box center [805, 458] width 88 height 36
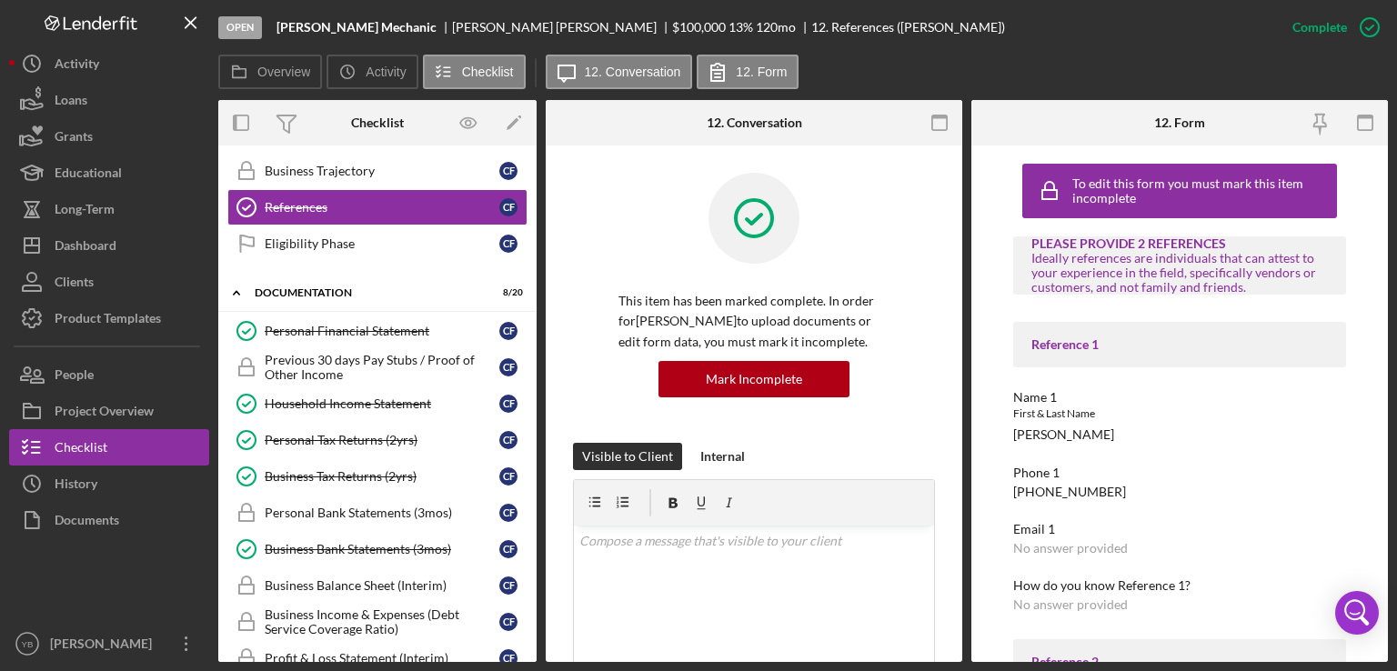
scroll to position [528, 0]
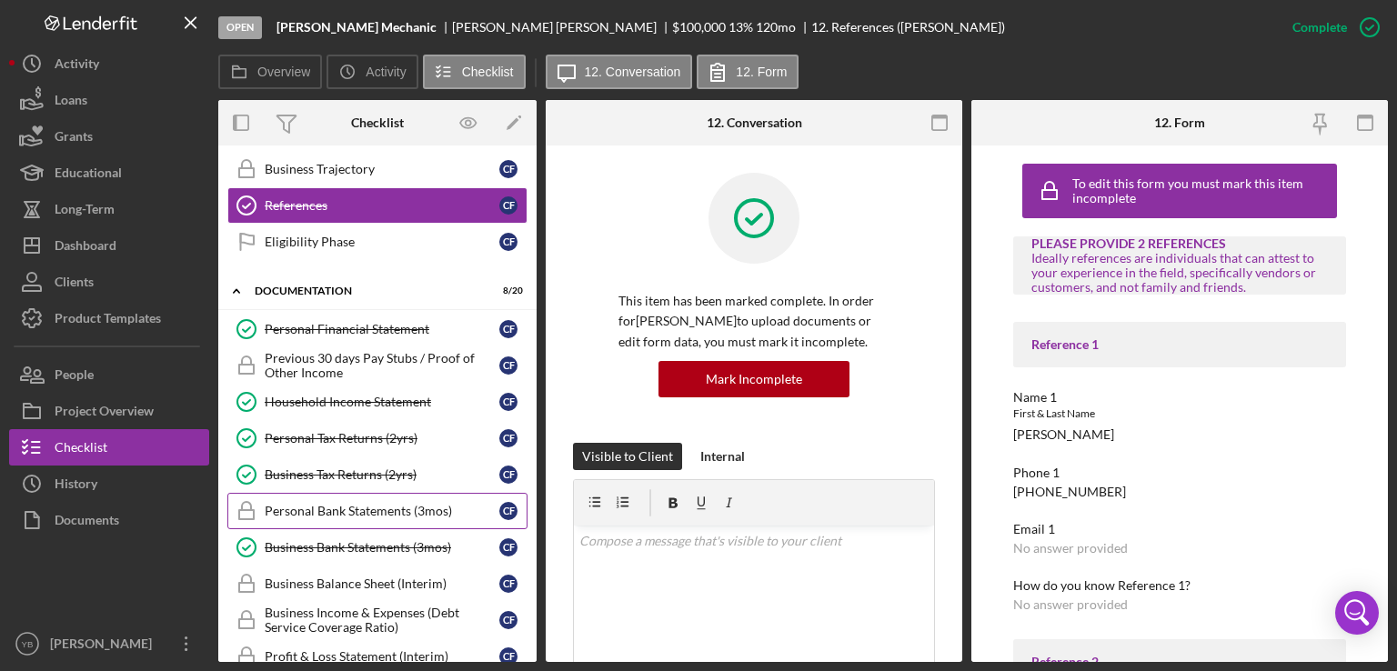
click at [340, 510] on link "Personal Bank Statements (3mos) Personal Bank Statements (3mos) C F" at bounding box center [377, 511] width 300 height 36
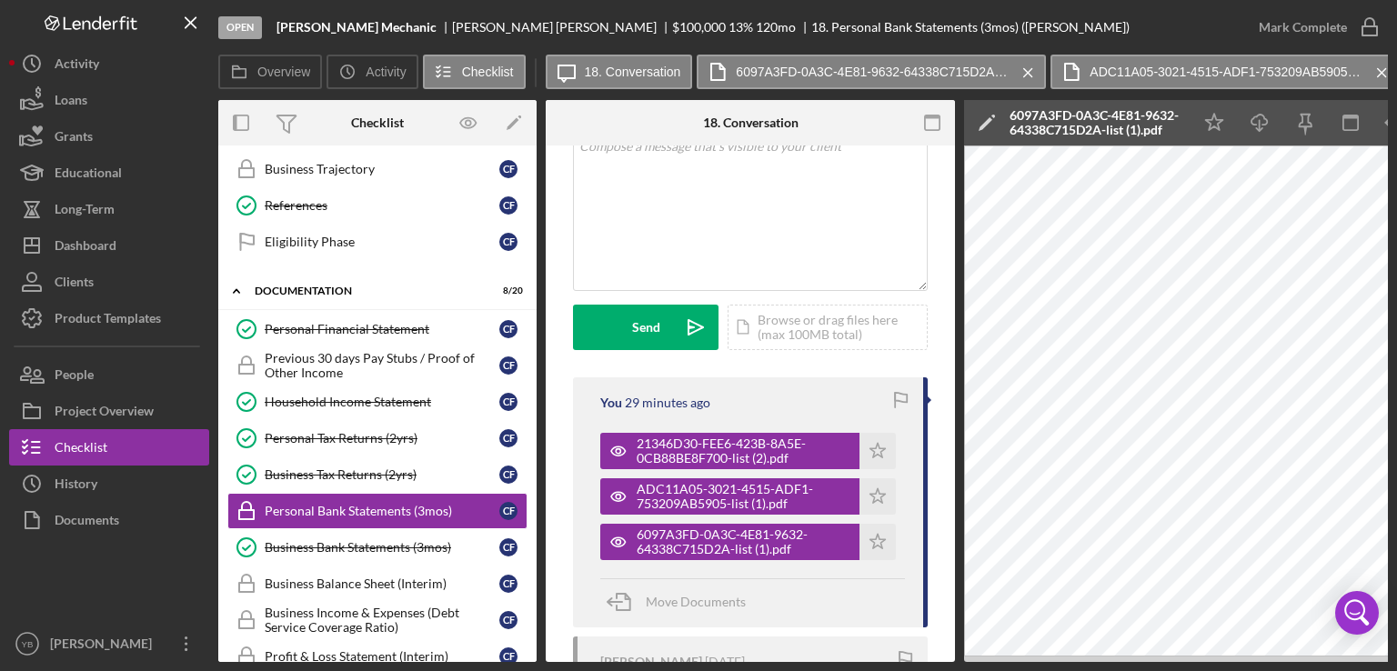
scroll to position [461, 0]
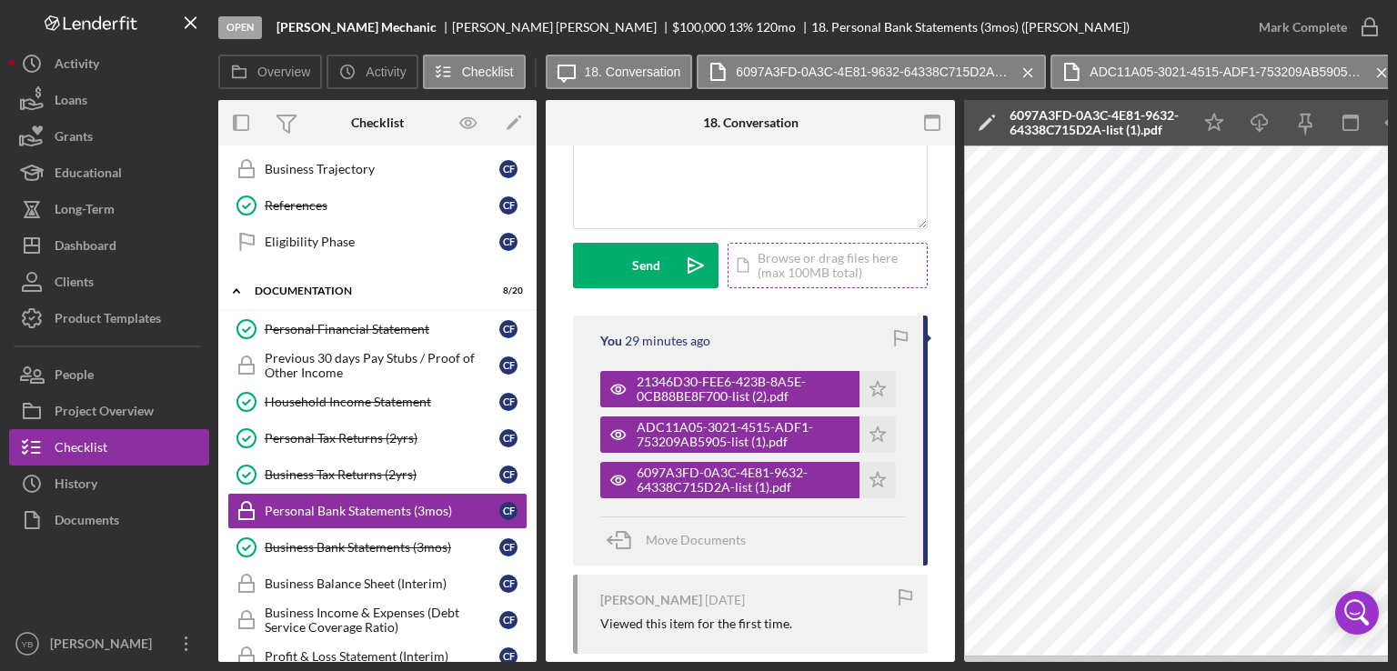
click at [811, 288] on div "Icon/Document Browse or drag files here (max 100MB total) Tap to choose files o…" at bounding box center [827, 265] width 200 height 45
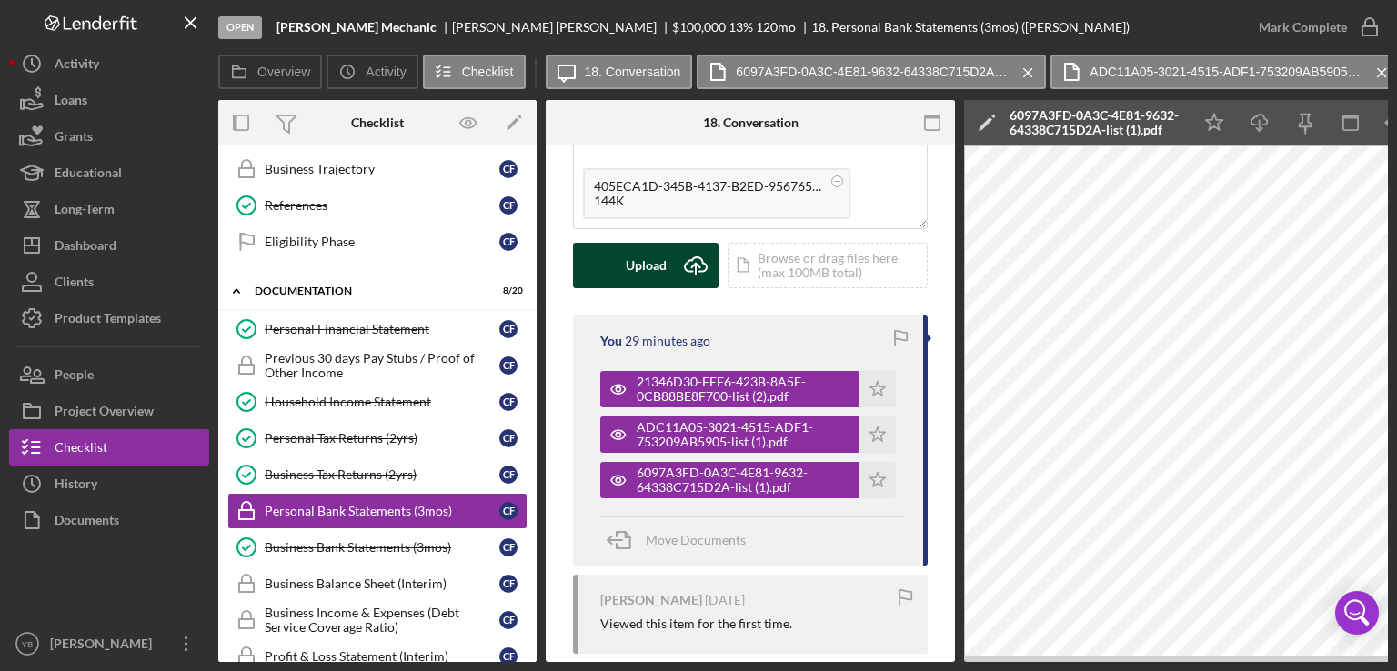
click at [644, 286] on div "Upload" at bounding box center [646, 265] width 41 height 45
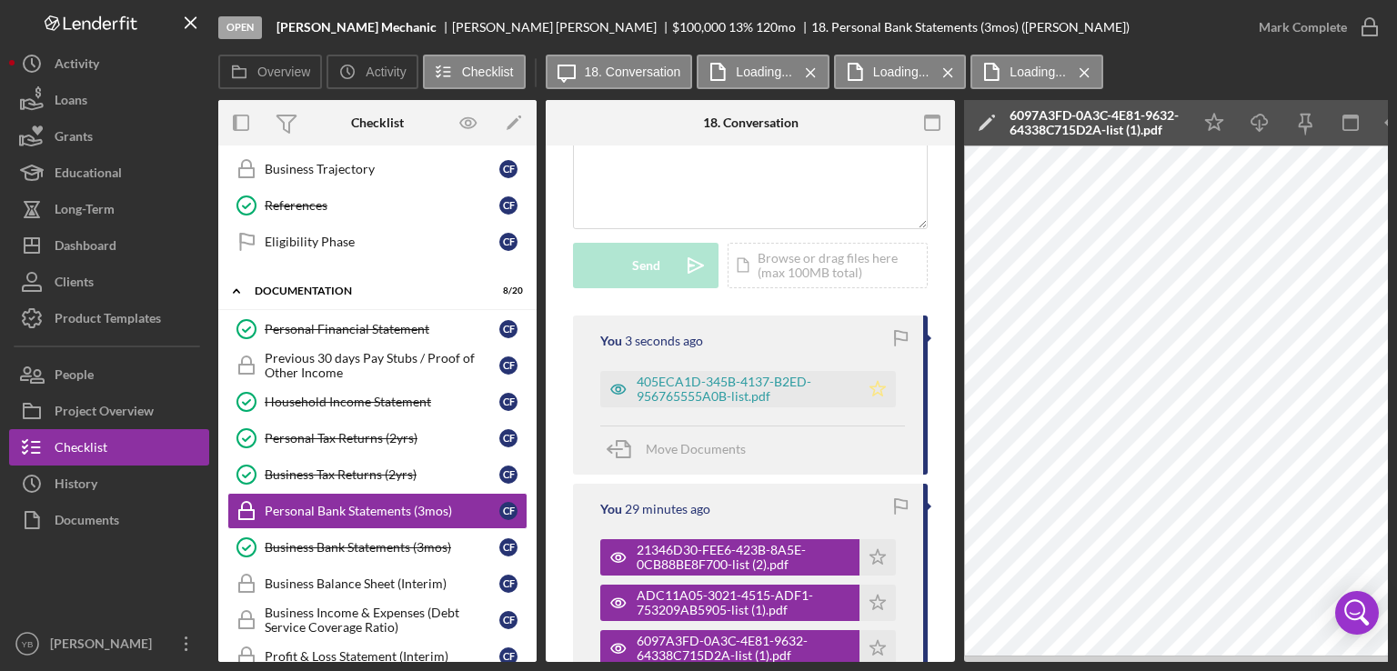
click at [874, 407] on icon "Icon/Star" at bounding box center [877, 389] width 36 height 36
click at [878, 564] on polygon "button" at bounding box center [877, 556] width 15 height 15
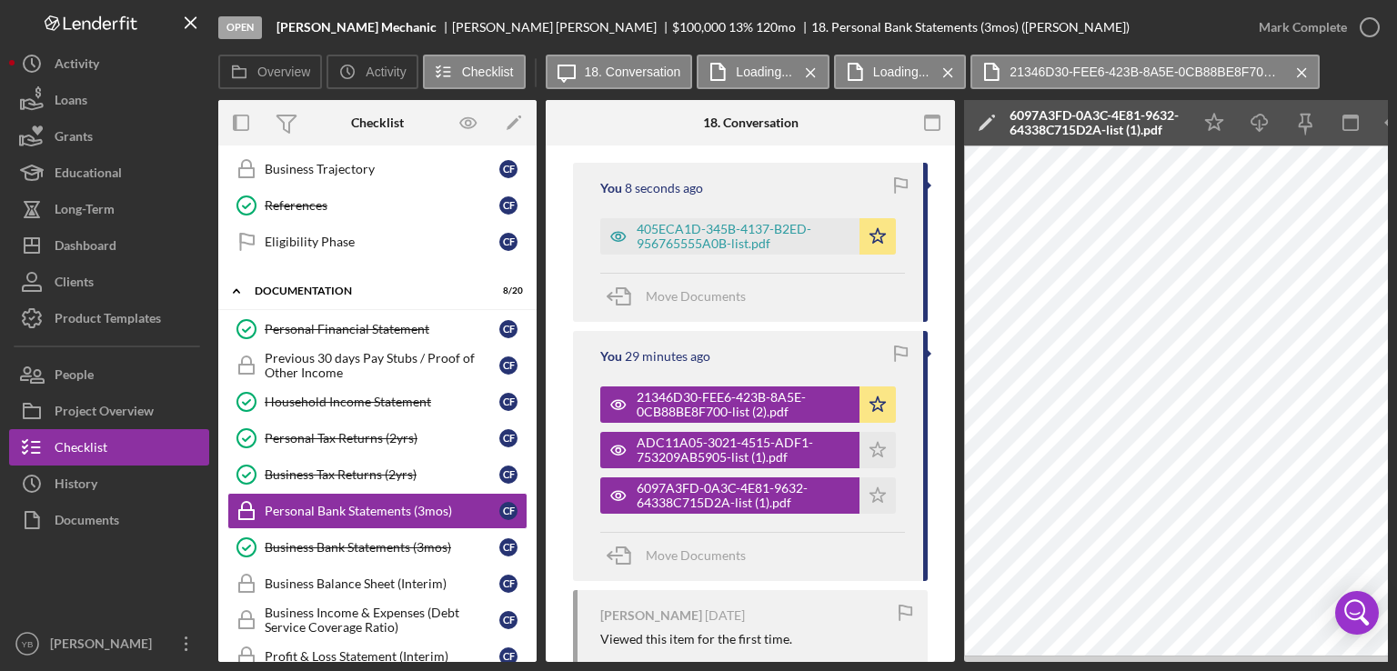
scroll to position [624, 0]
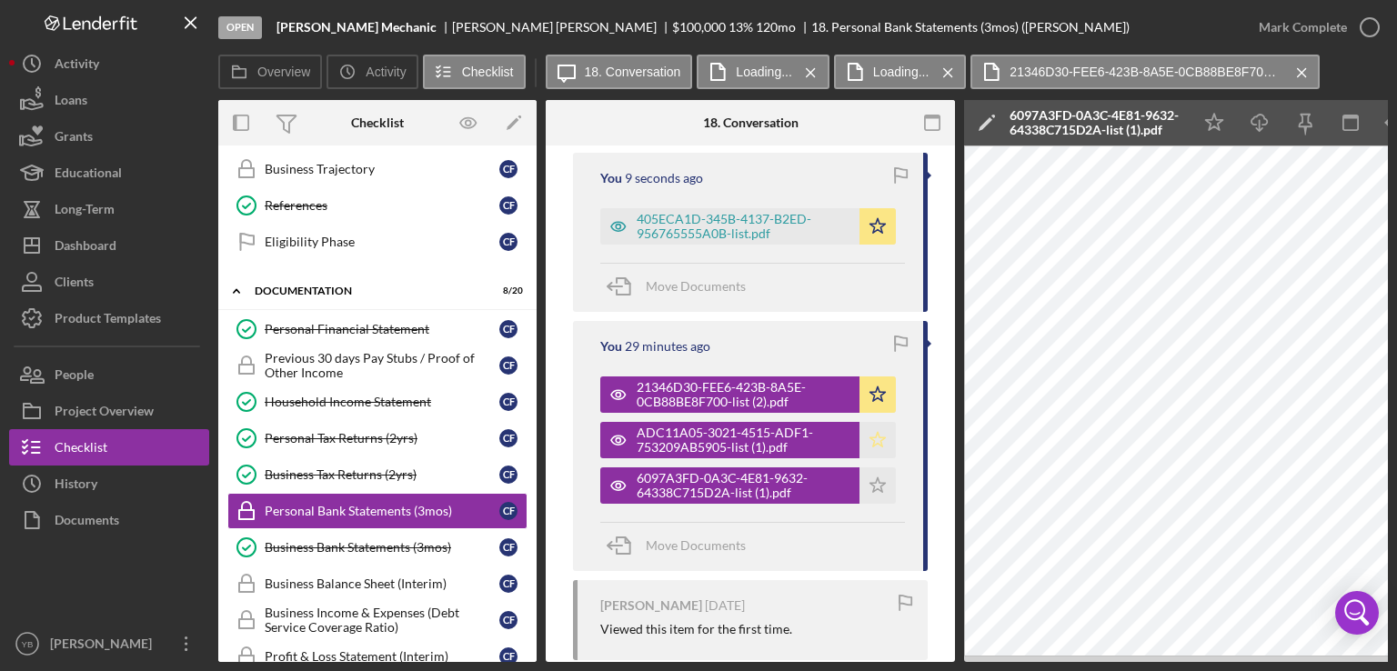
click at [875, 458] on icon "Icon/Star" at bounding box center [877, 440] width 36 height 36
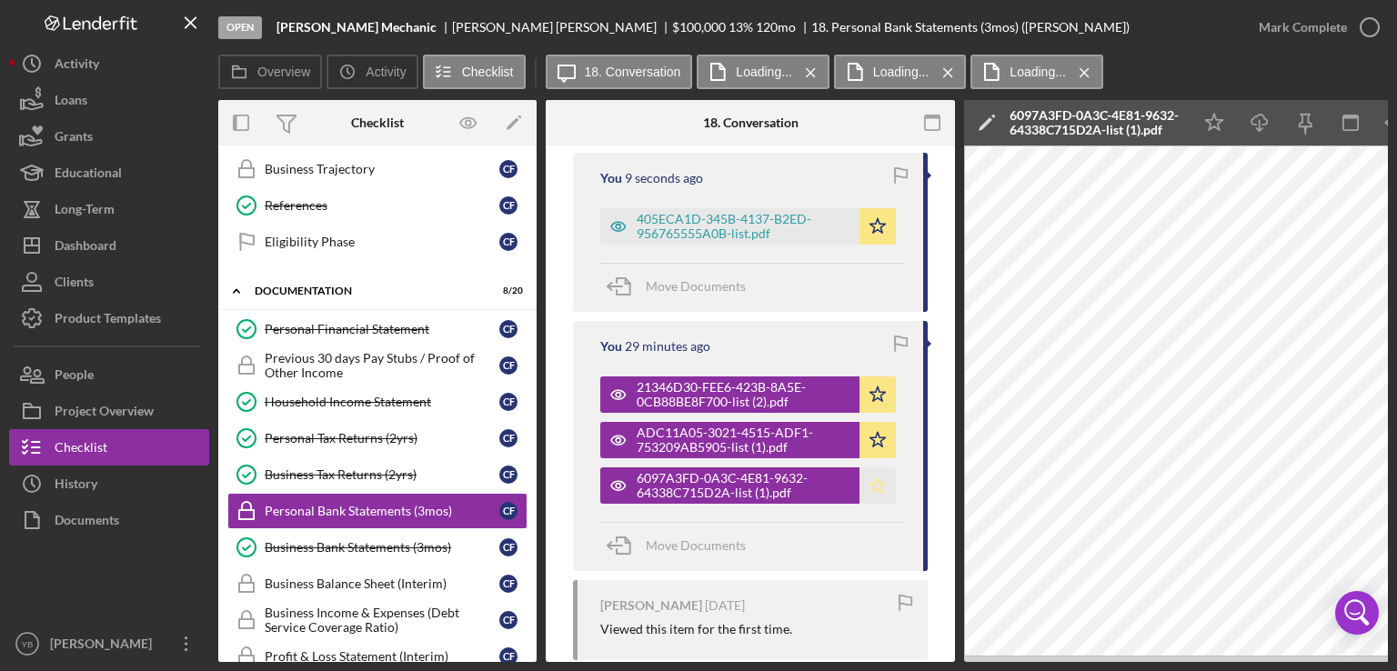
click at [875, 492] on polygon "button" at bounding box center [877, 484] width 15 height 15
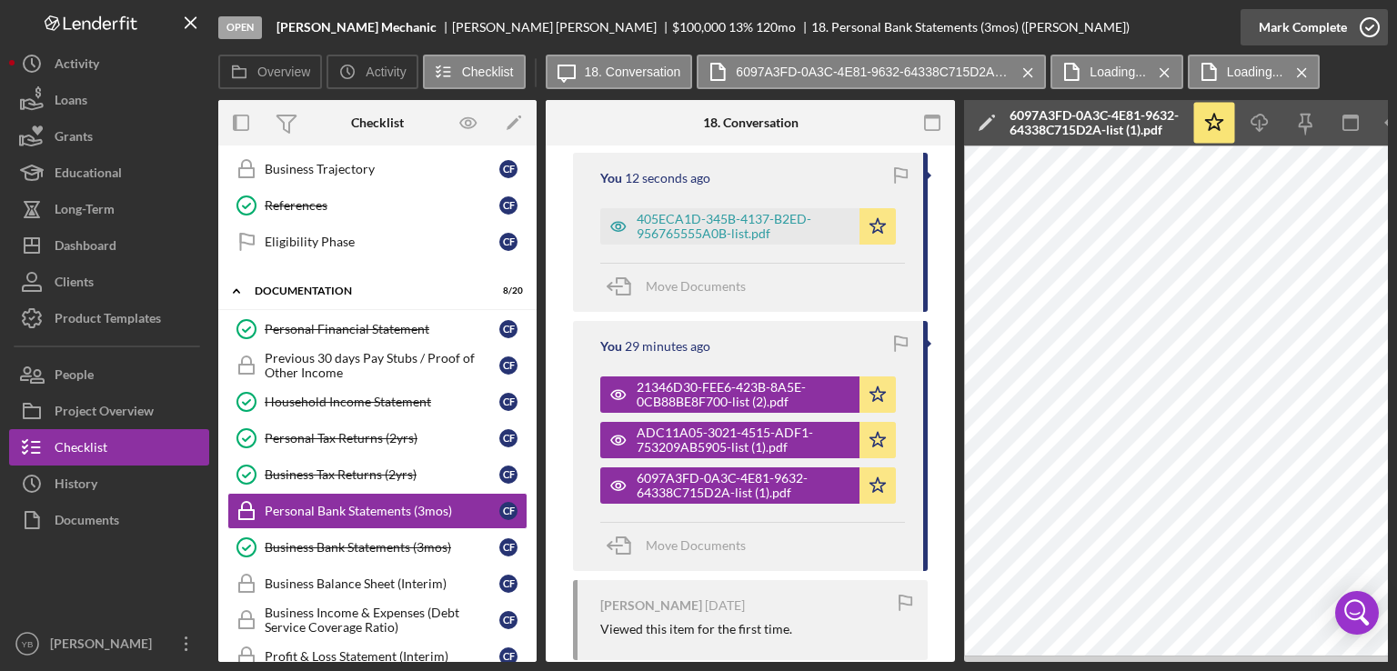
click at [1319, 23] on div "Mark Complete" at bounding box center [1303, 27] width 88 height 36
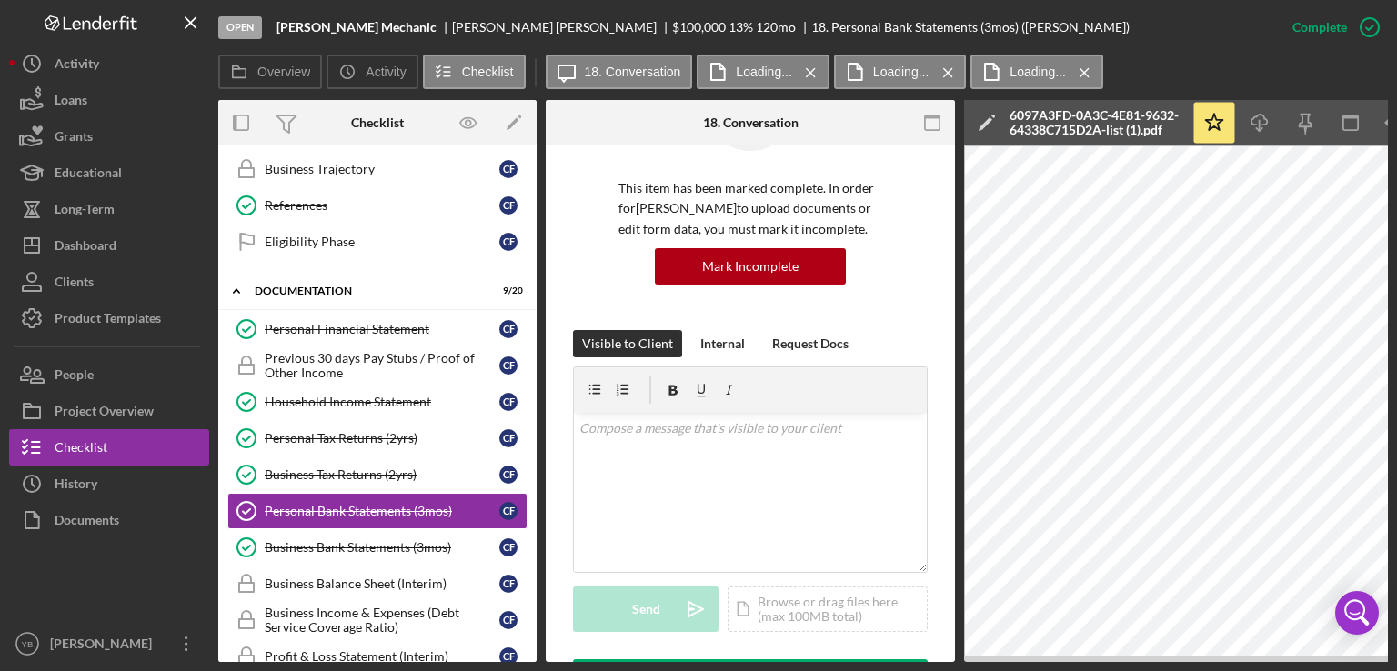
scroll to position [0, 0]
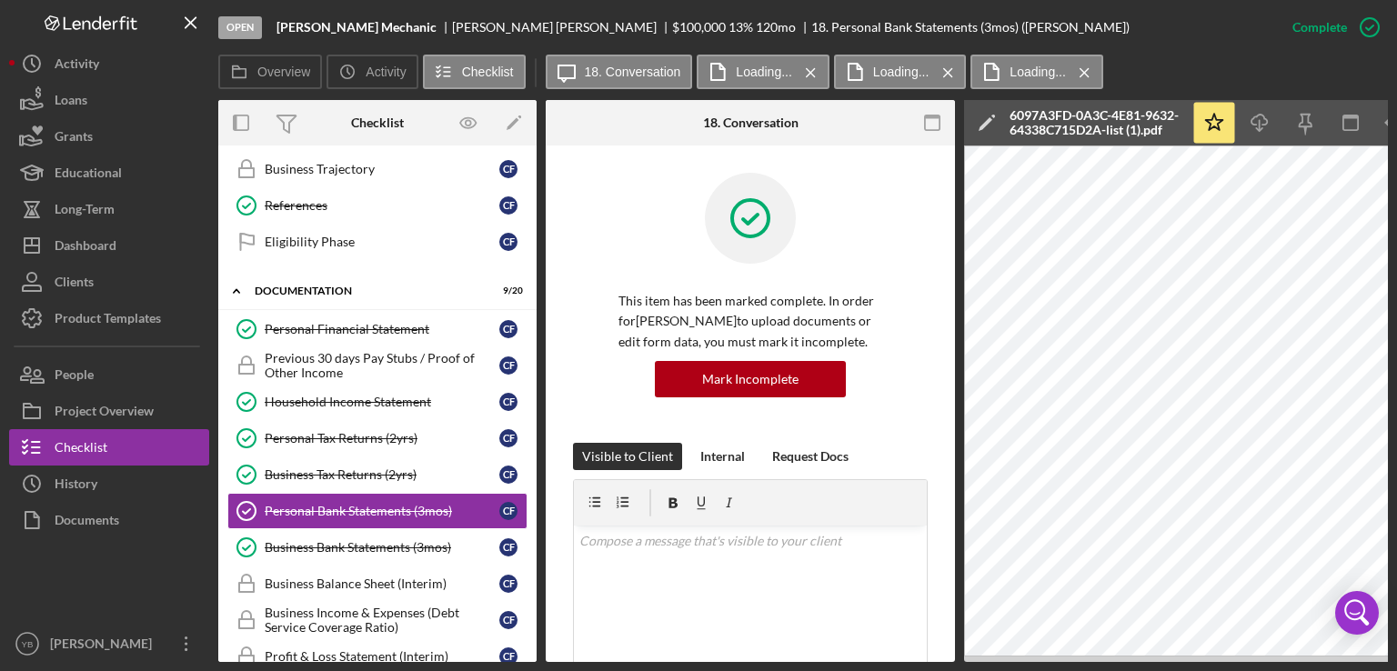
drag, startPoint x: 948, startPoint y: 286, endPoint x: 945, endPoint y: 359, distance: 73.7
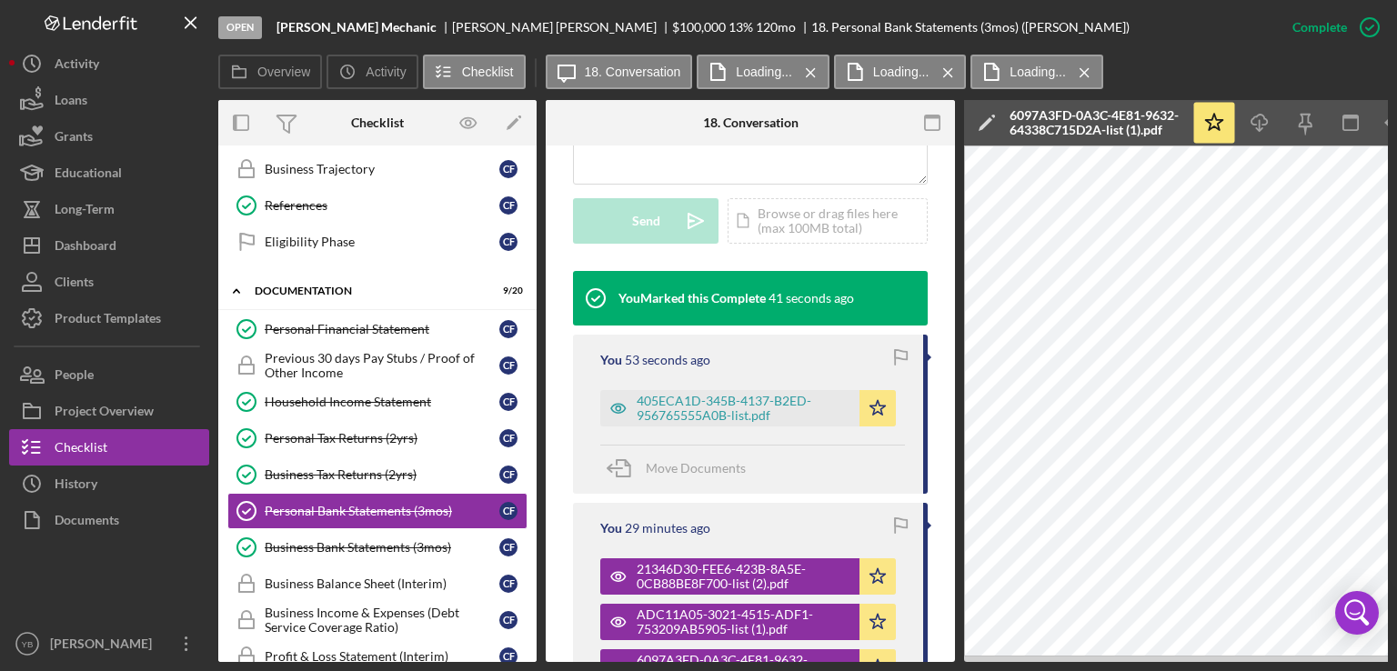
scroll to position [484, 0]
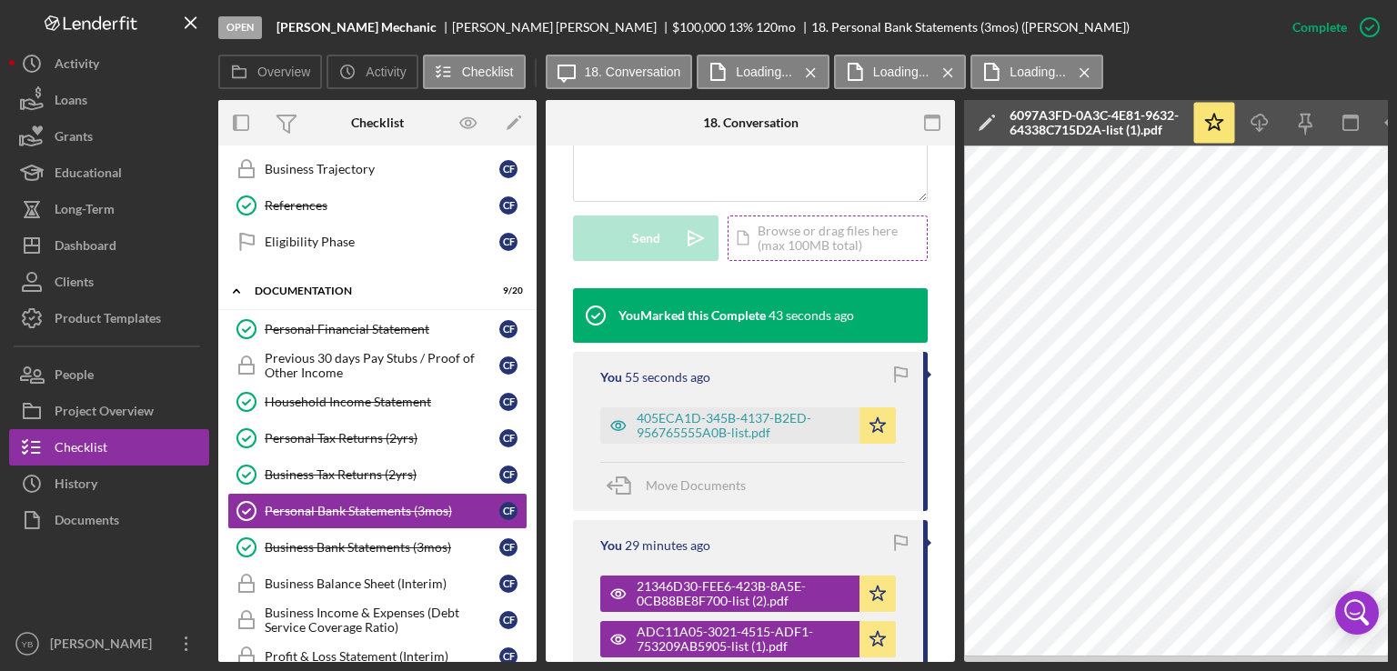
click at [800, 261] on div "Icon/Document Browse or drag files here (max 100MB total) Tap to choose files o…" at bounding box center [827, 238] width 200 height 45
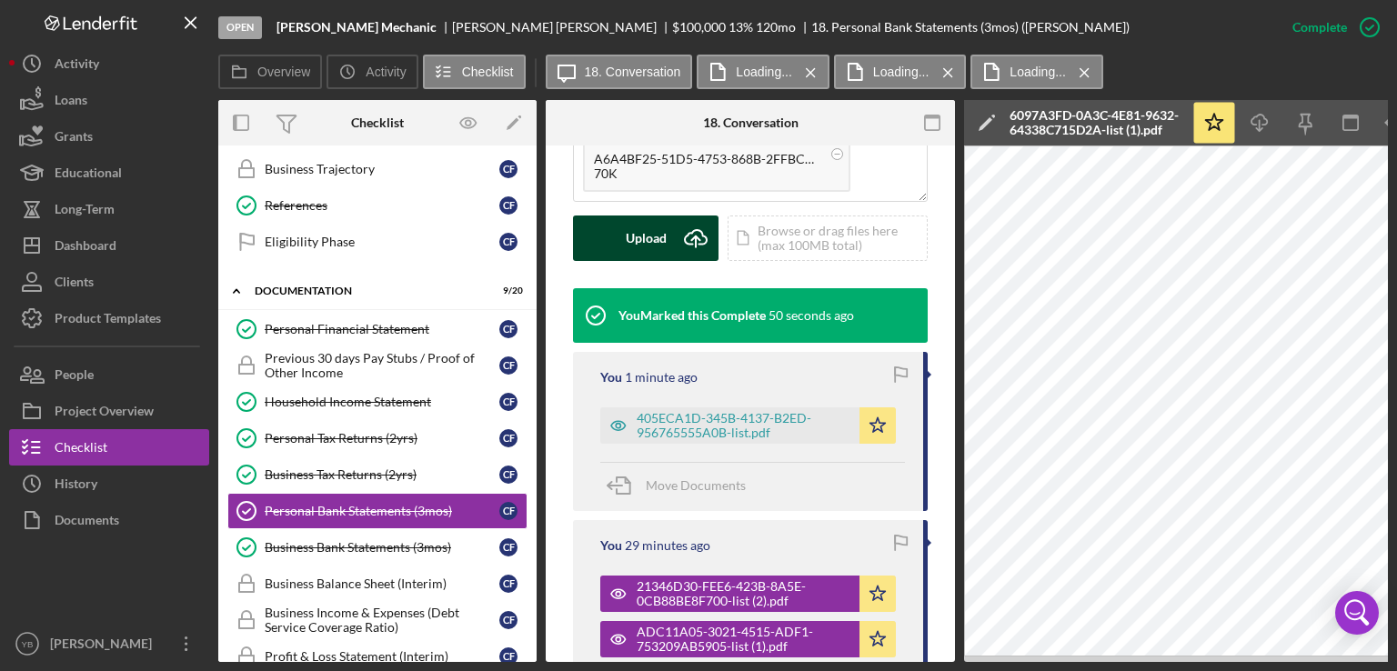
click at [627, 259] on div "Upload" at bounding box center [646, 238] width 41 height 45
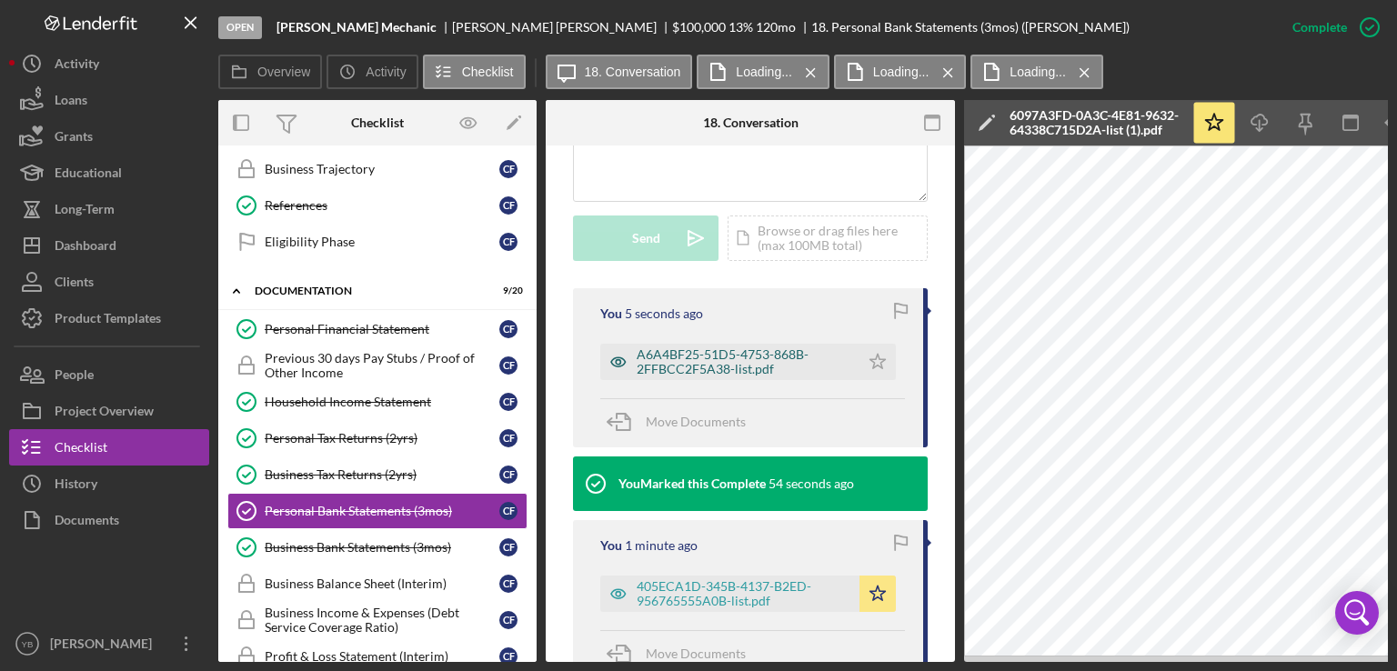
click at [729, 376] on div "A6A4BF25-51D5-4753-868B-2FFBCC2F5A38-list.pdf" at bounding box center [744, 361] width 214 height 29
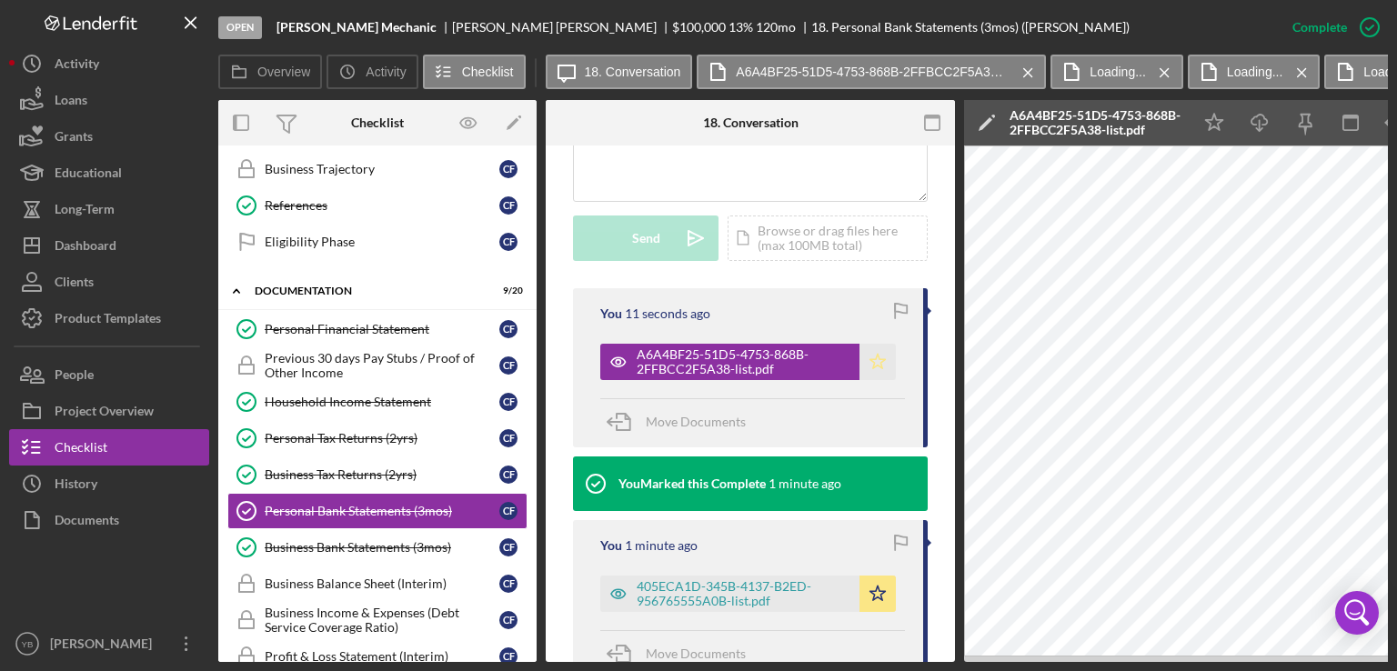
click at [876, 368] on polygon "button" at bounding box center [877, 361] width 15 height 15
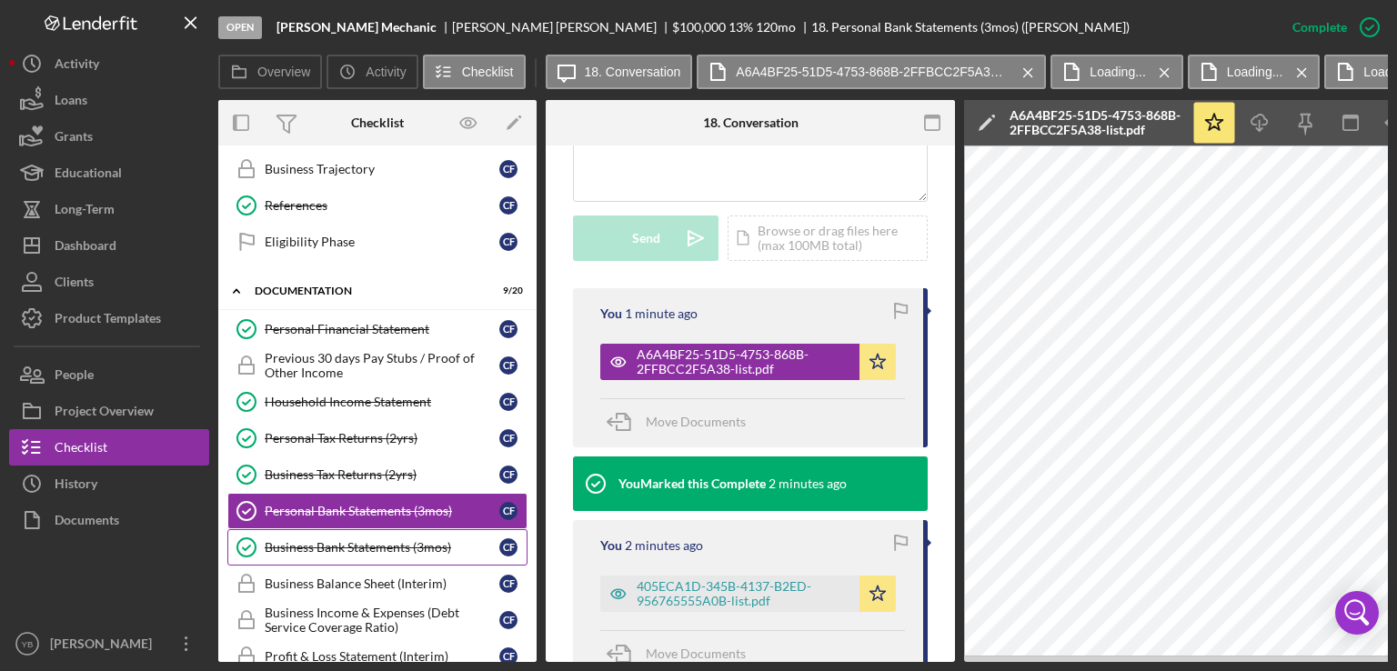
click at [353, 540] on div "Business Bank Statements (3mos)" at bounding box center [382, 547] width 235 height 15
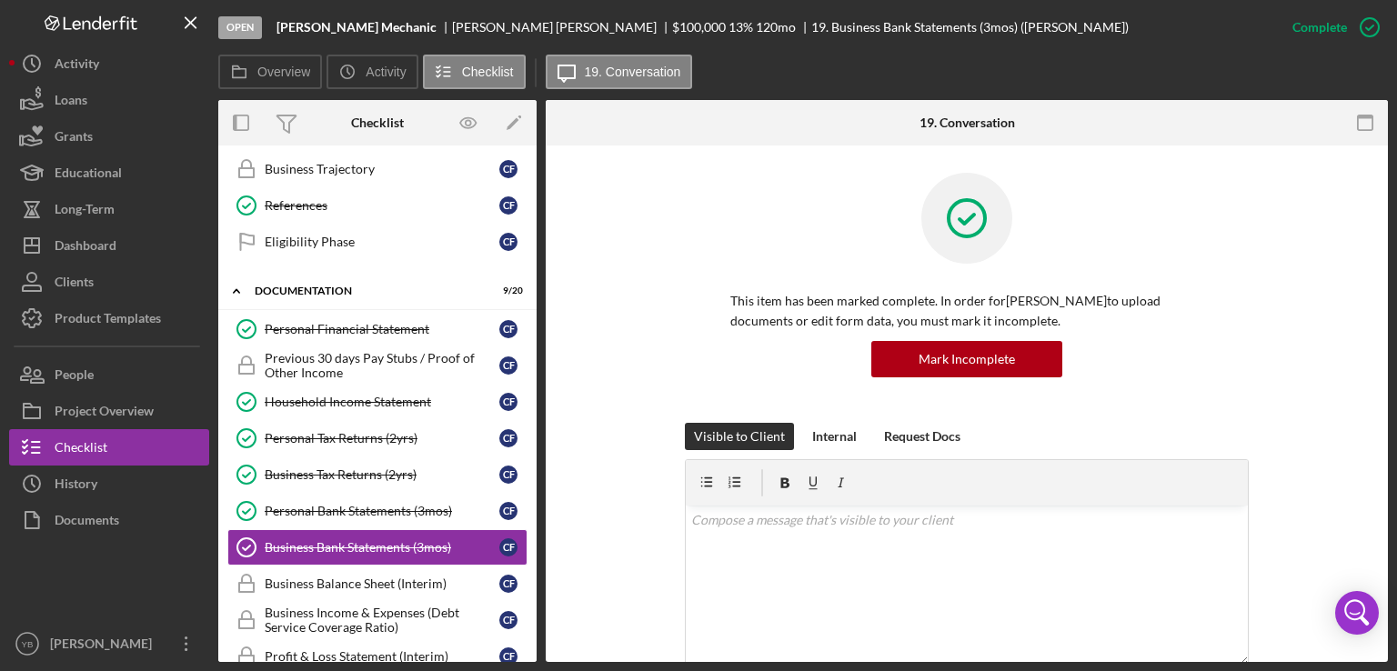
click at [1353, 263] on div "This item has been marked complete. In order for [PERSON_NAME] to upload docume…" at bounding box center [967, 298] width 788 height 250
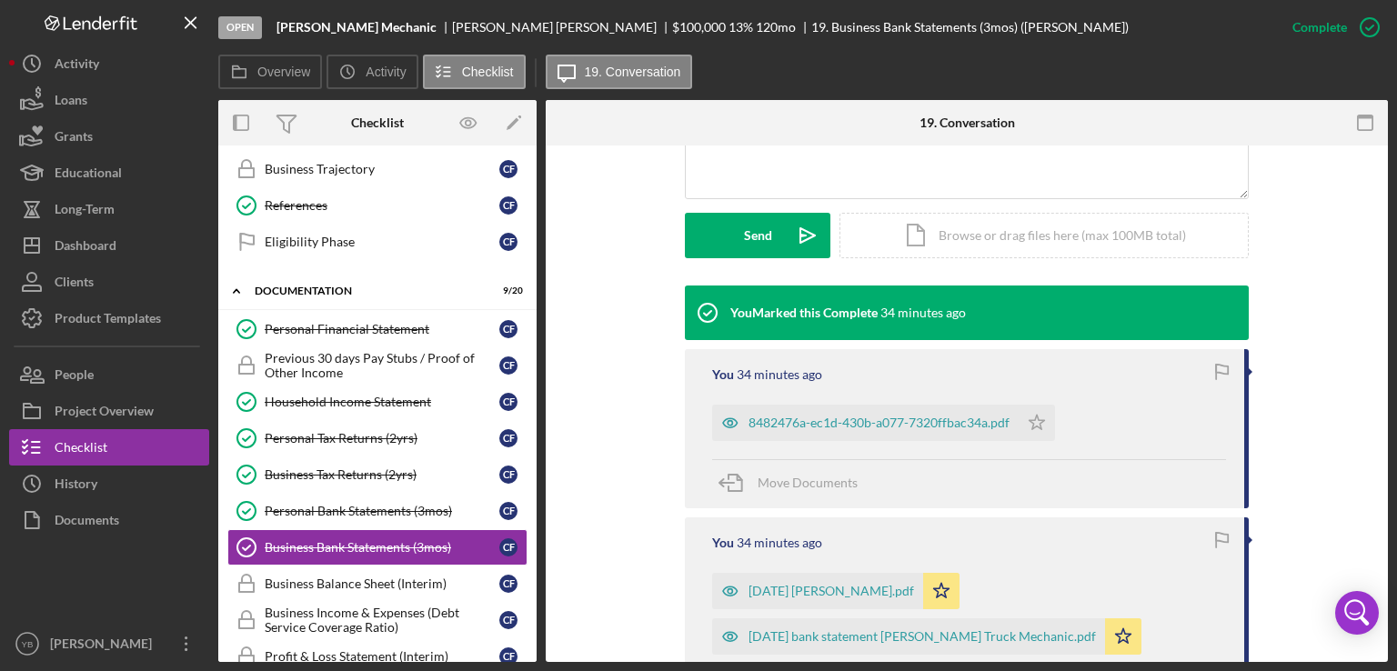
scroll to position [473, 0]
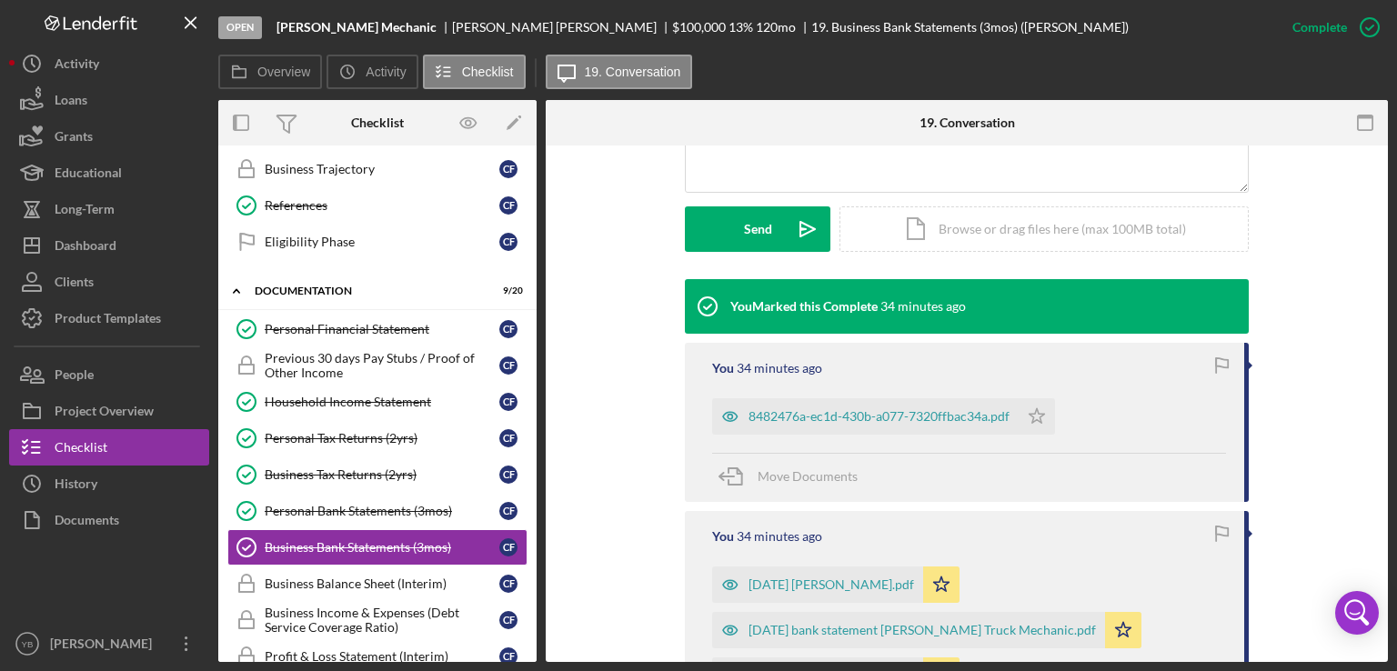
click at [1353, 263] on div "Visible to Client Internal Request Docs v Color teal Color pink Remove color Ad…" at bounding box center [967, 114] width 788 height 329
click at [1058, 226] on div "Icon/Document Browse or drag files here (max 100MB total) Tap to choose files o…" at bounding box center [1043, 228] width 409 height 45
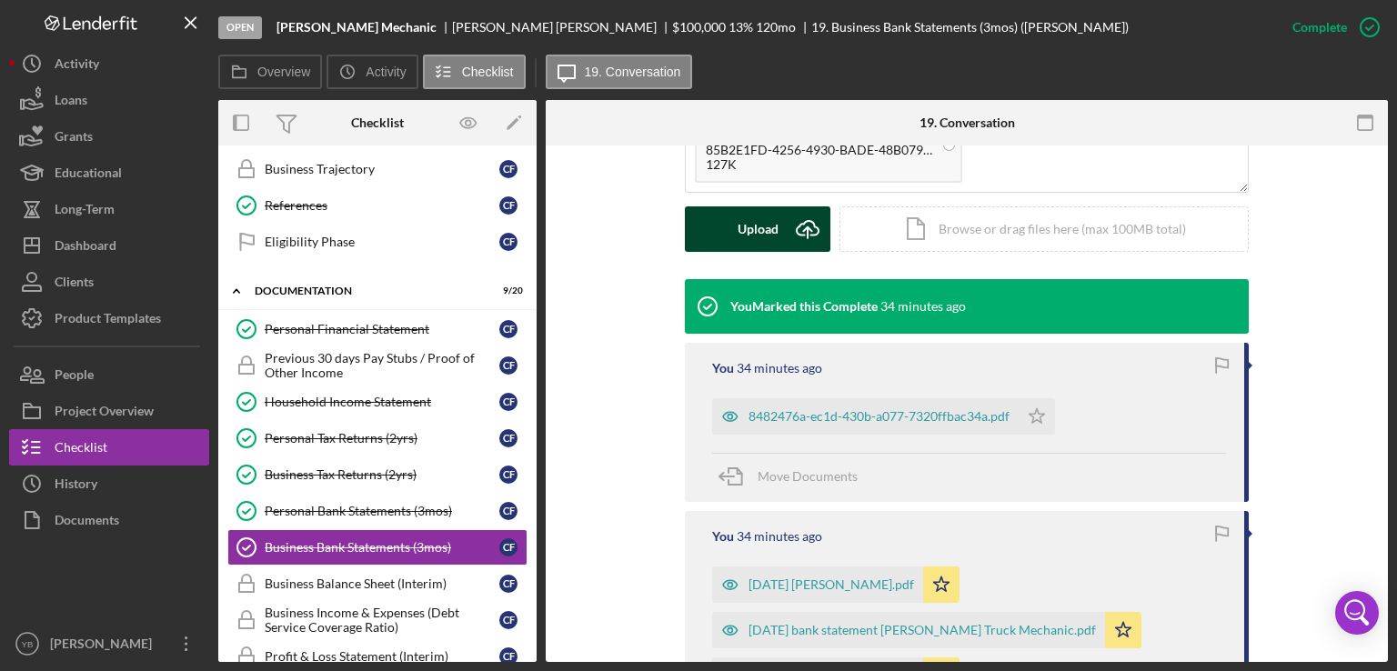
click at [748, 223] on div "Upload" at bounding box center [758, 228] width 41 height 45
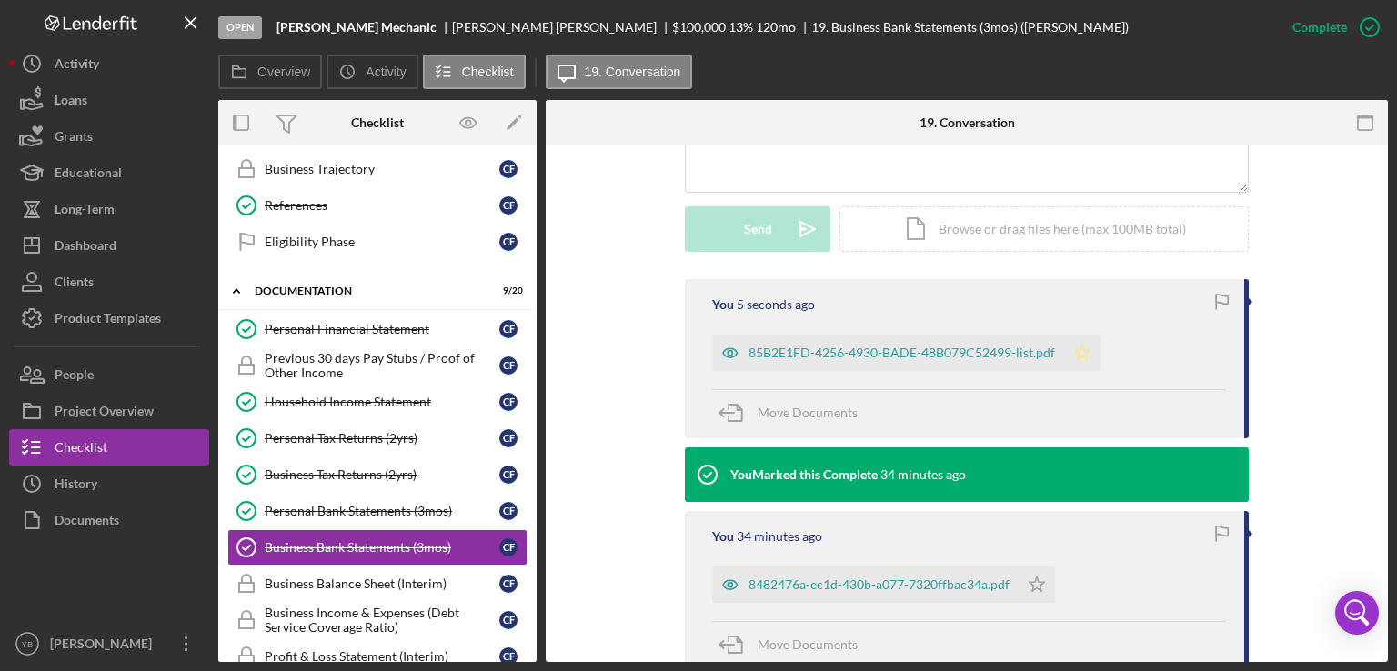
click at [1082, 357] on polygon "button" at bounding box center [1082, 352] width 15 height 15
click at [1358, 32] on icon "button" at bounding box center [1369, 27] width 45 height 45
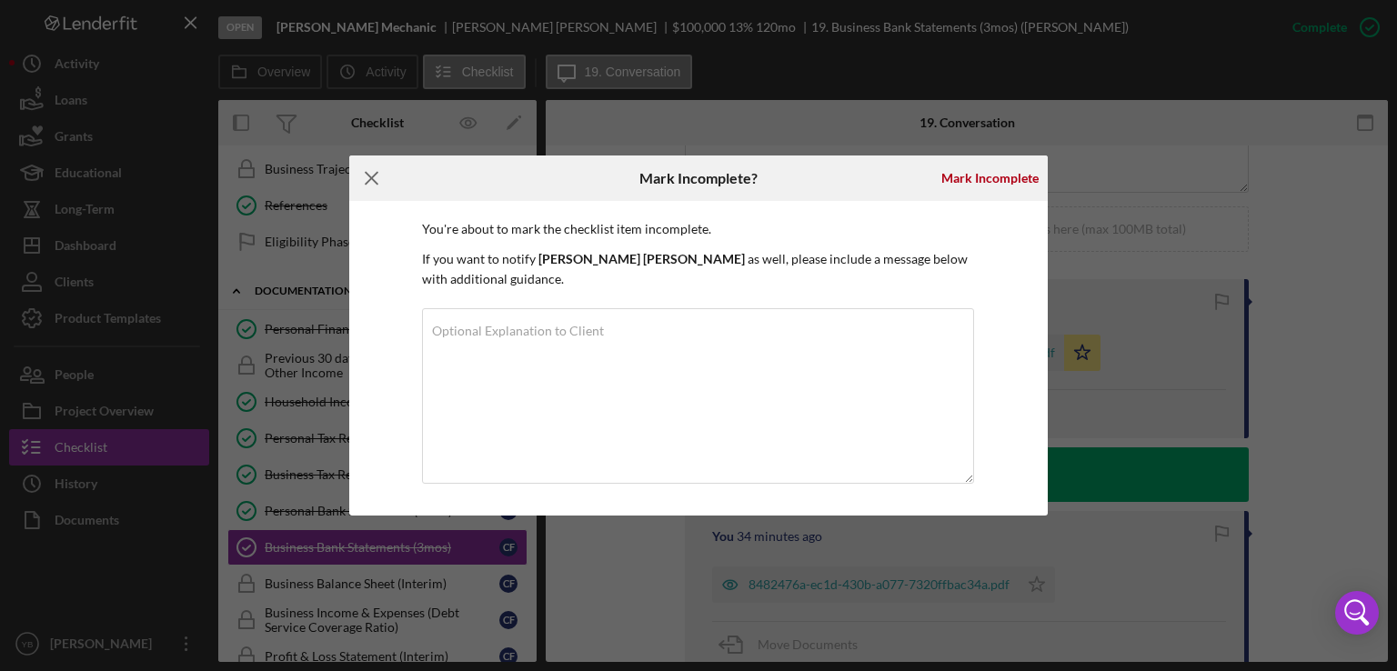
click at [376, 179] on icon "Icon/Menu Close" at bounding box center [371, 178] width 45 height 45
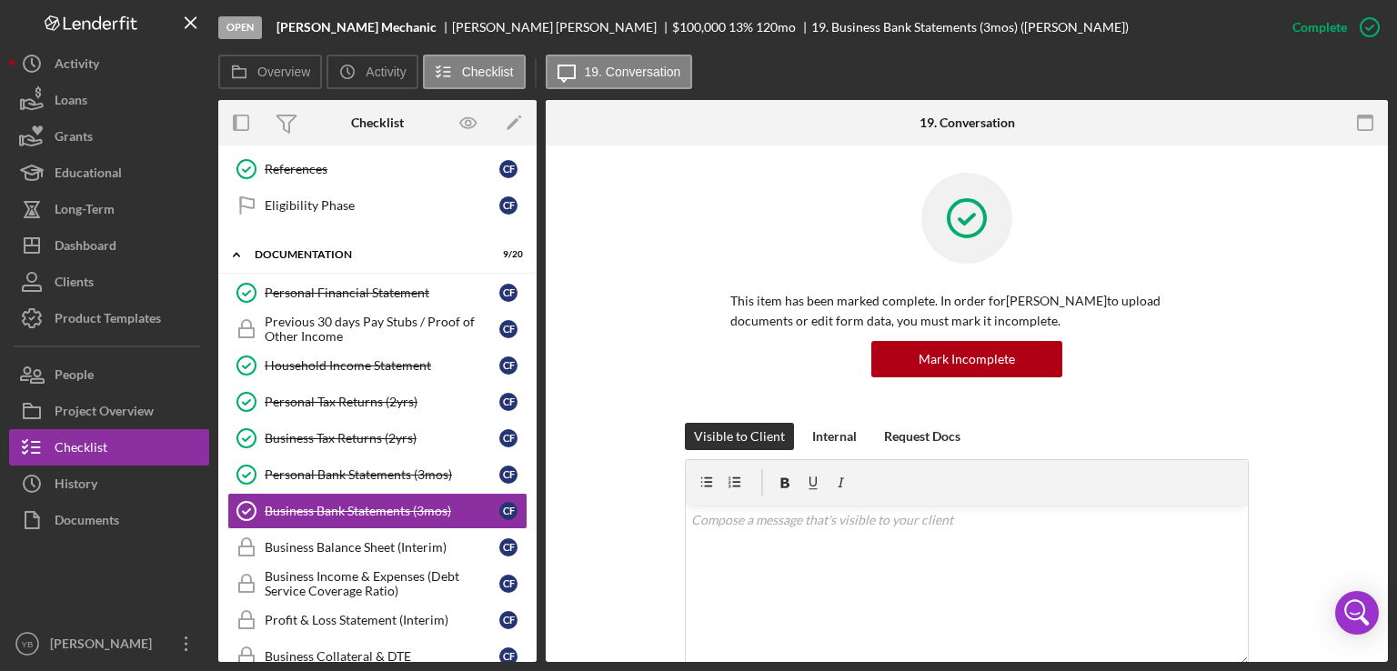
scroll to position [661, 0]
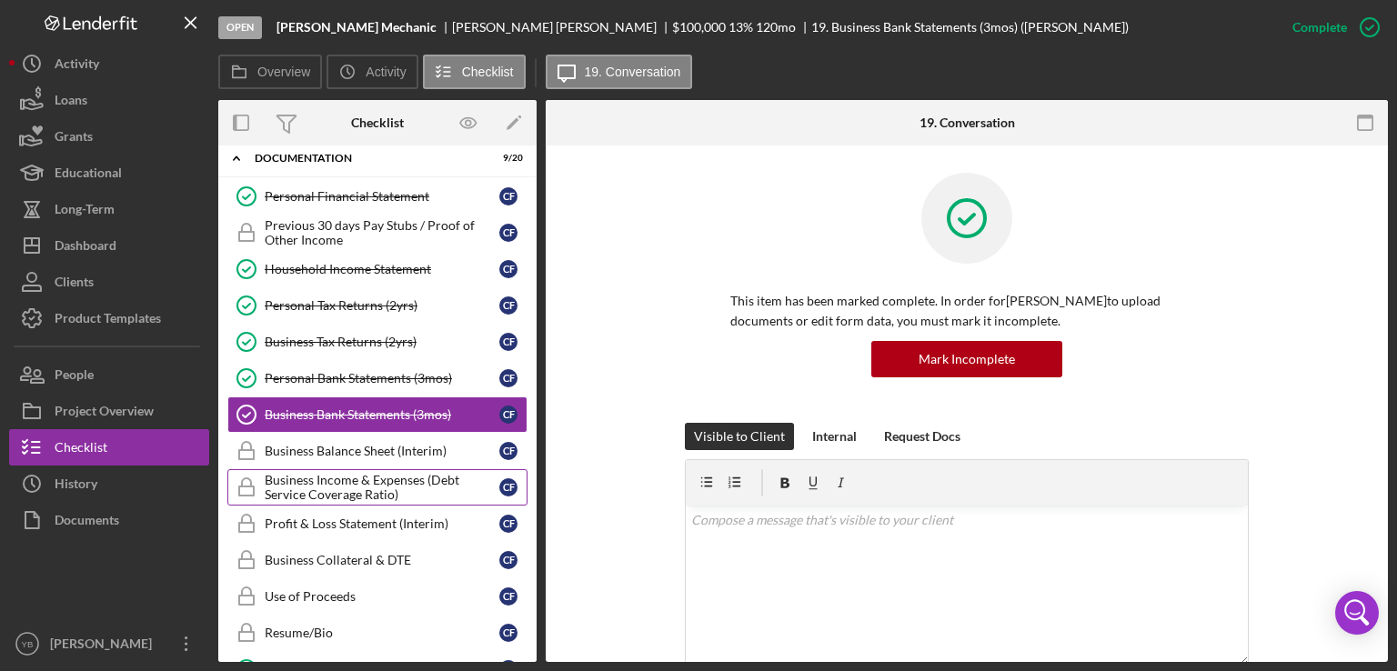
click at [389, 481] on div "Business Income & Expenses (Debt Service Coverage Ratio)" at bounding box center [382, 487] width 235 height 29
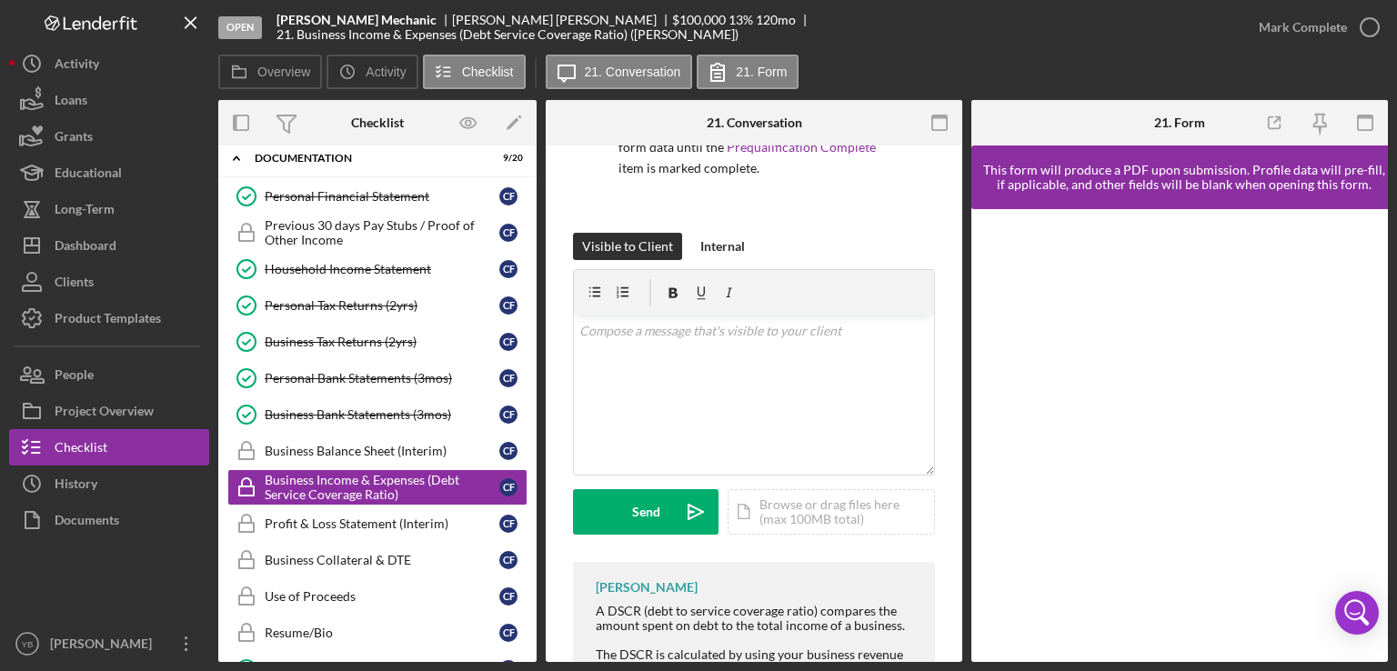
scroll to position [216, 0]
click at [837, 514] on div "Icon/Document Browse or drag files here (max 100MB total) Tap to choose files o…" at bounding box center [830, 510] width 207 height 45
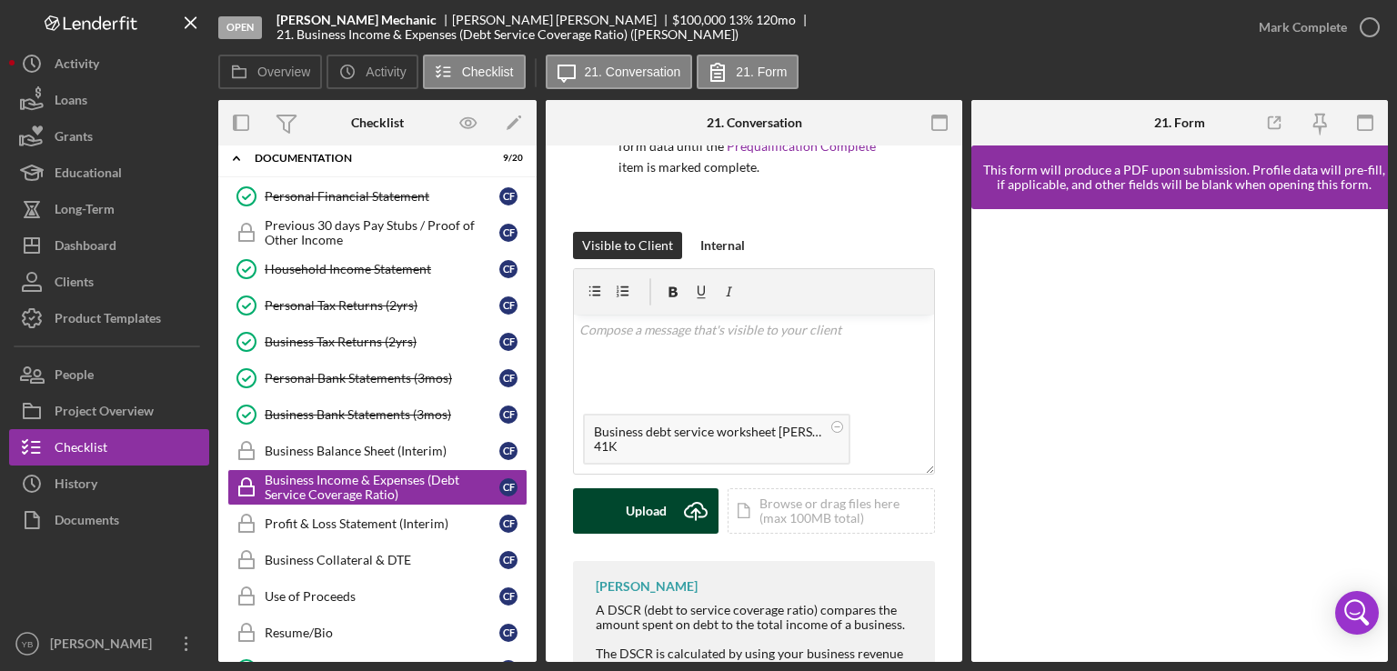
click at [640, 504] on div "Upload" at bounding box center [646, 510] width 41 height 45
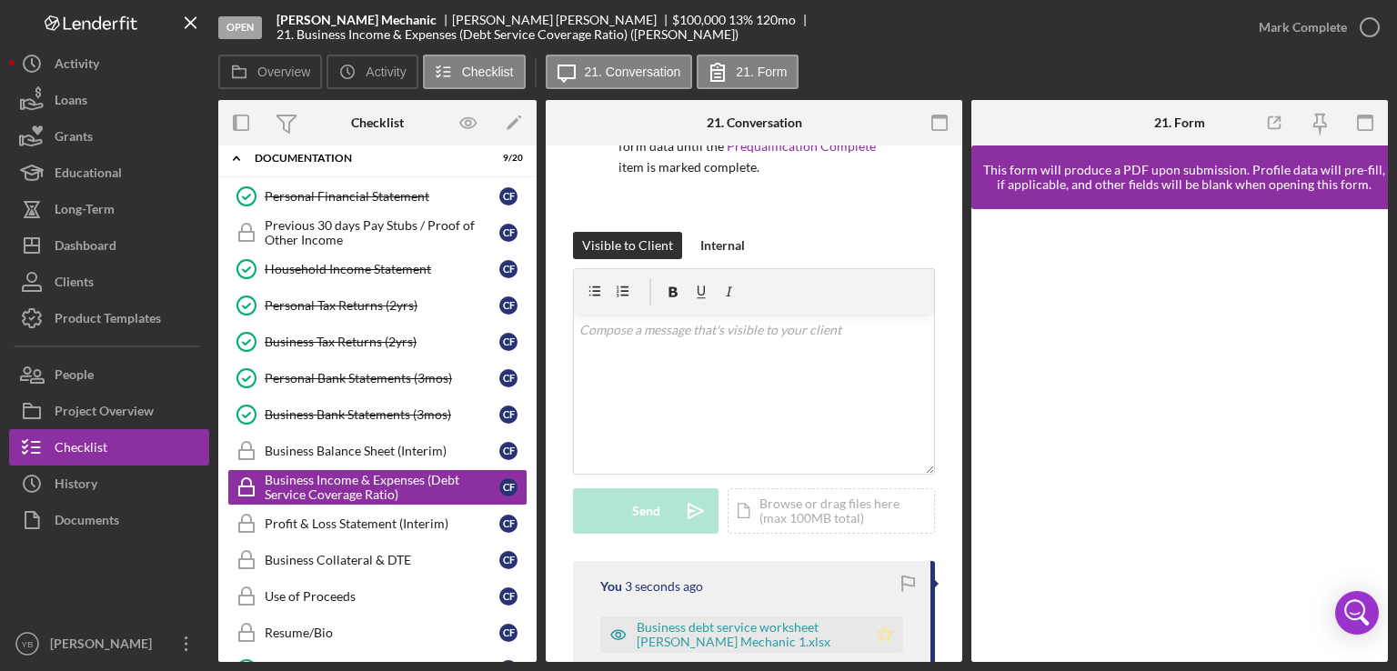
click at [880, 635] on icon "Icon/Star" at bounding box center [885, 635] width 36 height 36
click at [1313, 35] on div "Mark Complete" at bounding box center [1303, 27] width 88 height 36
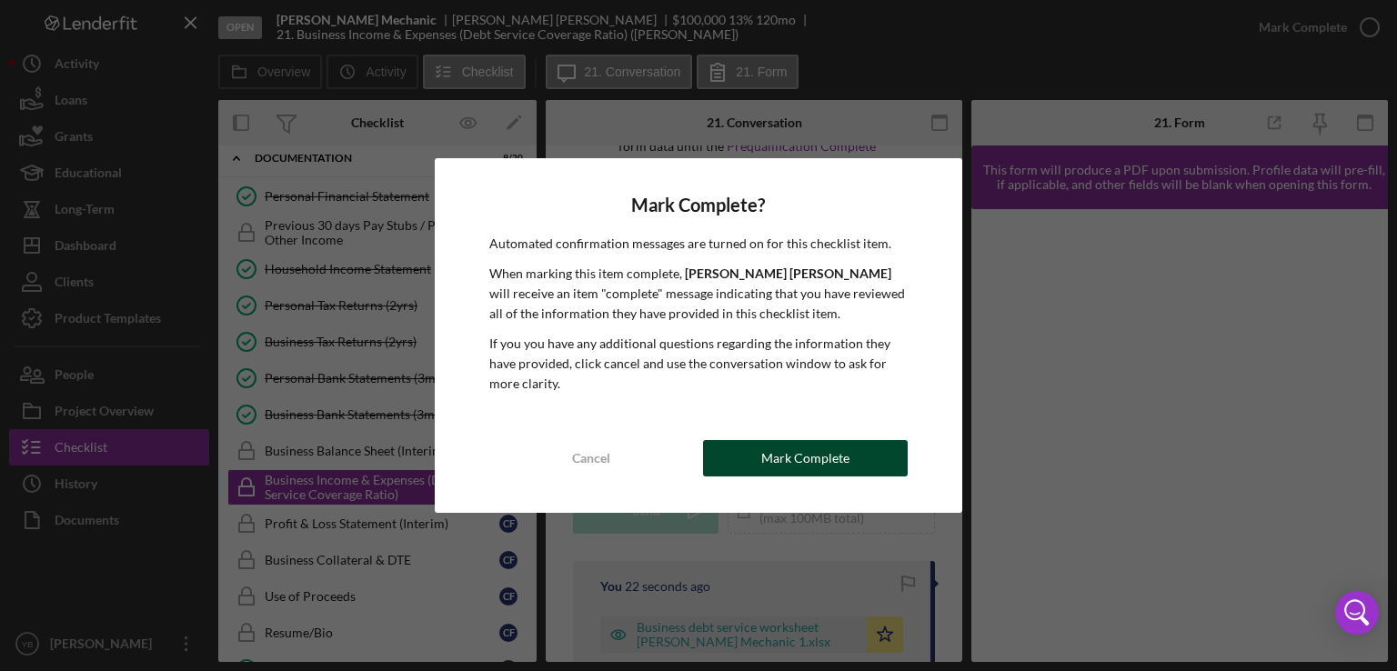
click at [858, 449] on button "Mark Complete" at bounding box center [805, 458] width 205 height 36
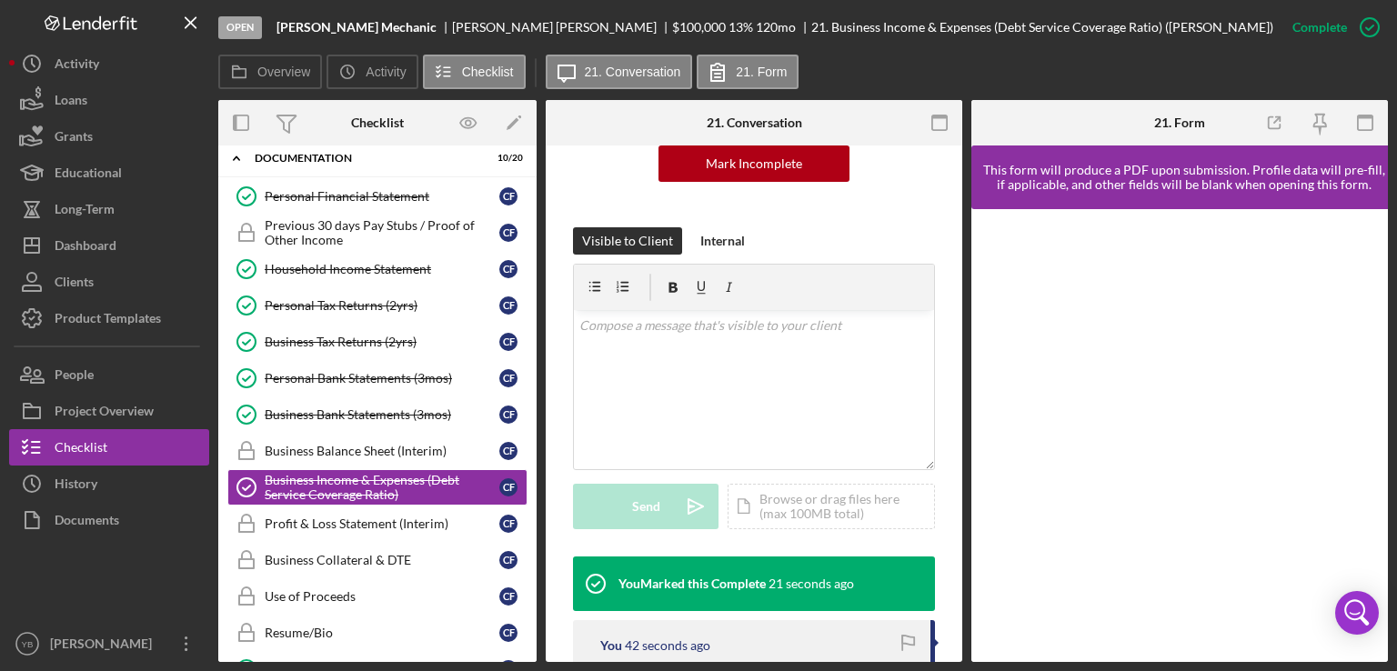
drag, startPoint x: 531, startPoint y: 510, endPoint x: 535, endPoint y: 522, distance: 12.4
click at [535, 522] on div "Icon/Expander Inquiry 8 / 9 Welcome Welcome C F Personal Information Personal I…" at bounding box center [377, 403] width 318 height 517
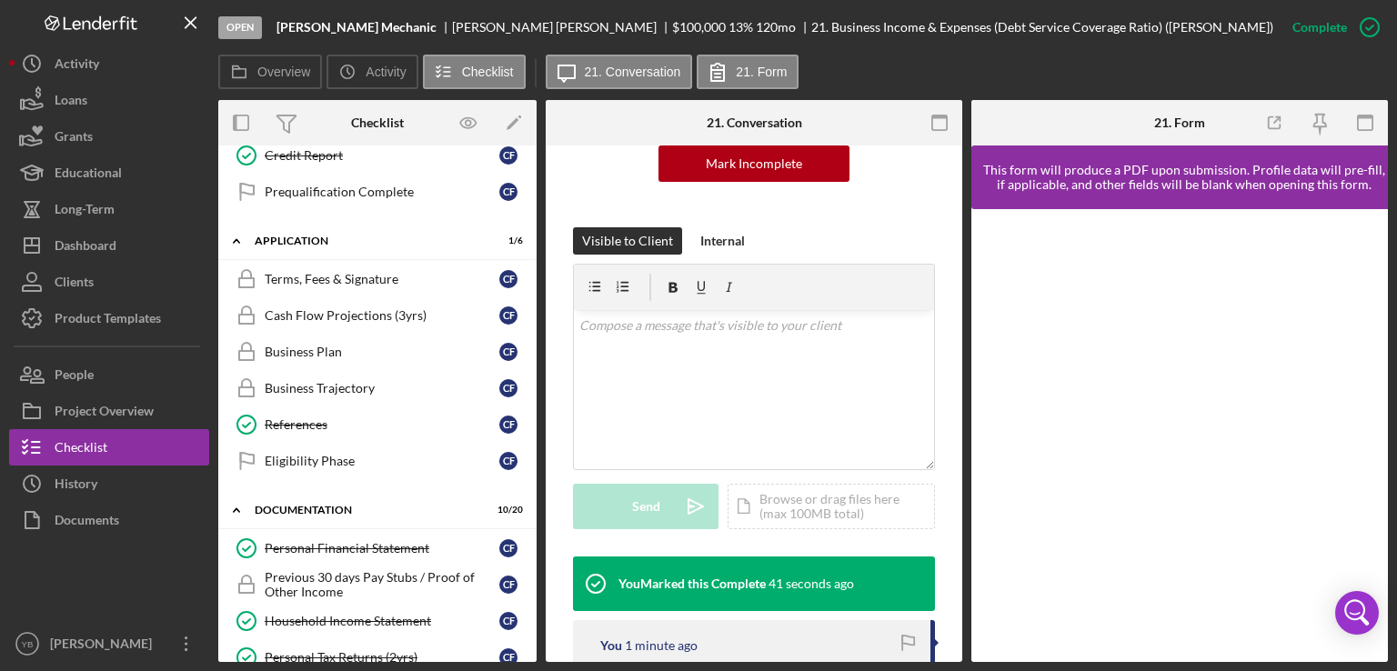
scroll to position [387, 0]
